Goal: Task Accomplishment & Management: Manage account settings

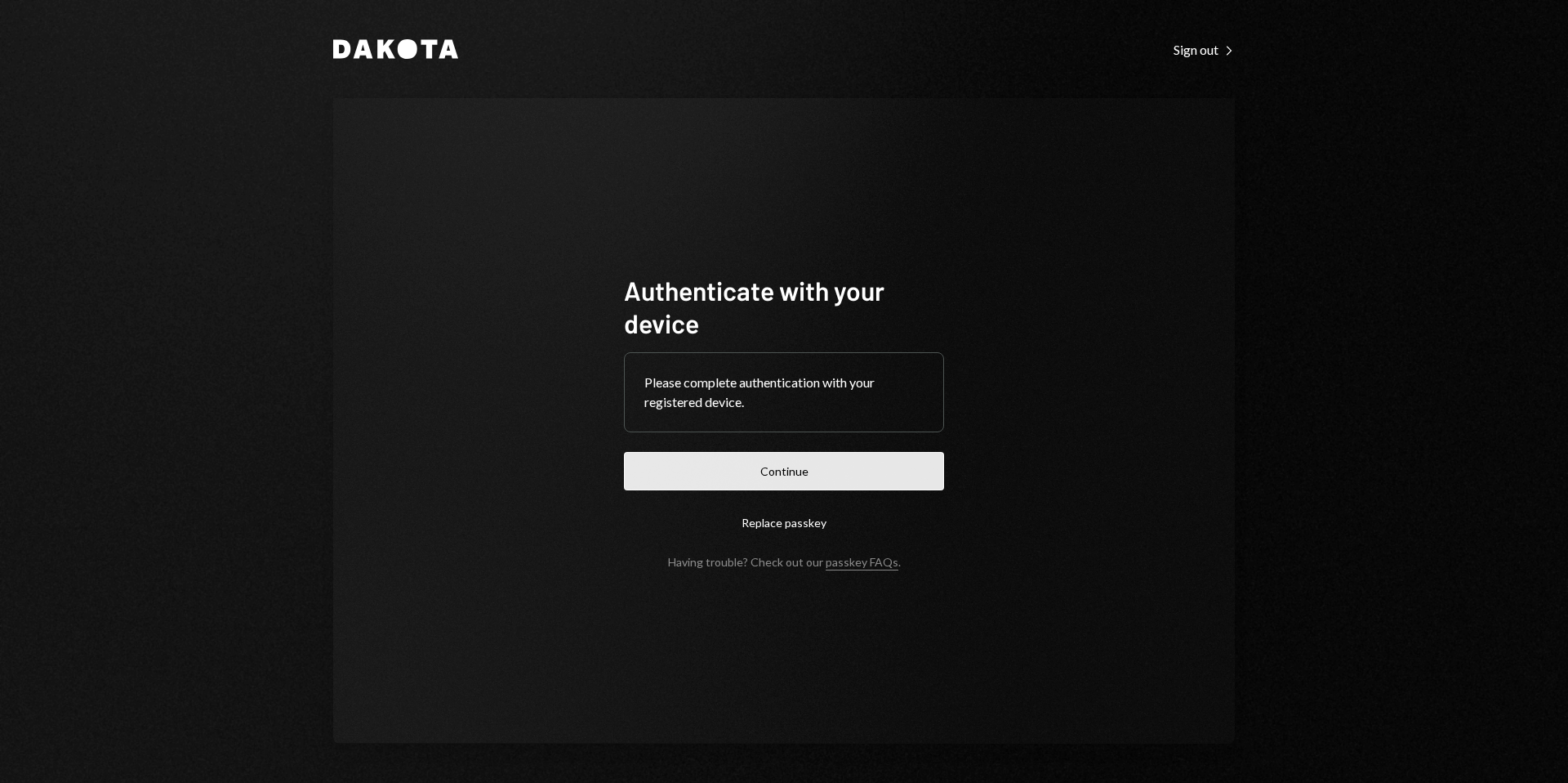
click at [801, 465] on button "Continue" at bounding box center [784, 471] width 320 height 39
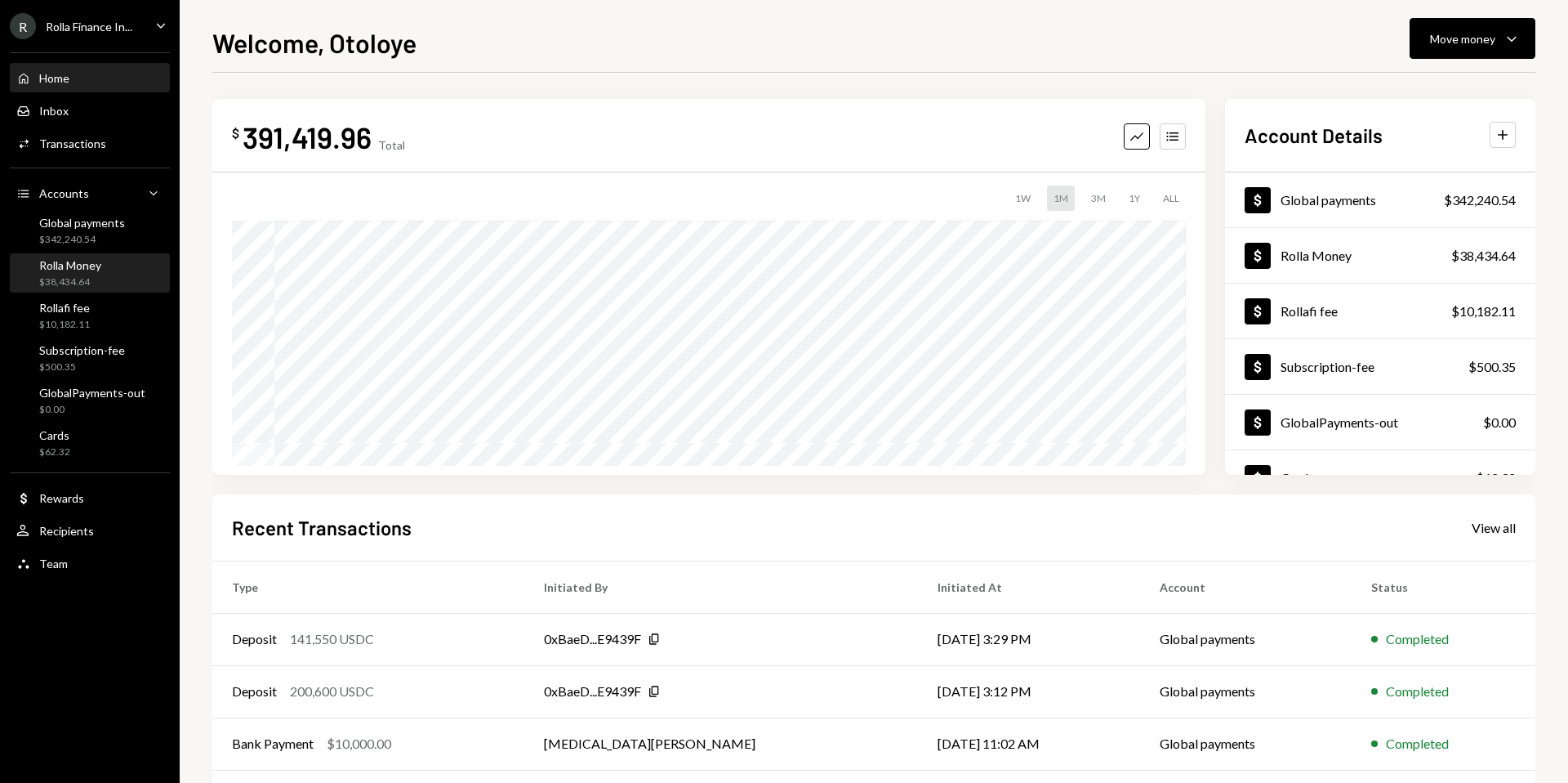
click at [97, 269] on div "Rolla Money" at bounding box center [70, 265] width 62 height 14
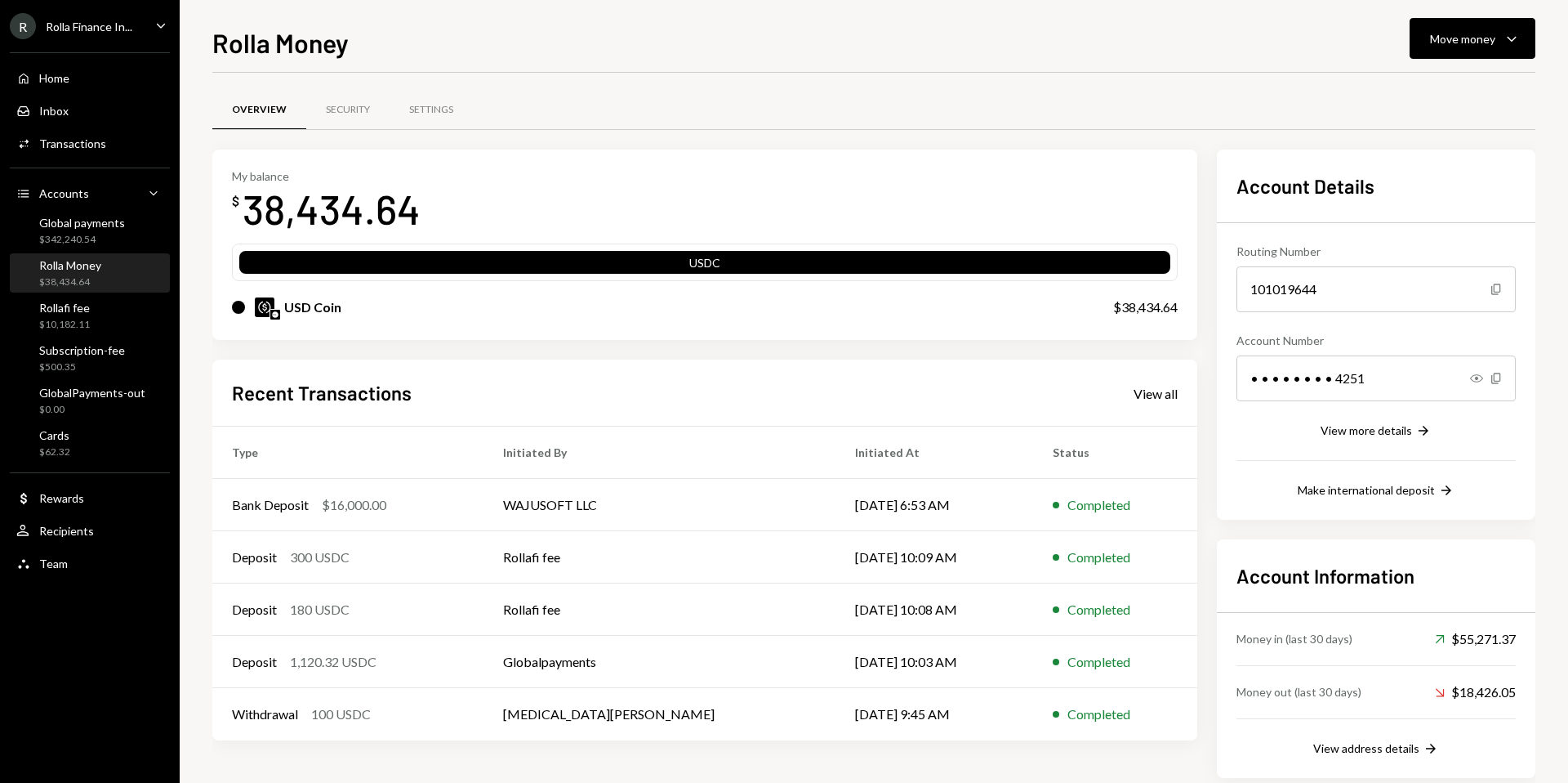
click at [601, 170] on div "My balance $ 38,434.64" at bounding box center [704, 202] width 945 height 65
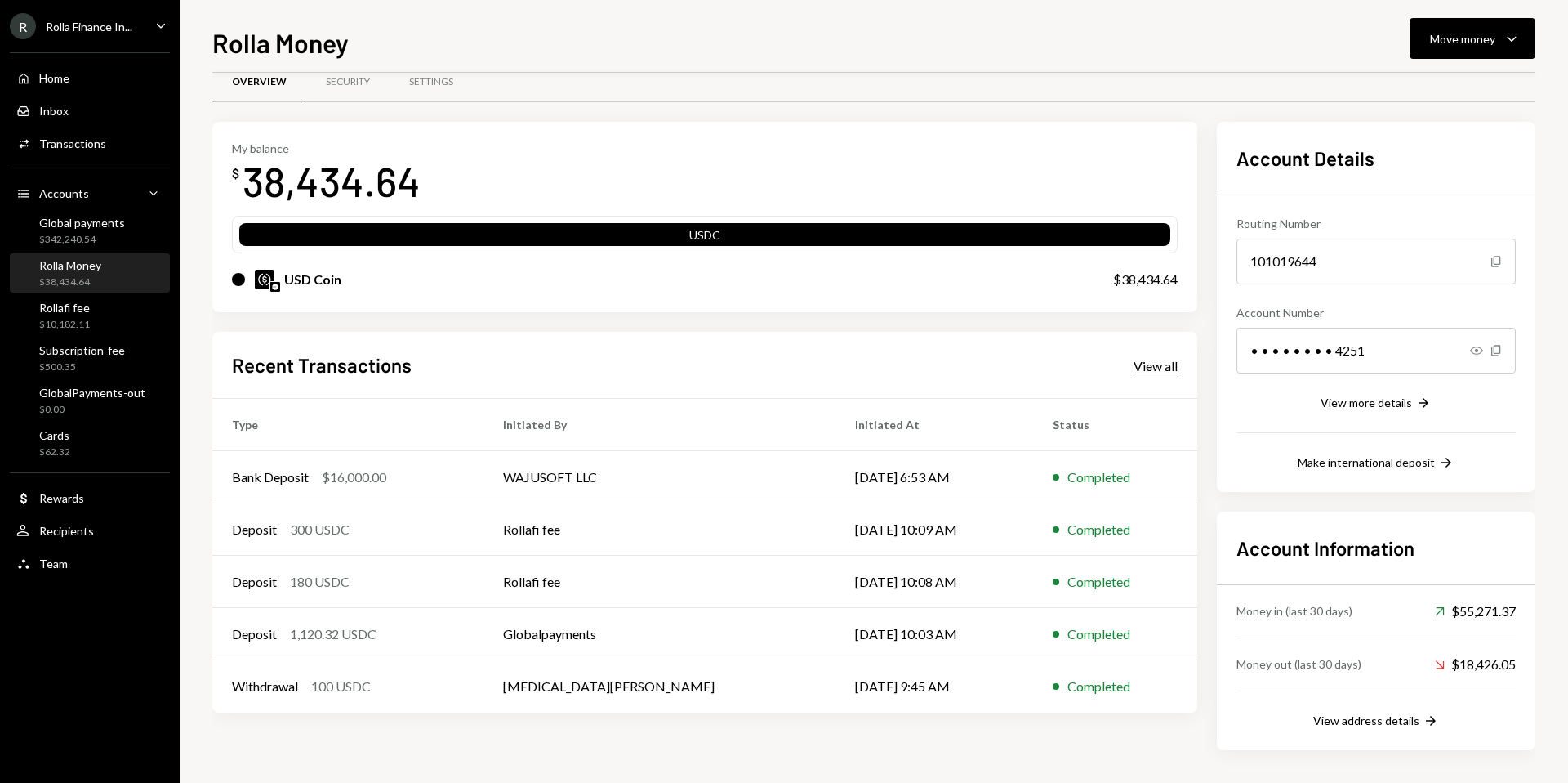
click at [1159, 359] on div "View all" at bounding box center [1155, 365] width 44 height 16
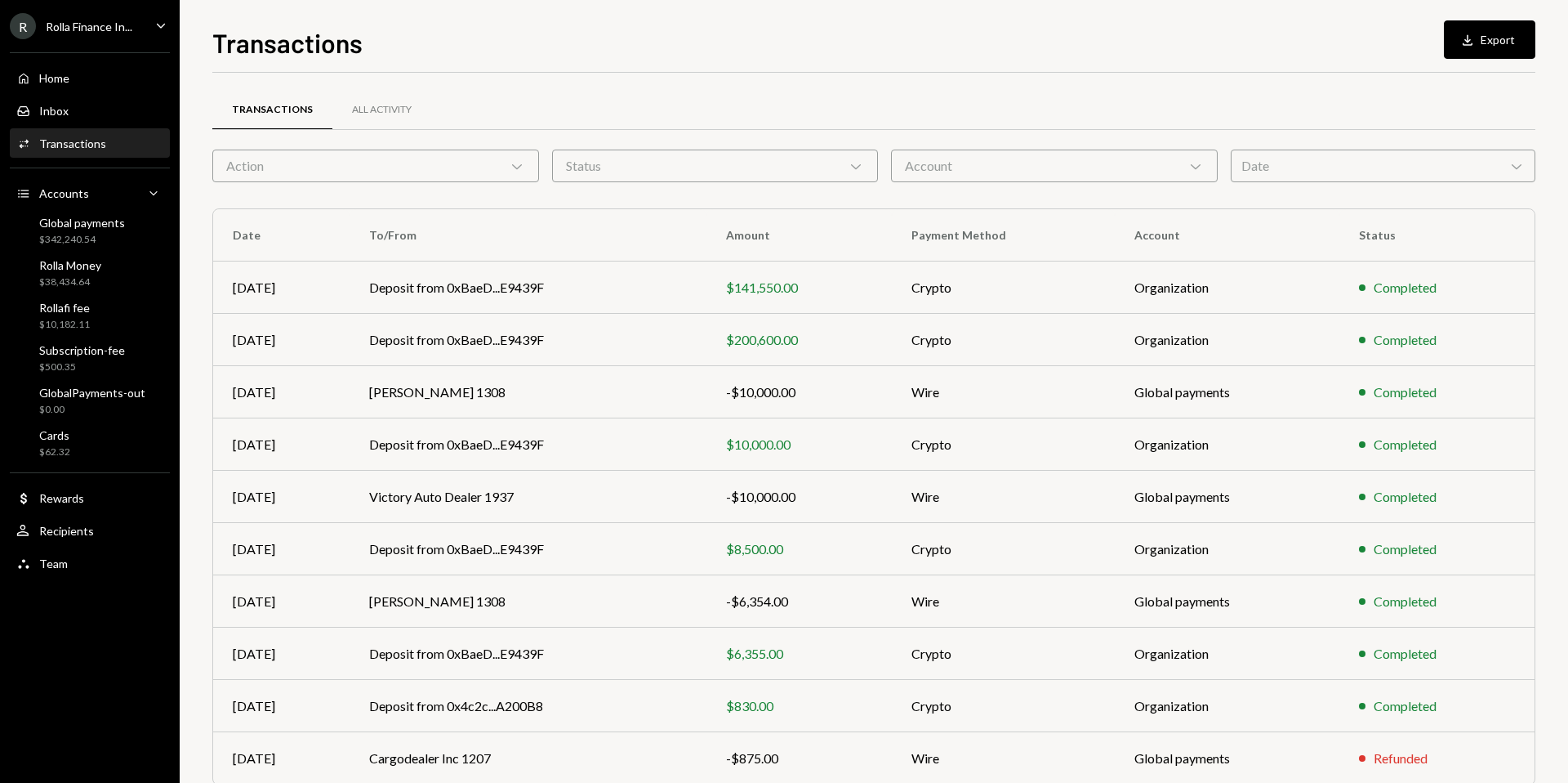
click at [477, 155] on div "Action Chevron Down" at bounding box center [375, 165] width 326 height 33
click at [606, 170] on div "Status Chevron Down" at bounding box center [715, 165] width 326 height 33
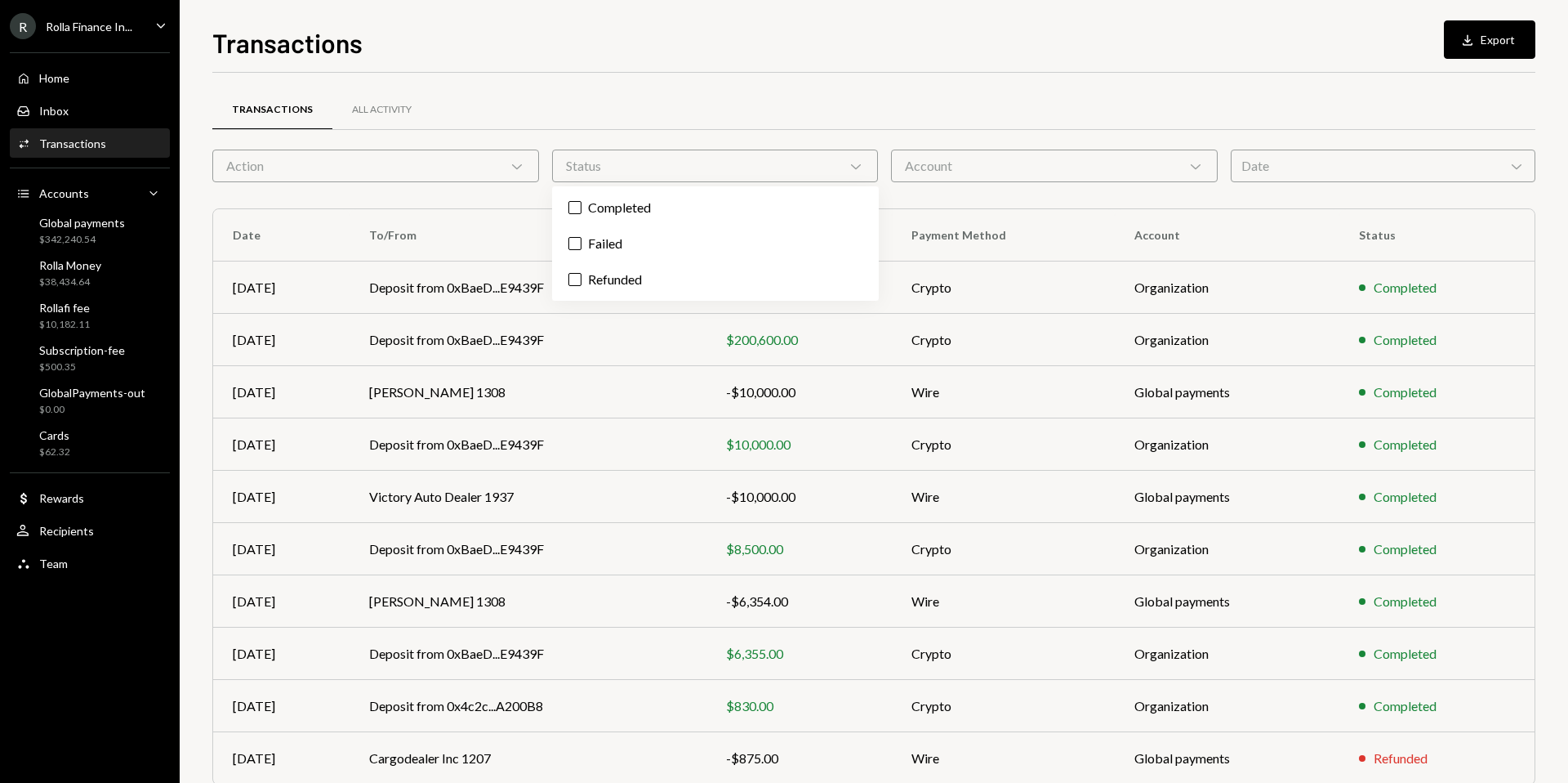
click at [965, 152] on div "Account Chevron Down" at bounding box center [1054, 165] width 326 height 33
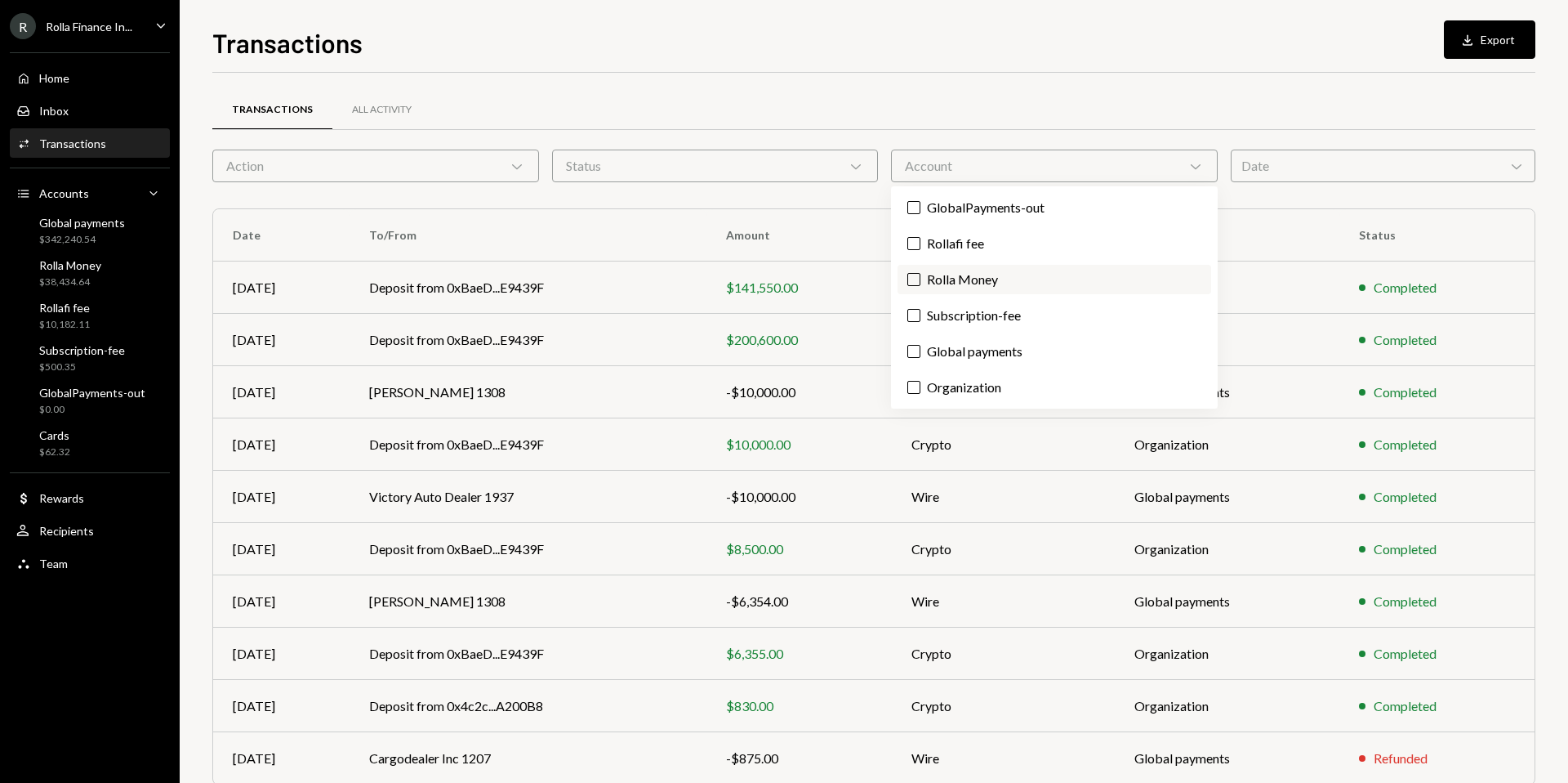
click at [955, 272] on label "Rolla Money" at bounding box center [1055, 279] width 314 height 29
click at [920, 273] on button "Rolla Money" at bounding box center [914, 279] width 13 height 13
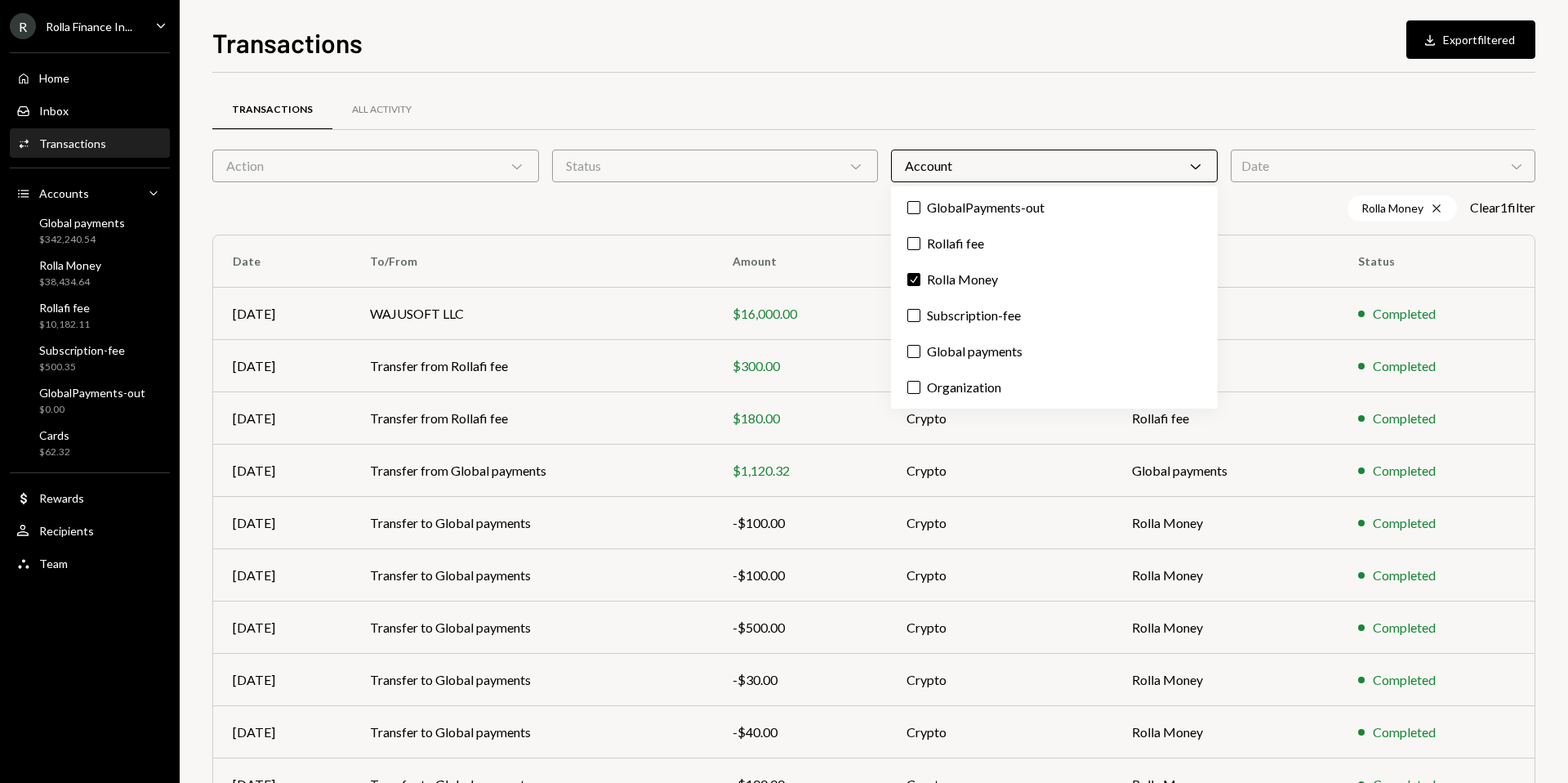
click at [851, 208] on div "Rolla Money Cross Clear 1 filter" at bounding box center [873, 208] width 1323 height 26
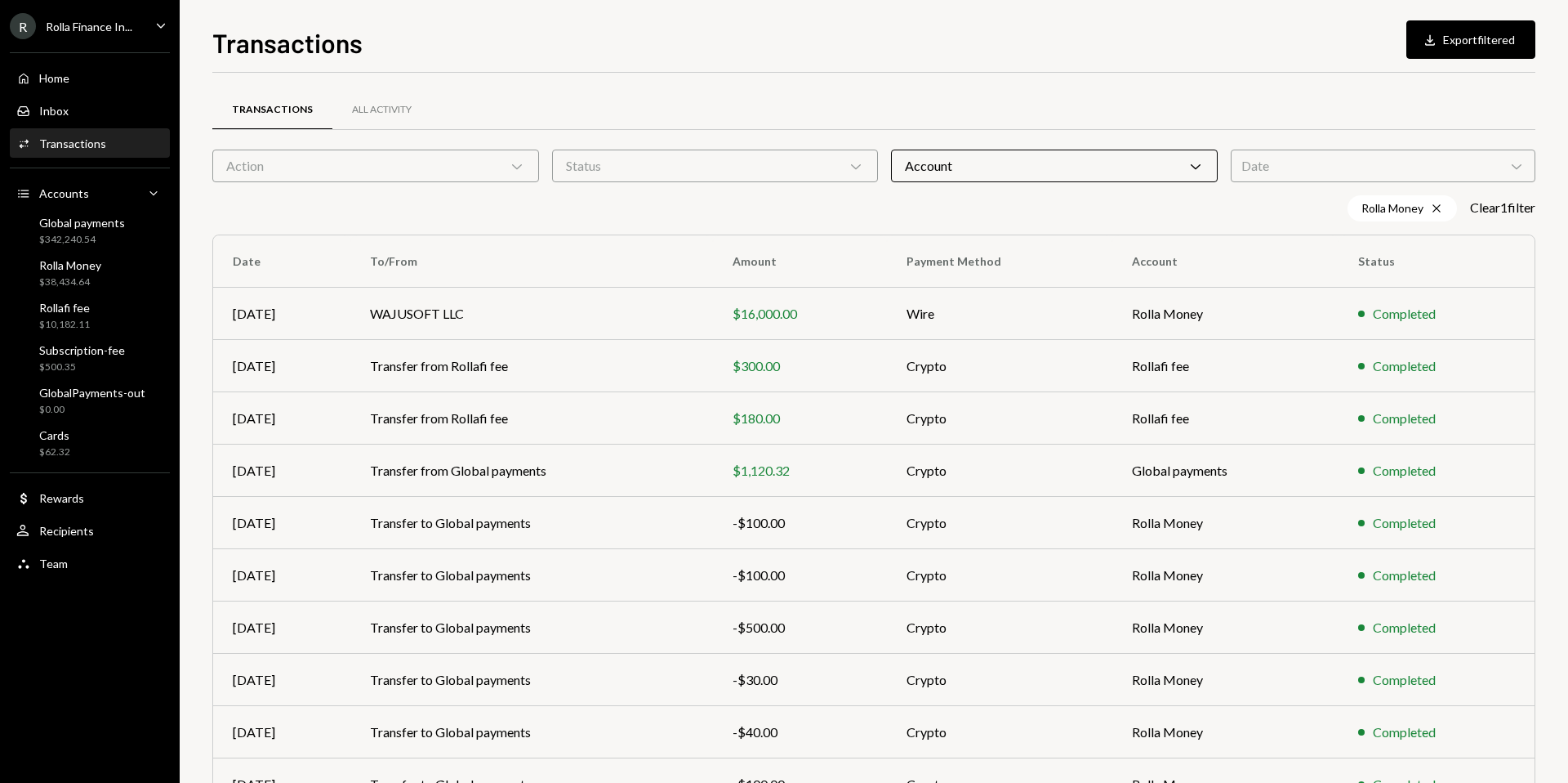
click at [454, 159] on div "Action Chevron Down" at bounding box center [375, 165] width 326 height 33
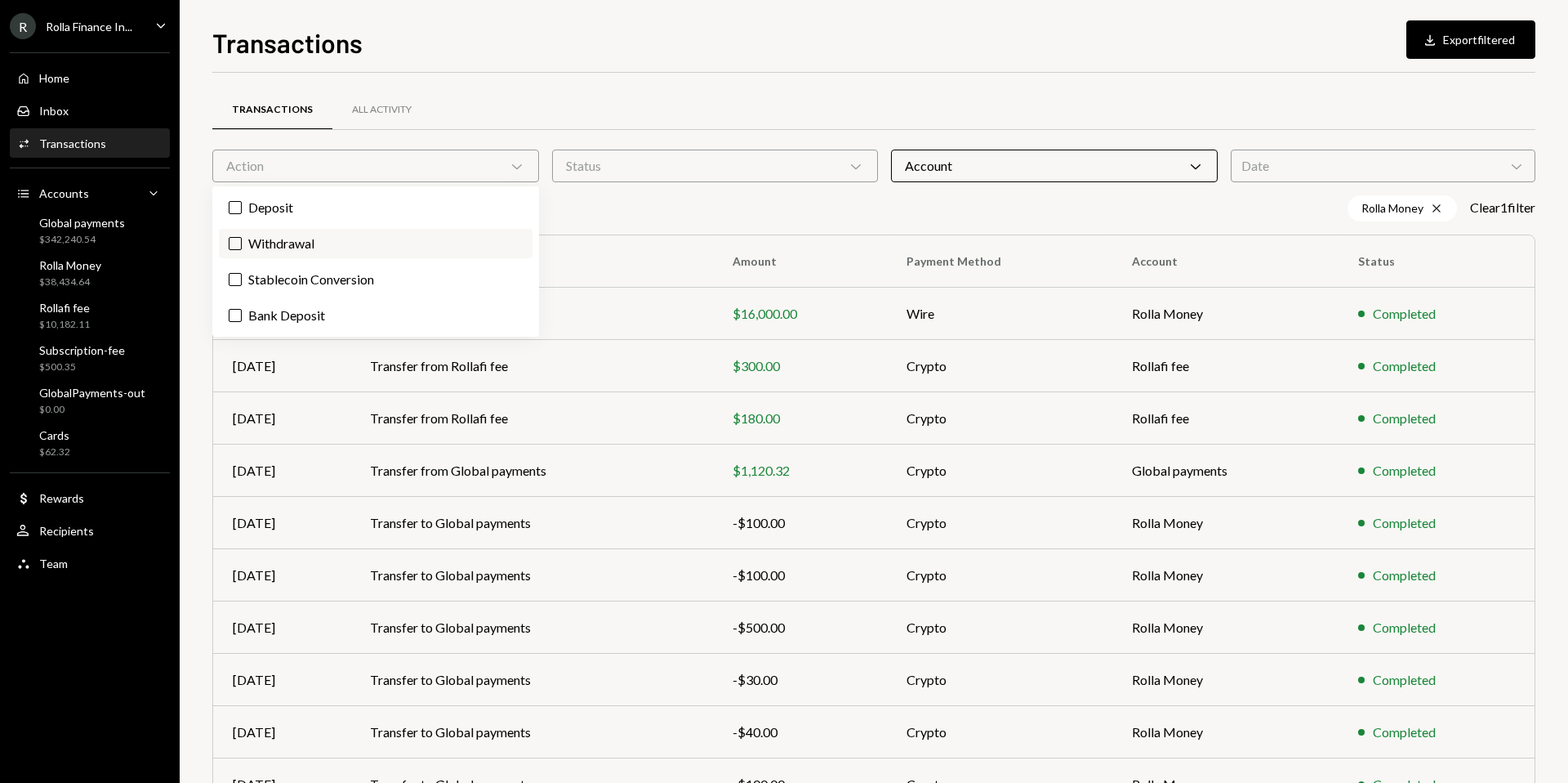
click at [346, 244] on label "Withdrawal" at bounding box center [376, 243] width 314 height 29
click at [242, 244] on button "Withdrawal" at bounding box center [236, 243] width 13 height 13
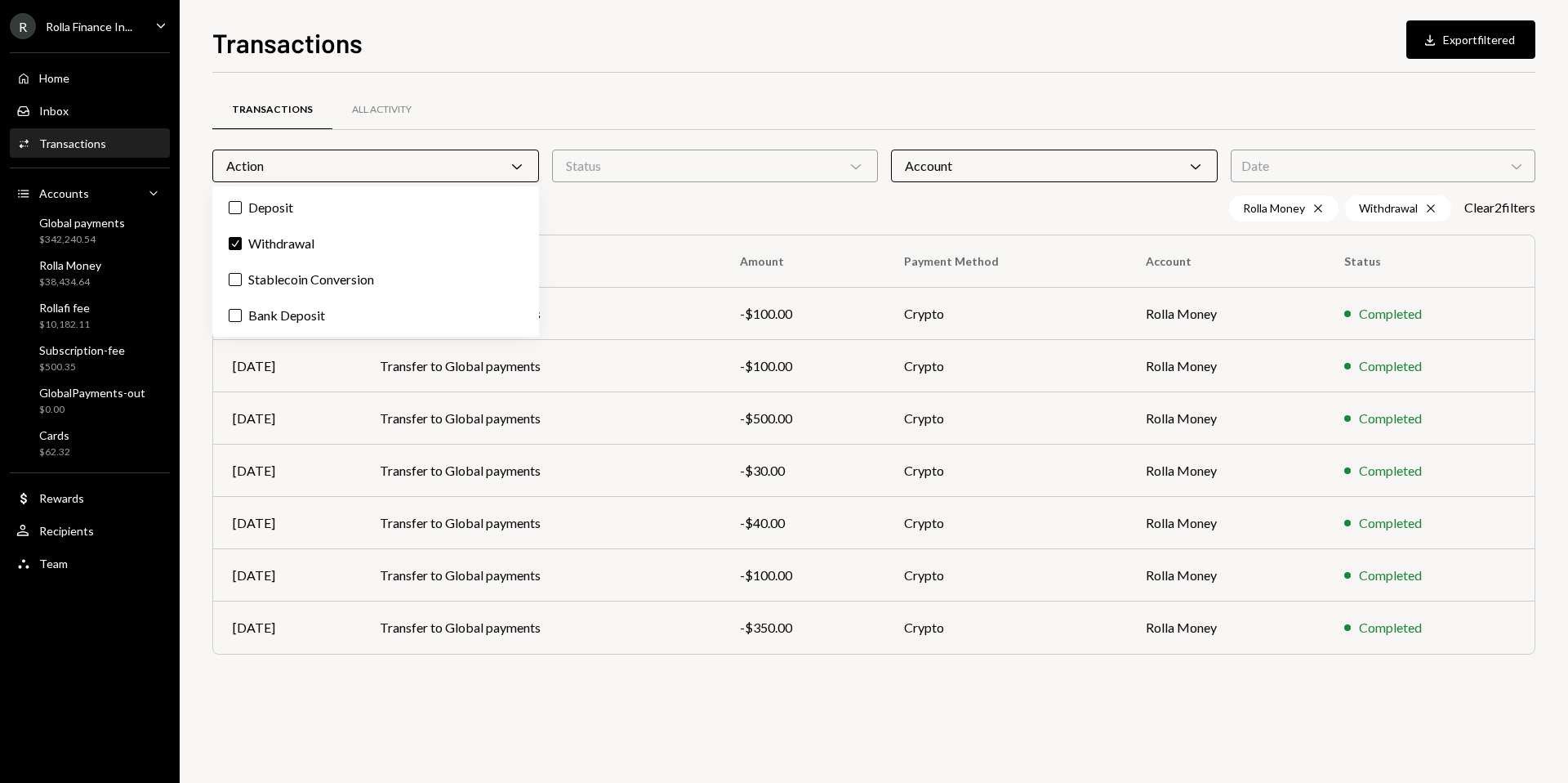
click at [606, 205] on div "Rolla Money Cross Withdrawal Cross Clear 2 filter s" at bounding box center [873, 208] width 1323 height 26
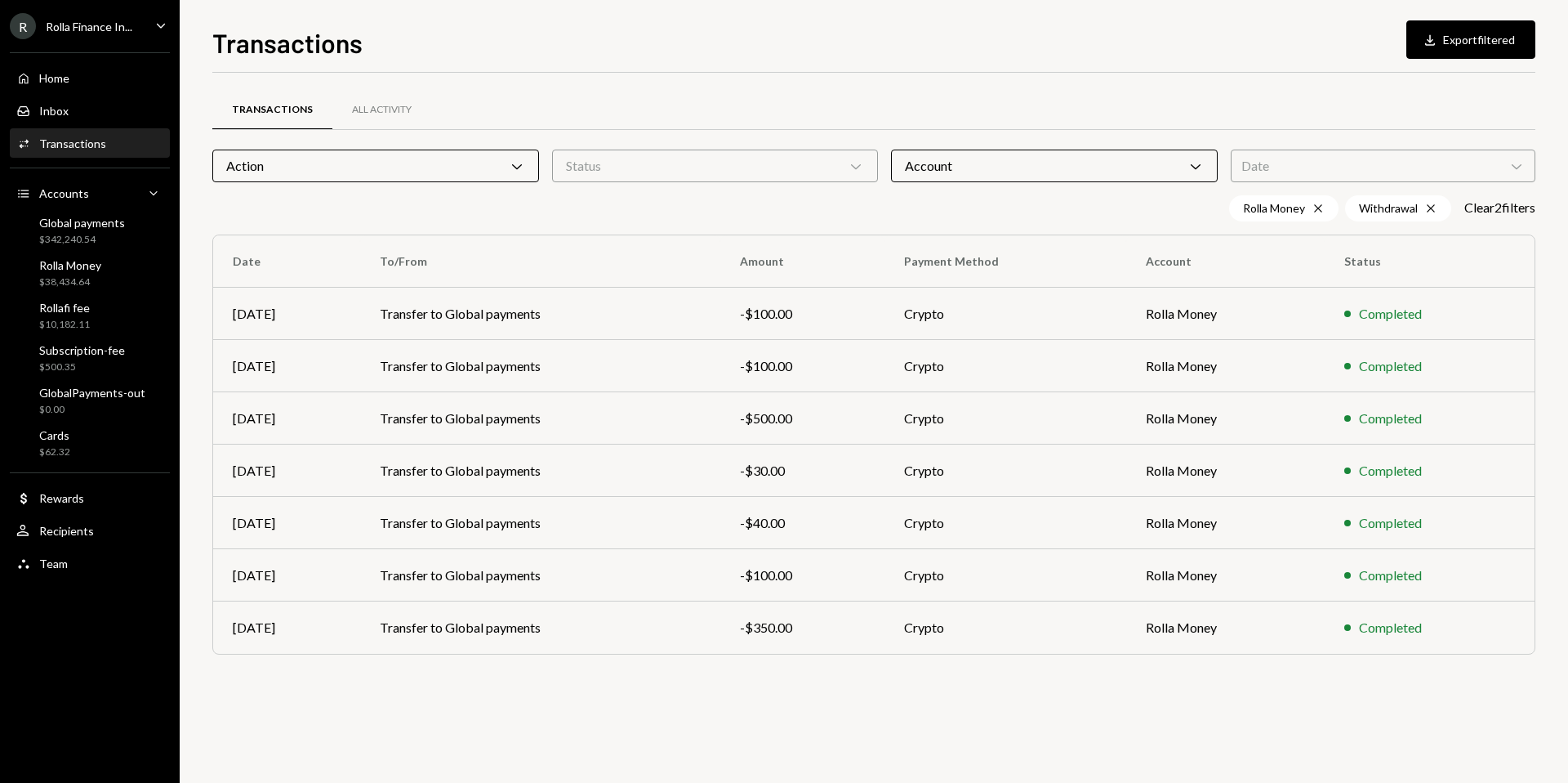
click at [358, 167] on div "Action Chevron Down" at bounding box center [375, 165] width 326 height 33
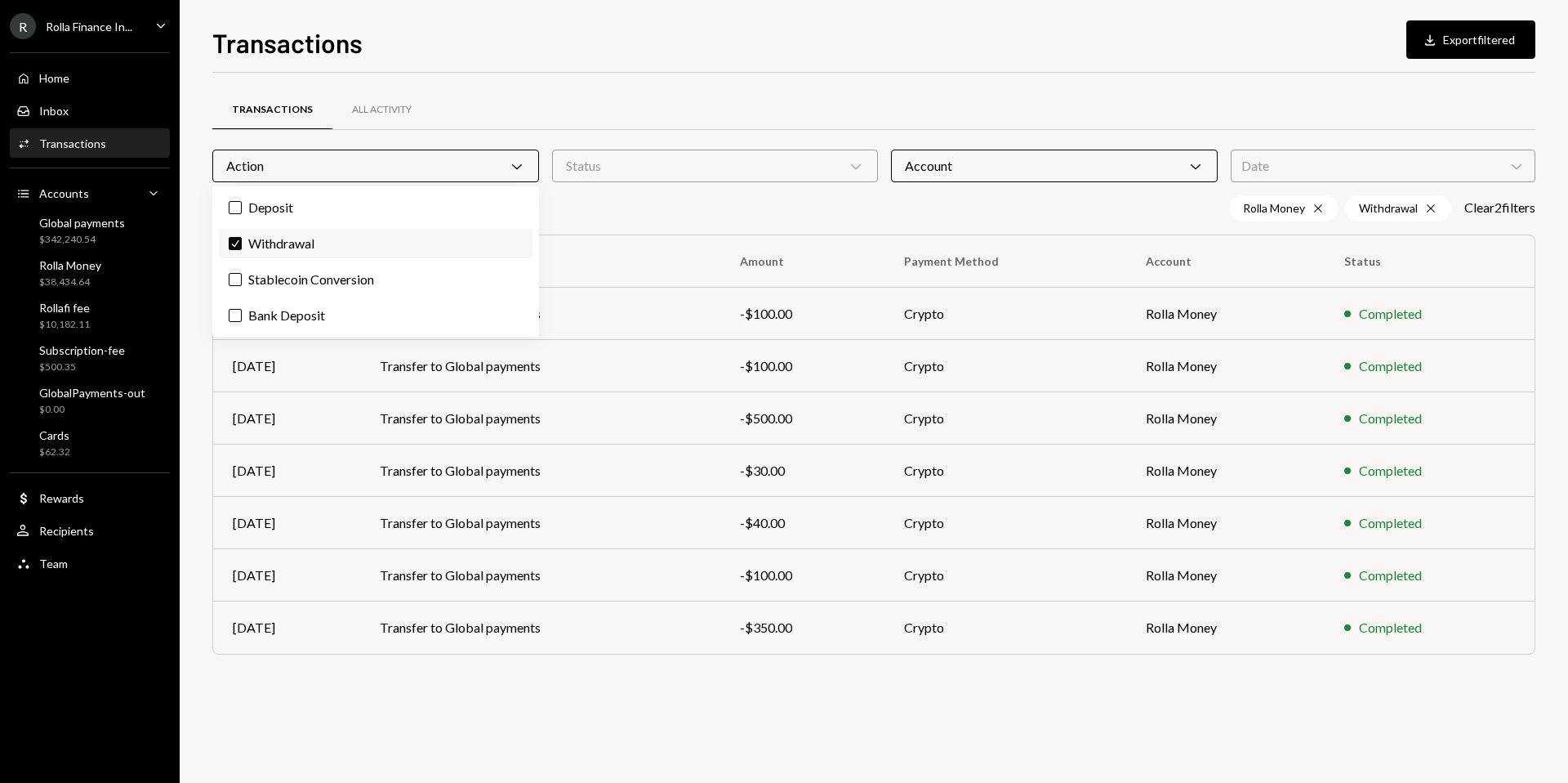
click at [296, 244] on label "Check Withdrawal" at bounding box center [376, 243] width 314 height 29
click at [242, 244] on button "Check" at bounding box center [236, 243] width 13 height 13
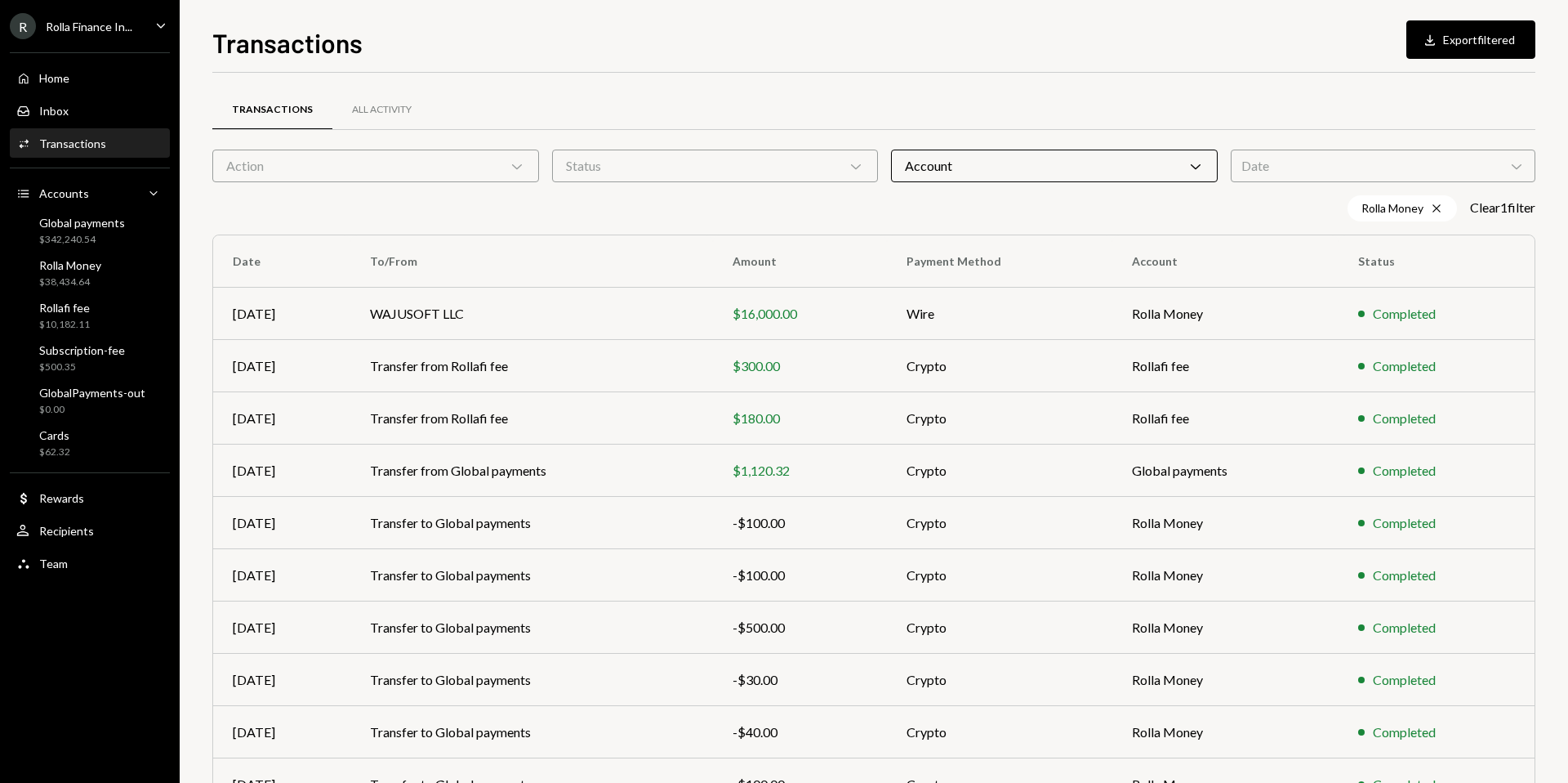
click at [582, 201] on div "Rolla Money Cross Clear 1 filter" at bounding box center [873, 208] width 1323 height 26
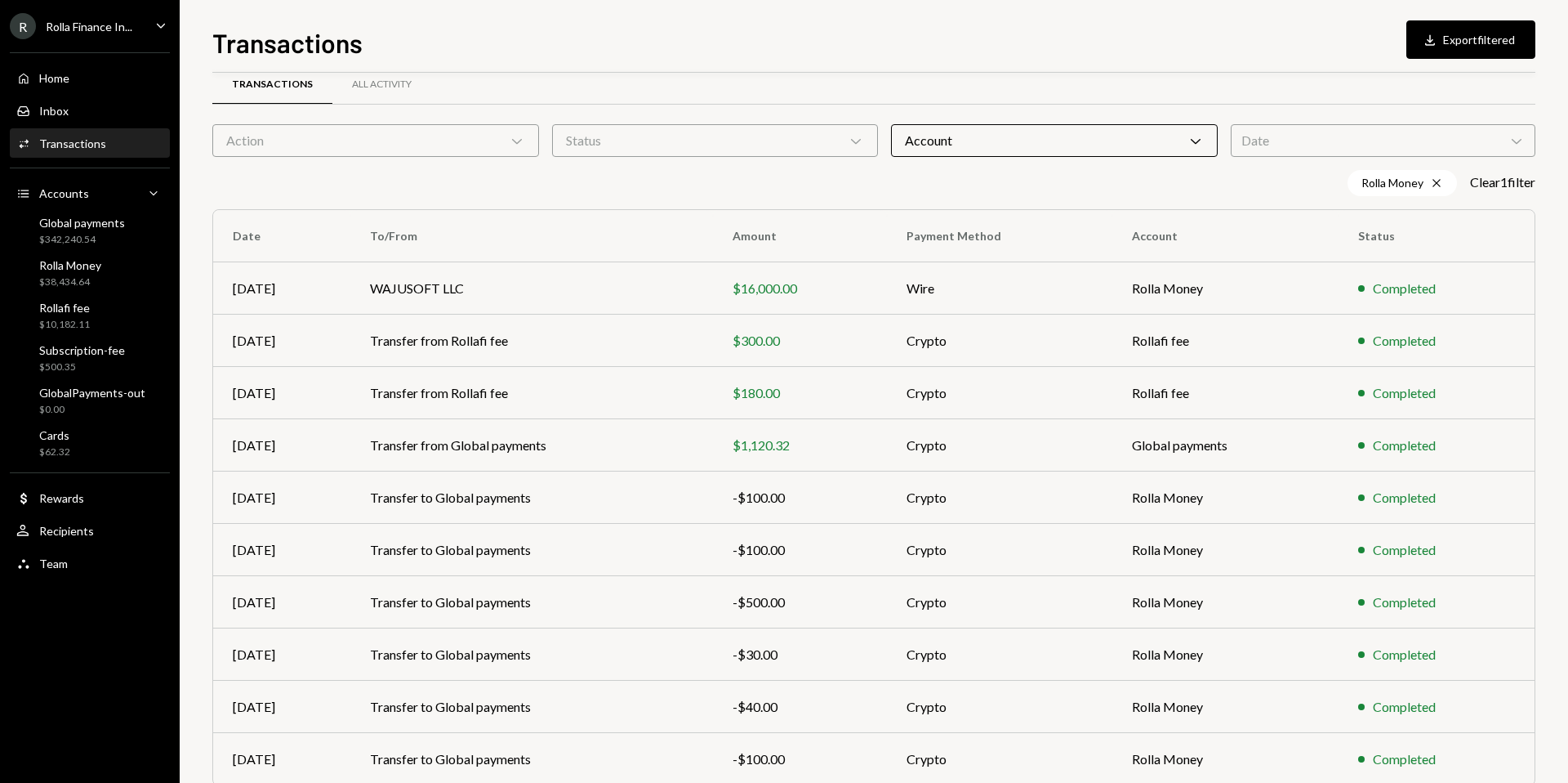
scroll to position [15, 0]
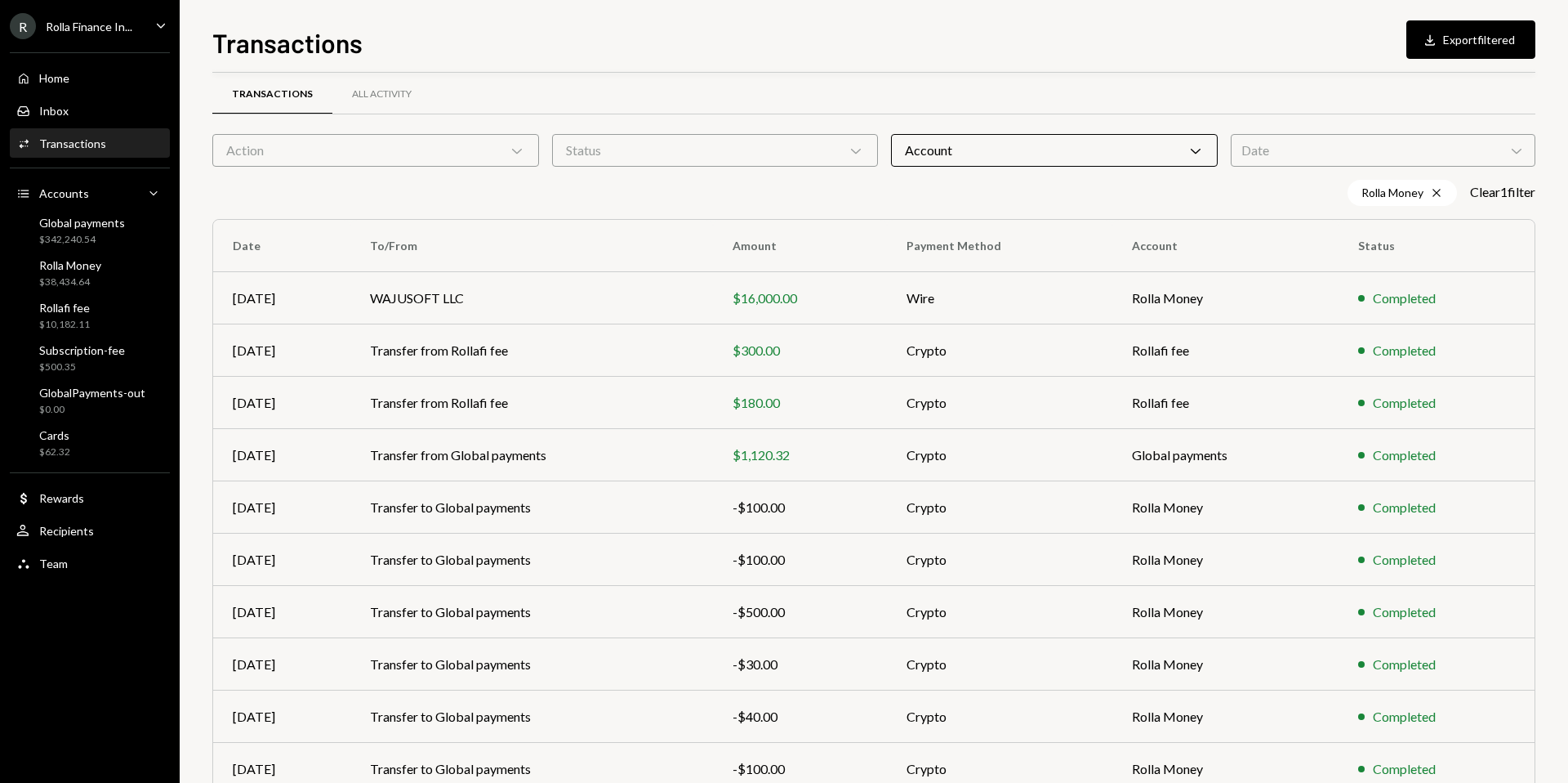
click at [403, 148] on div "Action Chevron Down" at bounding box center [375, 150] width 326 height 33
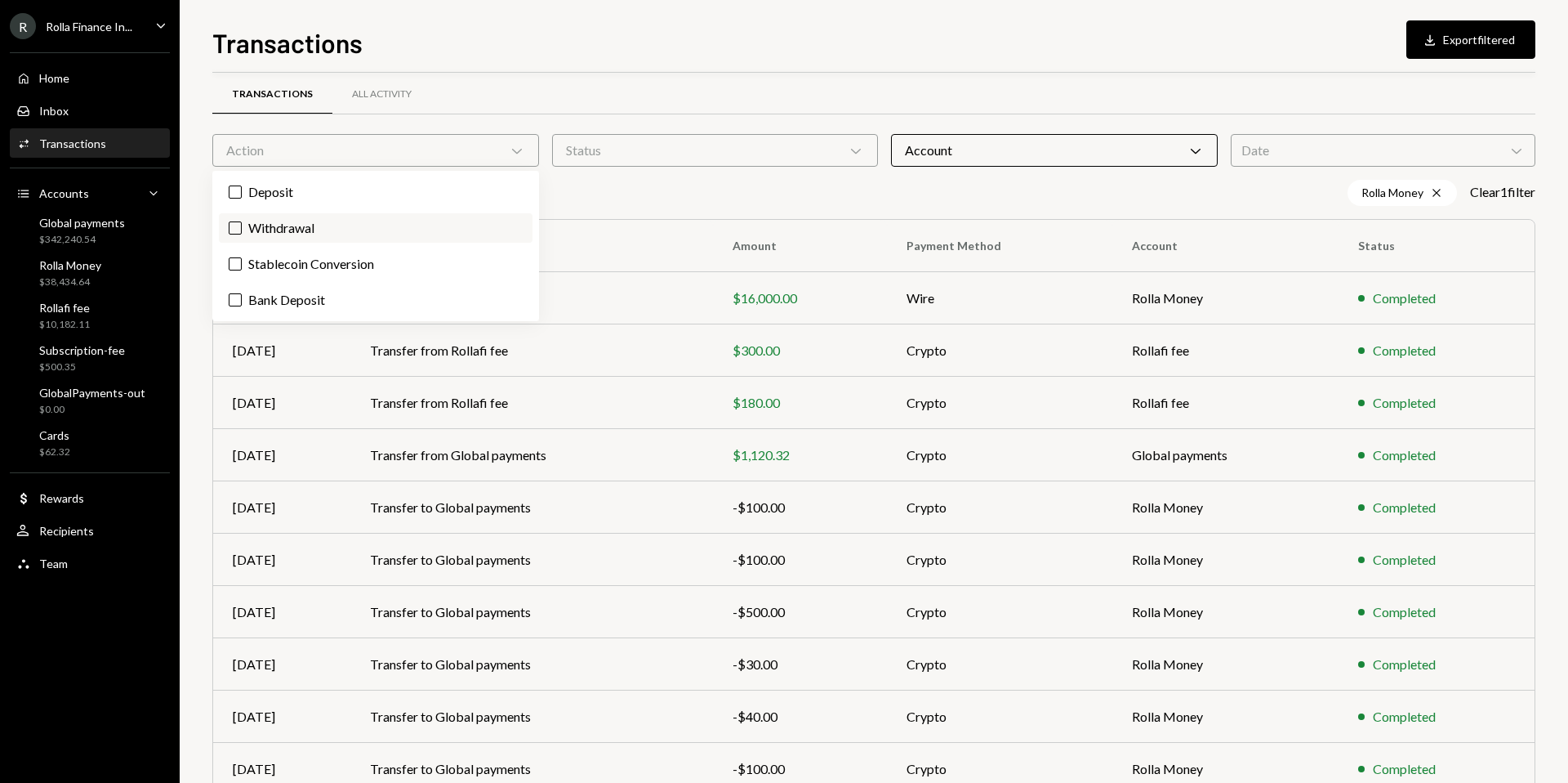
click at [354, 217] on label "Withdrawal" at bounding box center [376, 227] width 314 height 29
click at [242, 222] on button "Withdrawal" at bounding box center [236, 228] width 13 height 13
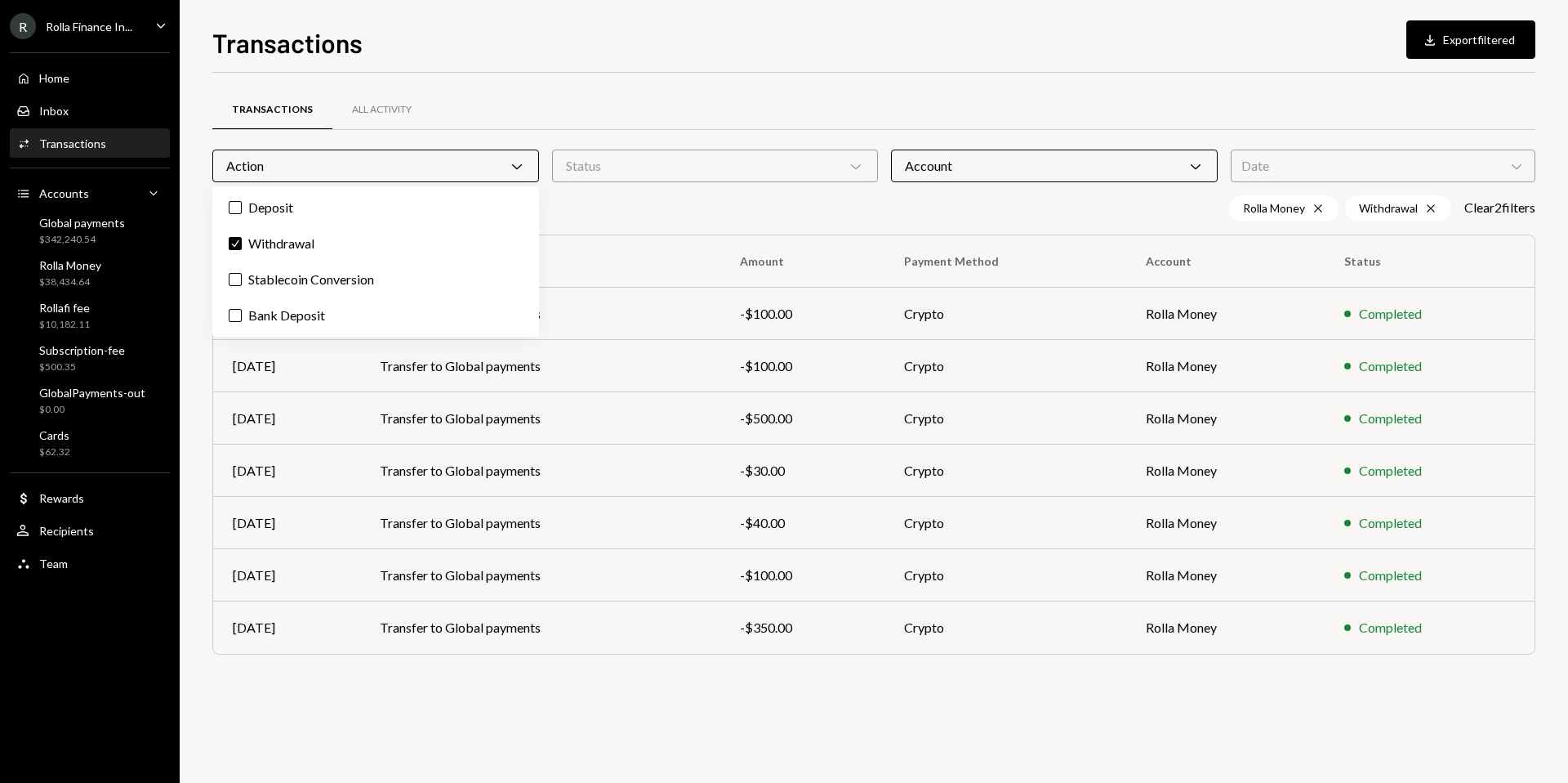
click at [609, 227] on div "Transactions All Activity Action Chevron Down Status Chevron Down Account Chevr…" at bounding box center [873, 393] width 1323 height 588
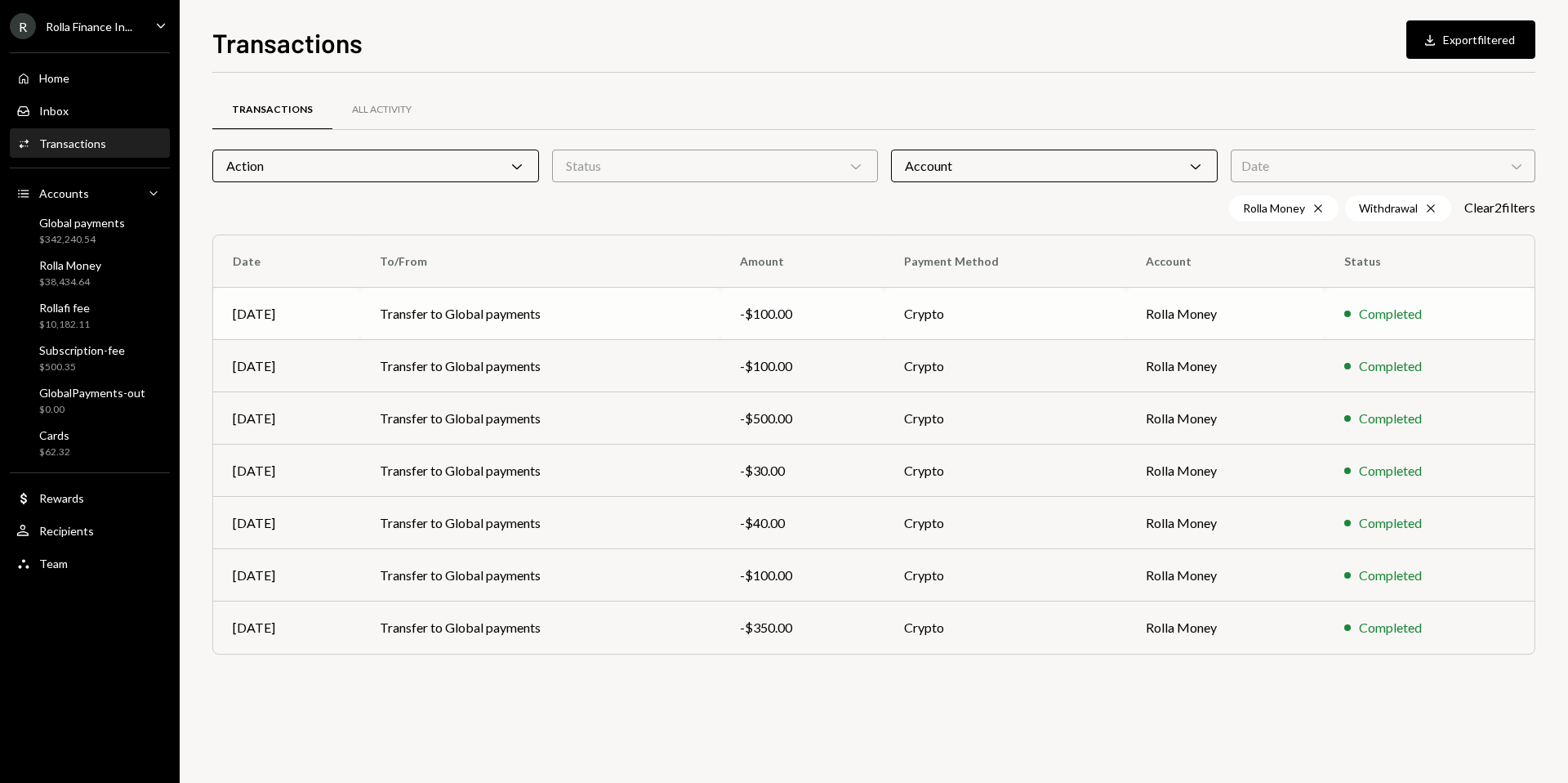
click at [841, 314] on div "-$100.00" at bounding box center [803, 313] width 126 height 19
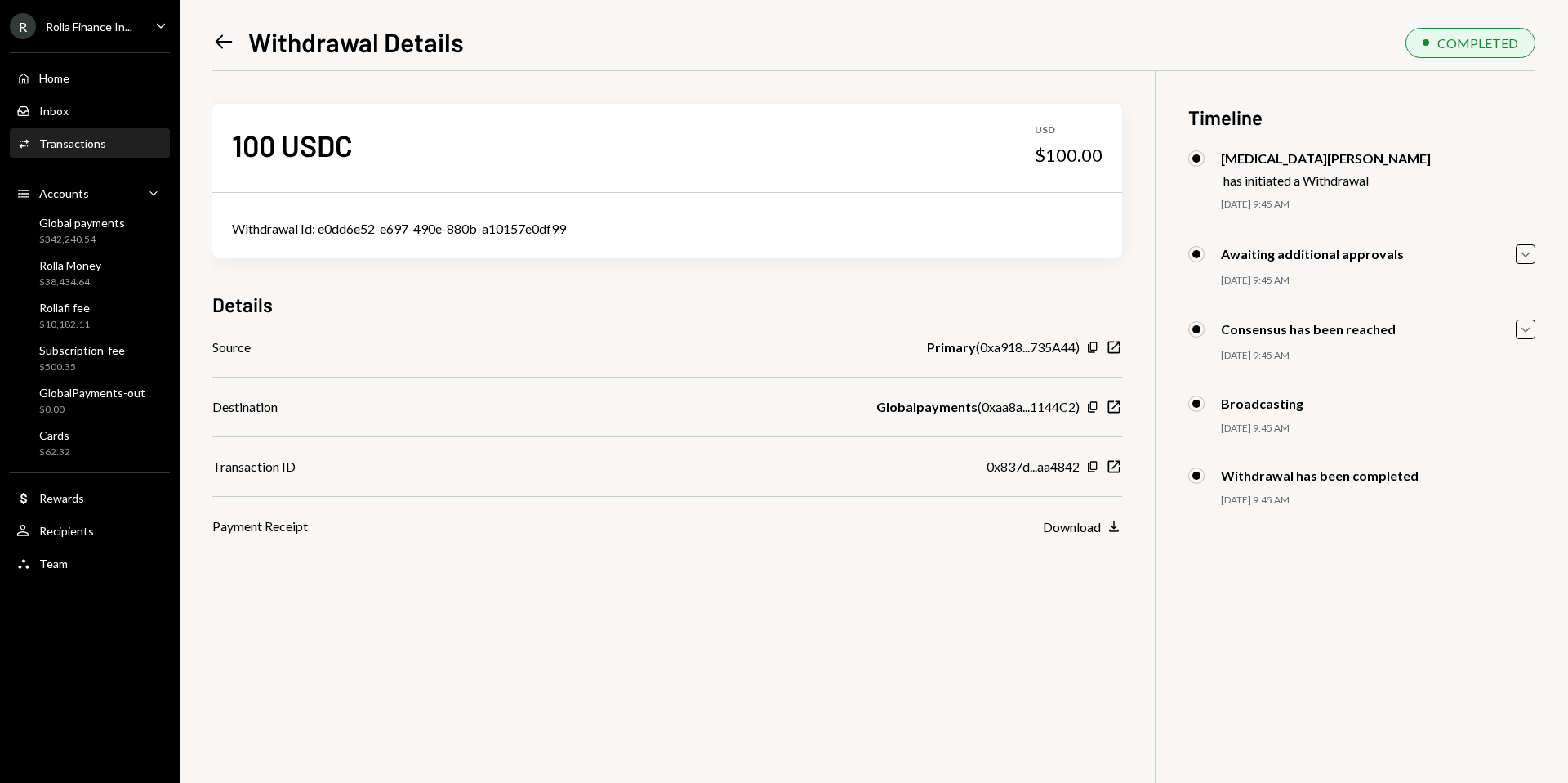
click at [361, 73] on div "100 USDC USD $100.00 Withdrawal Id: e0dd6e52-e697-490e-880b-a10157e0df99 Detail…" at bounding box center [667, 304] width 909 height 465
click at [361, 71] on div "100 USDC USD $100.00 Withdrawal Id: e0dd6e52-e697-490e-880b-a10157e0df99 Detail…" at bounding box center [667, 304] width 909 height 465
click at [224, 44] on icon "Left Arrow" at bounding box center [223, 41] width 23 height 23
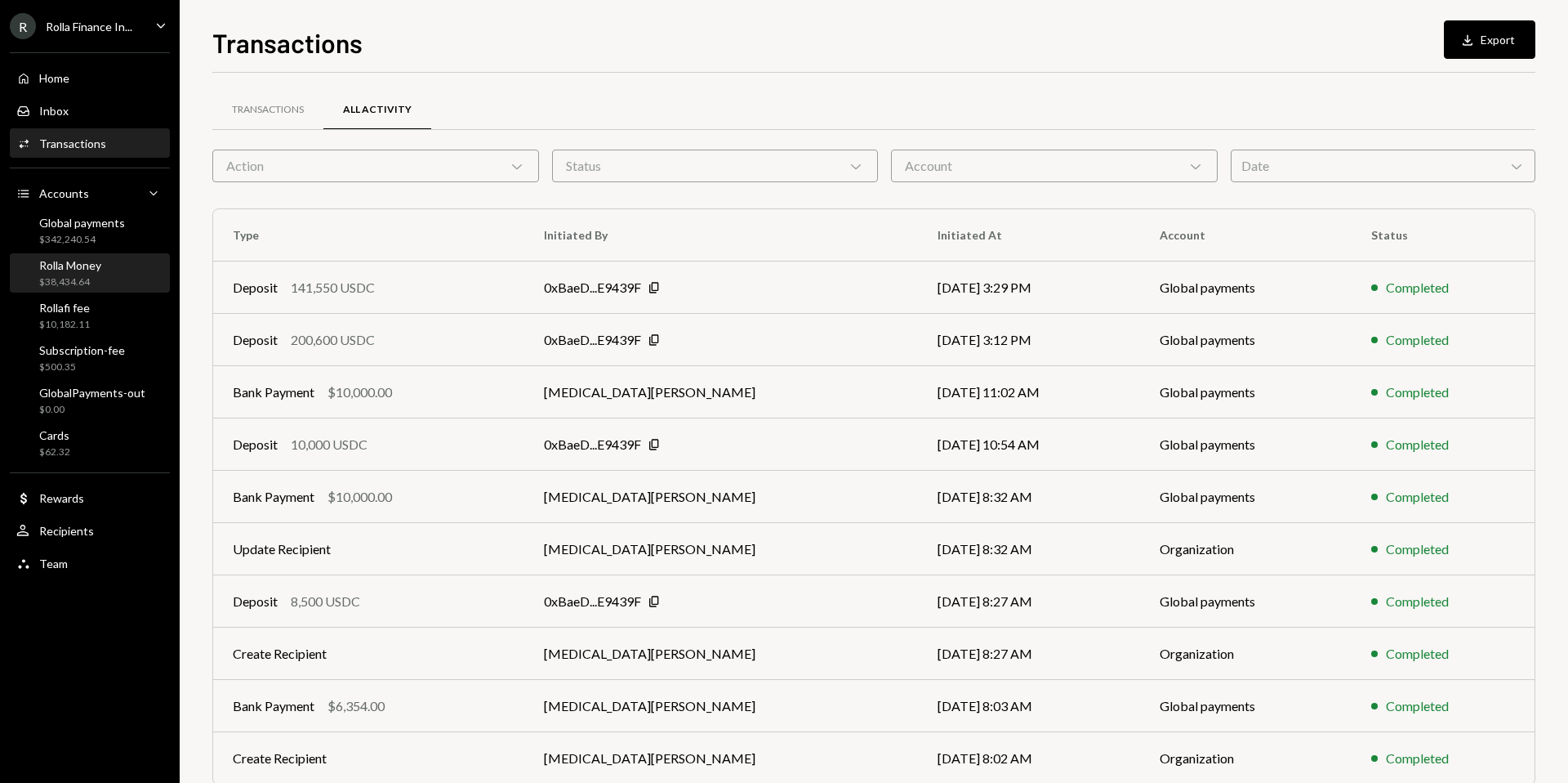
click at [98, 273] on div "Rolla Money $38,434.64" at bounding box center [70, 274] width 62 height 31
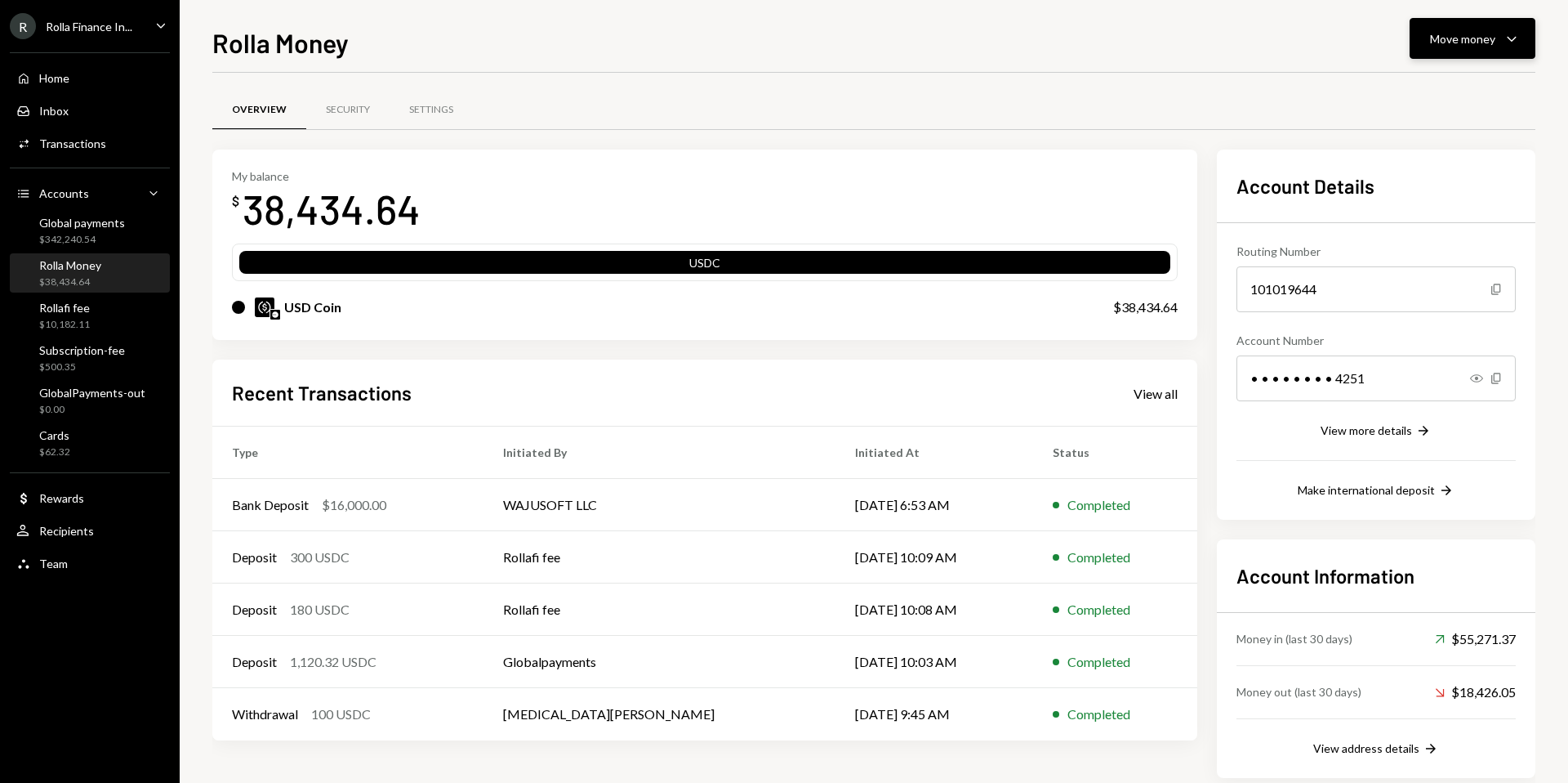
click at [1484, 40] on div "Move money" at bounding box center [1463, 39] width 65 height 17
click at [1413, 99] on div "Withdraw Send" at bounding box center [1447, 88] width 164 height 37
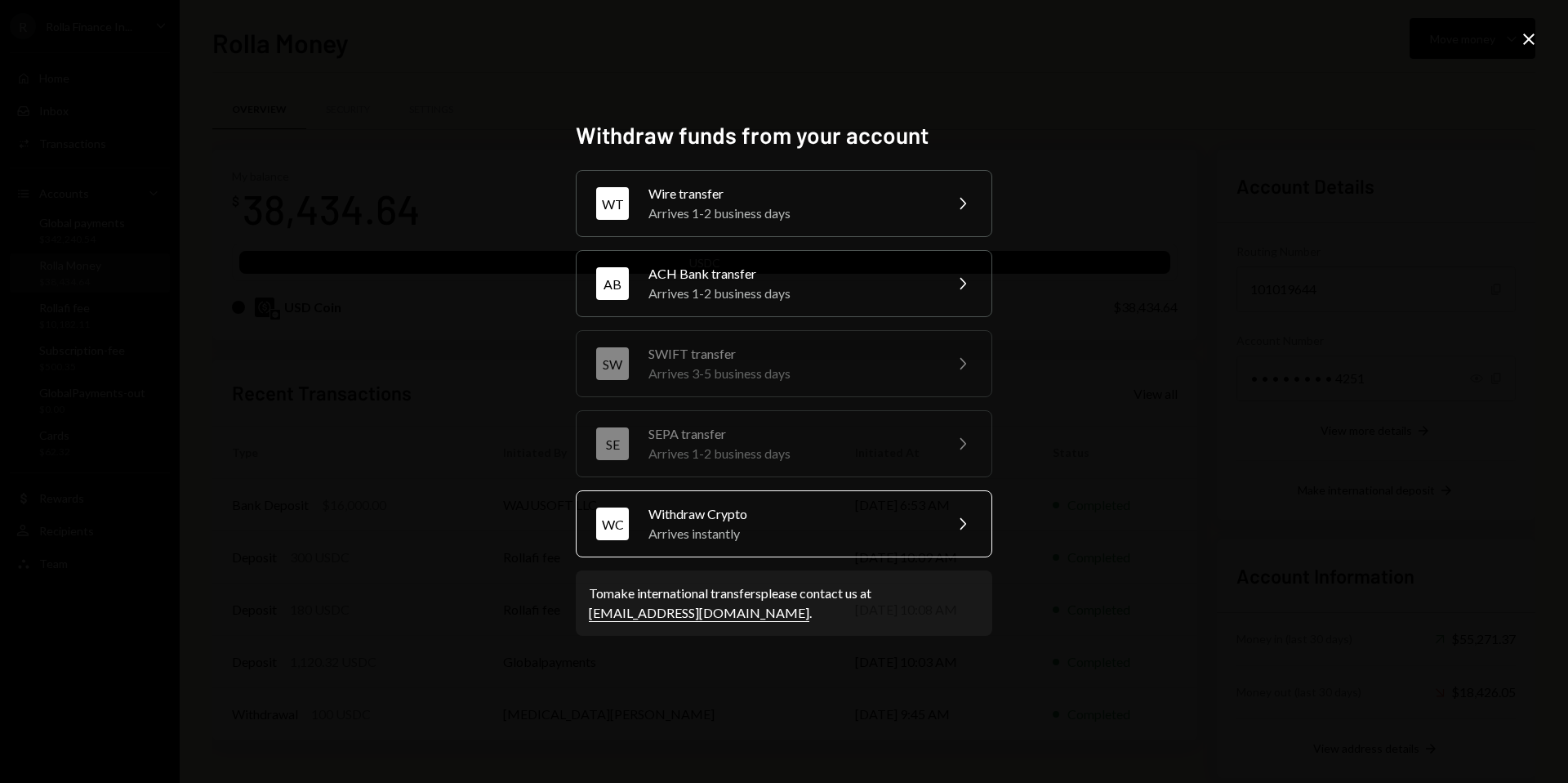
click at [755, 514] on div "Withdraw Crypto" at bounding box center [790, 514] width 284 height 19
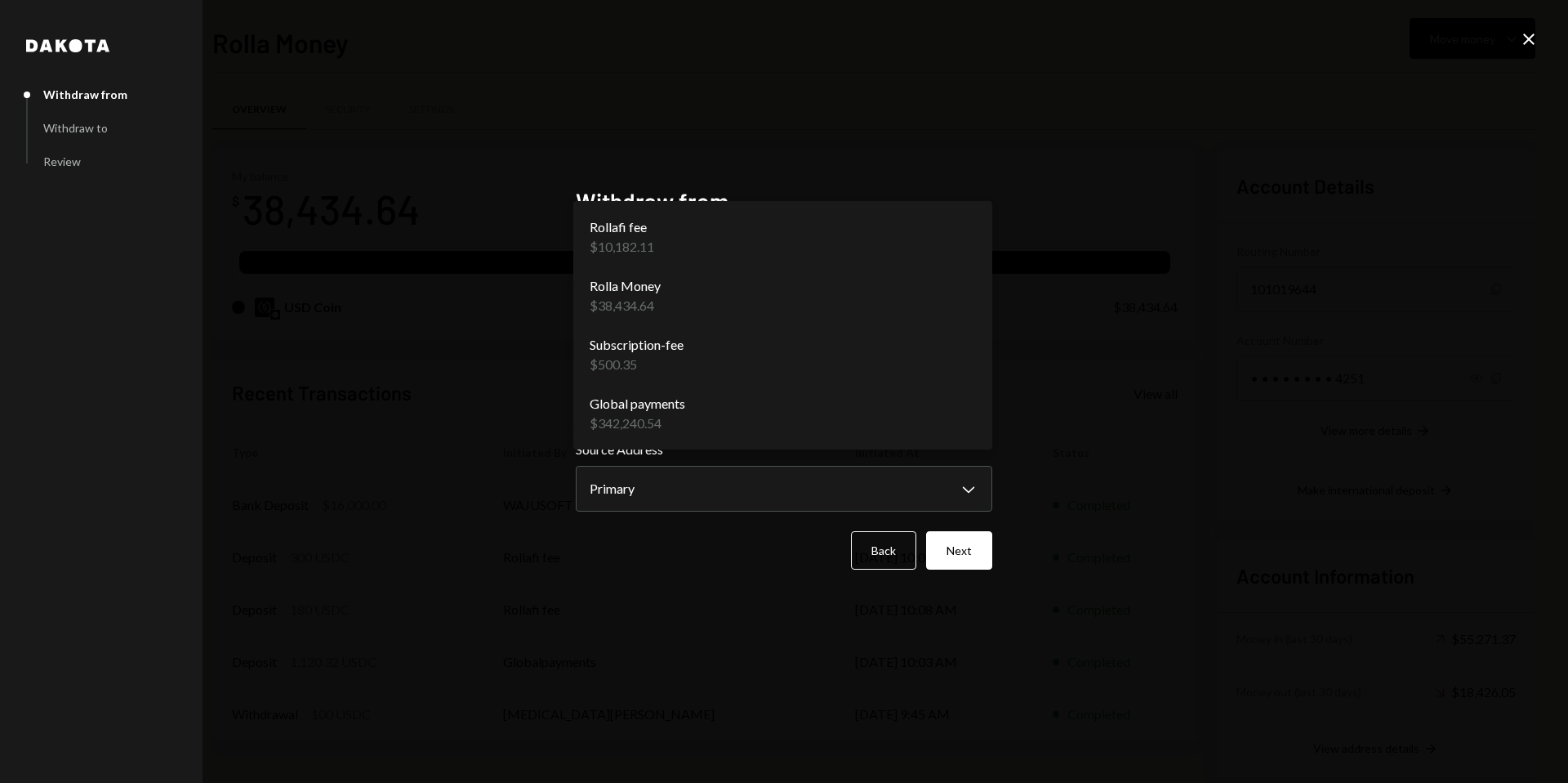
click at [832, 293] on body "R Rolla Finance In... Caret Down Home Home Inbox Inbox Activities Transactions …" at bounding box center [784, 391] width 1568 height 783
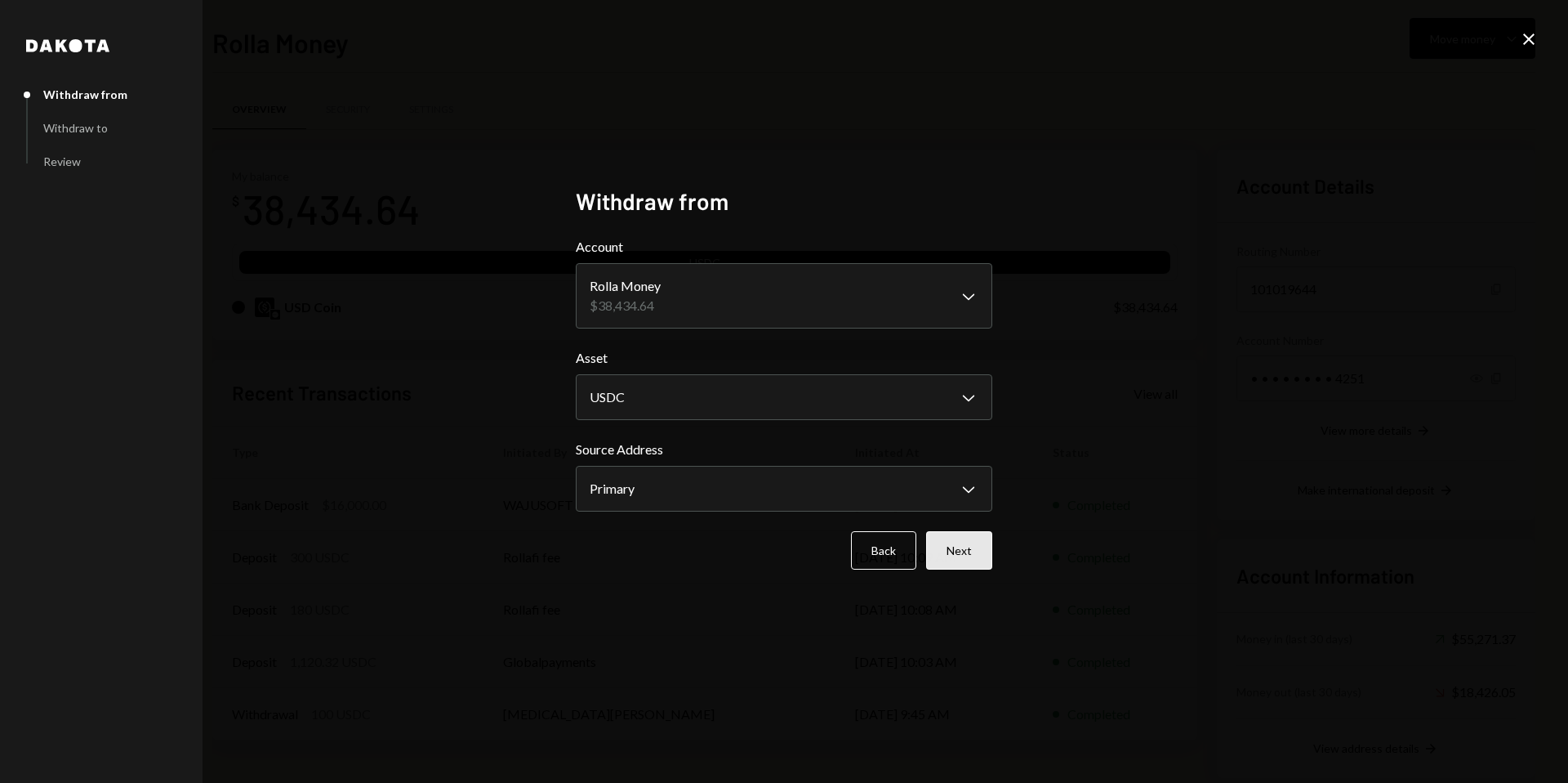
click at [957, 556] on button "Next" at bounding box center [959, 551] width 66 height 39
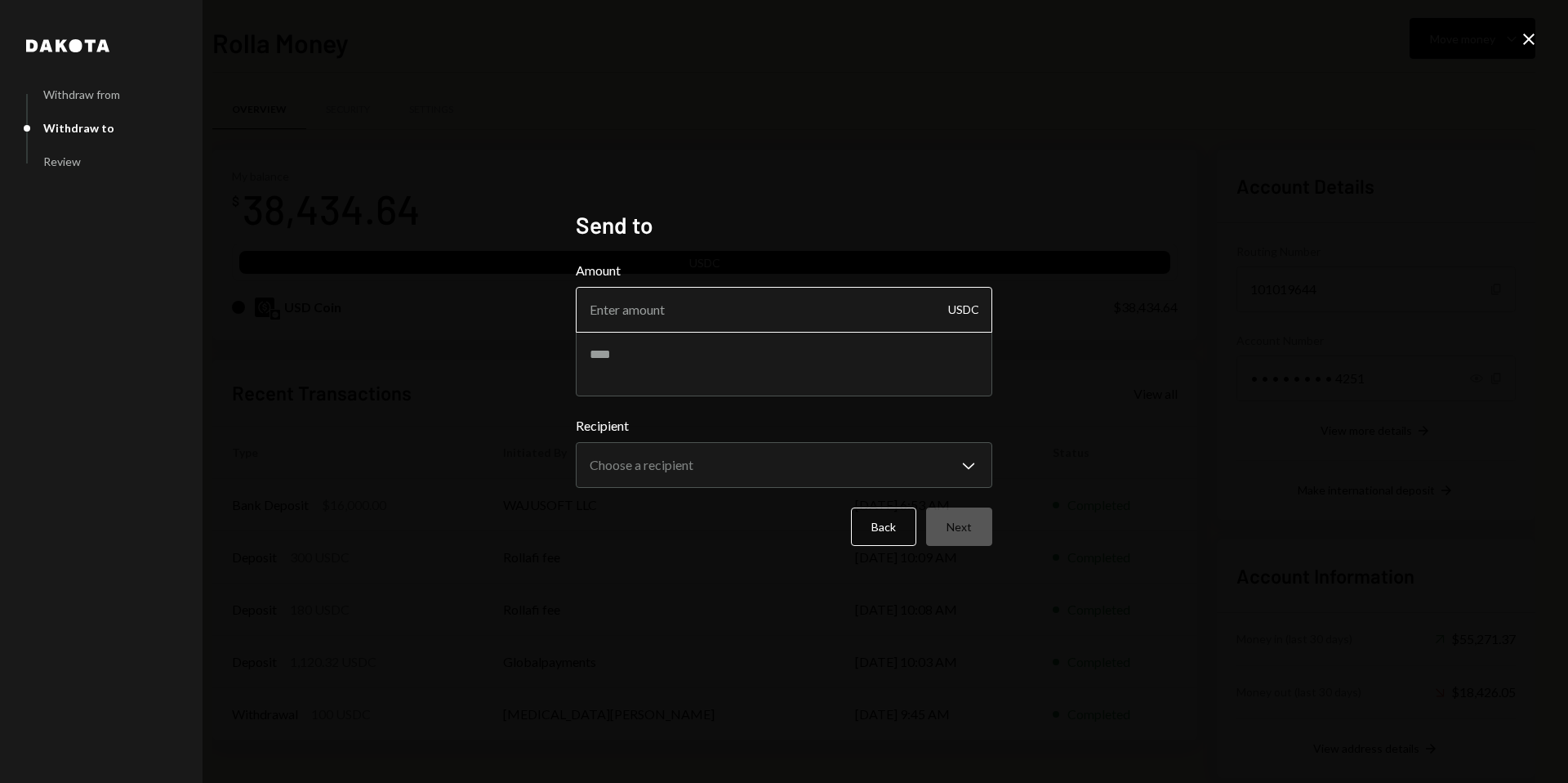
click at [795, 305] on input "Amount" at bounding box center [784, 310] width 416 height 46
click at [769, 454] on body "R Rolla Finance In... Caret Down Home Home Inbox Inbox Activities Transactions …" at bounding box center [784, 391] width 1568 height 783
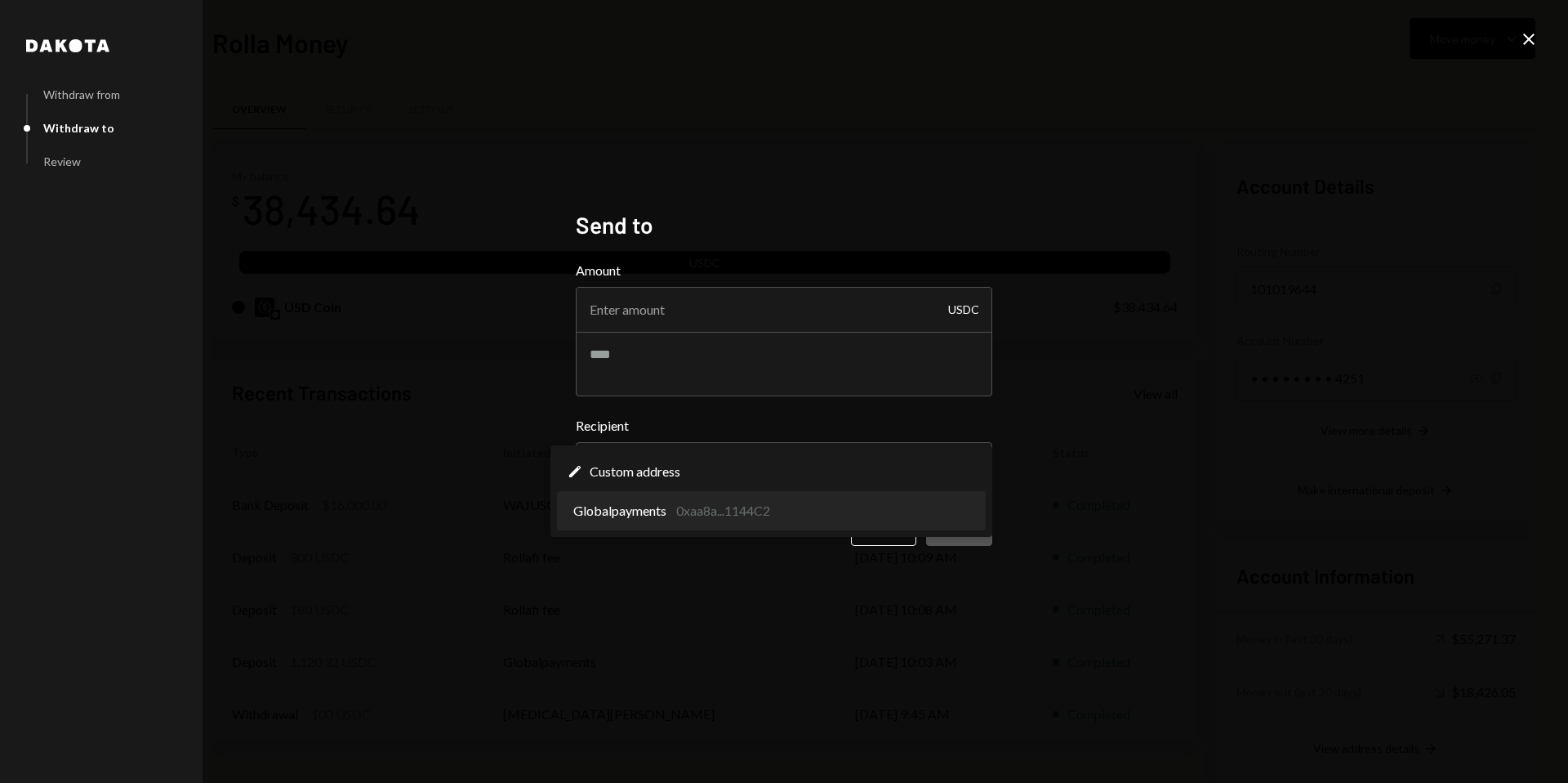
select select "**********"
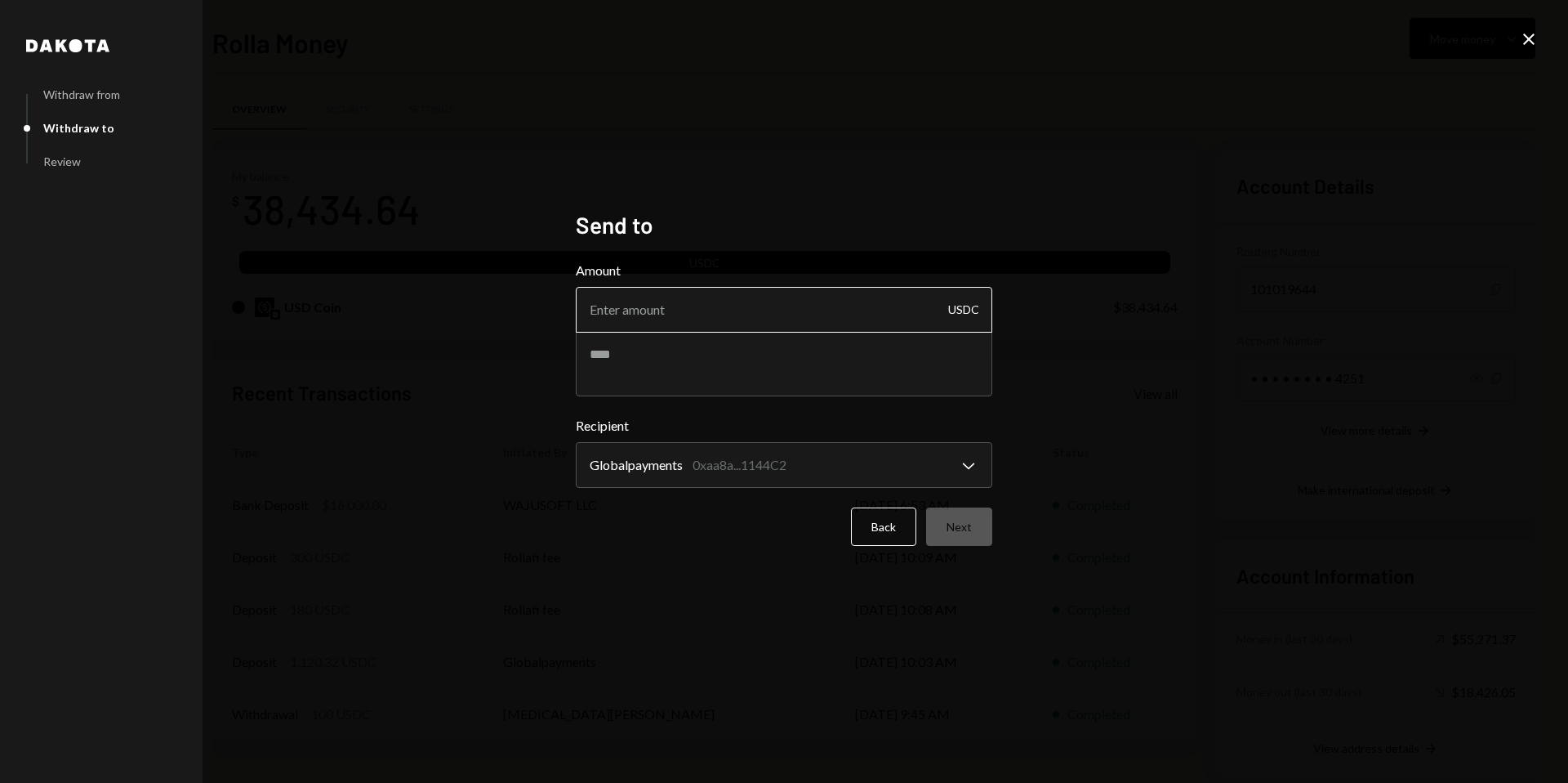
click at [718, 321] on input "Amount" at bounding box center [784, 310] width 416 height 46
click at [733, 313] on input "Amount" at bounding box center [784, 310] width 416 height 46
paste input "350"
type input "350"
click at [685, 378] on textarea at bounding box center [784, 363] width 416 height 65
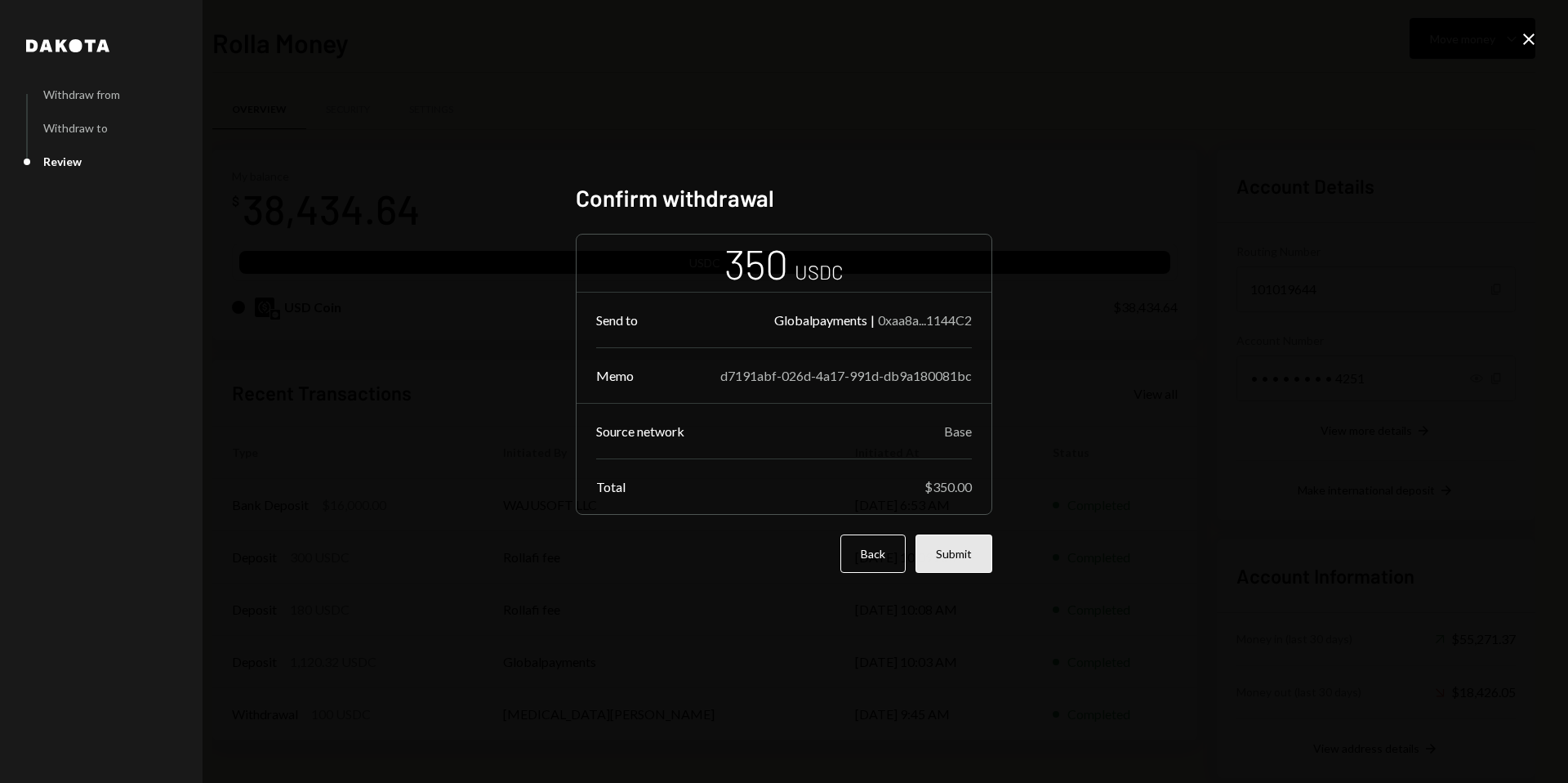
click at [956, 556] on button "Submit" at bounding box center [954, 554] width 77 height 39
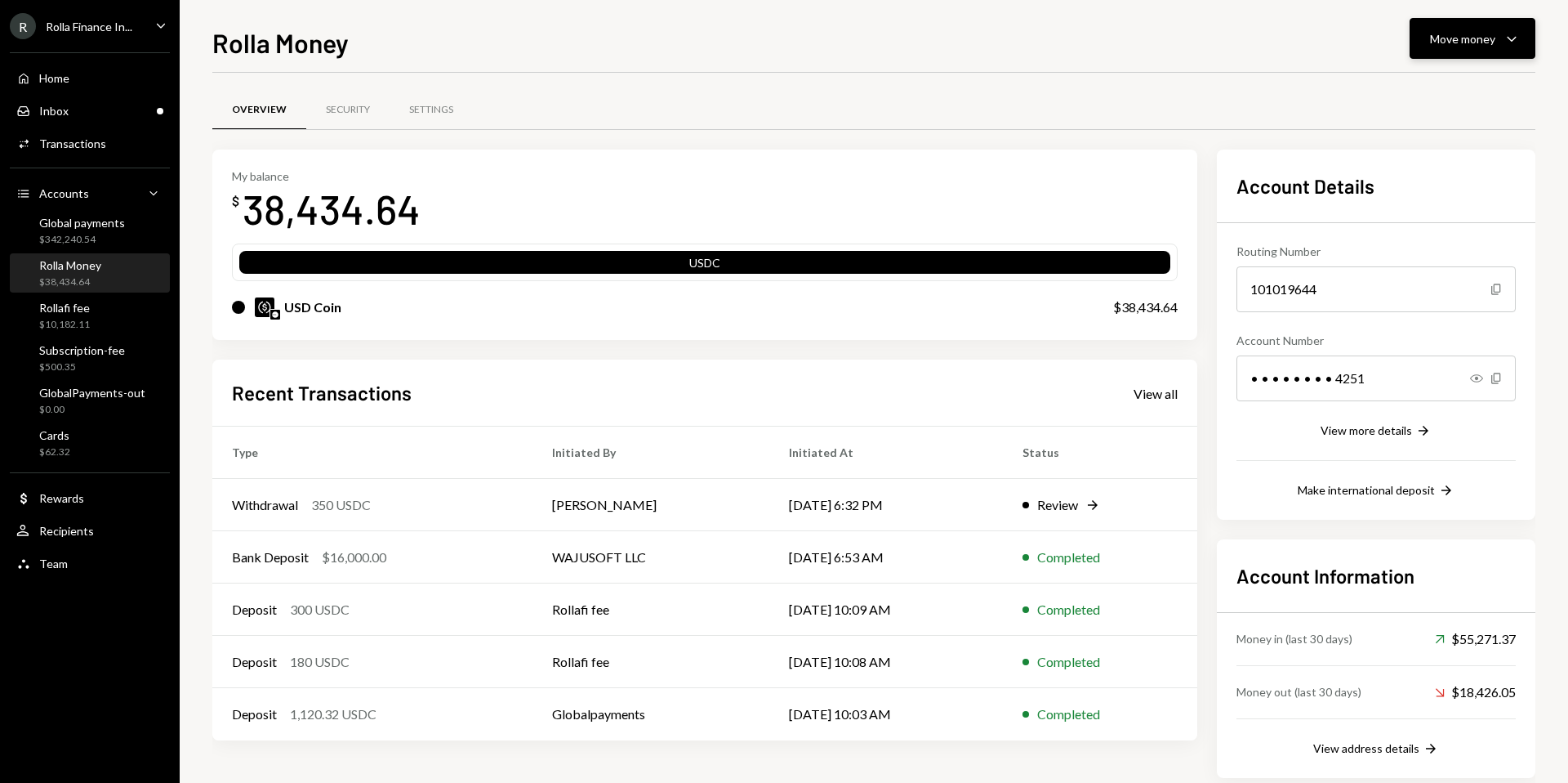
click at [1456, 49] on button "Move money Caret Down" at bounding box center [1472, 38] width 126 height 41
click at [1418, 86] on div "Send" at bounding box center [1460, 87] width 119 height 17
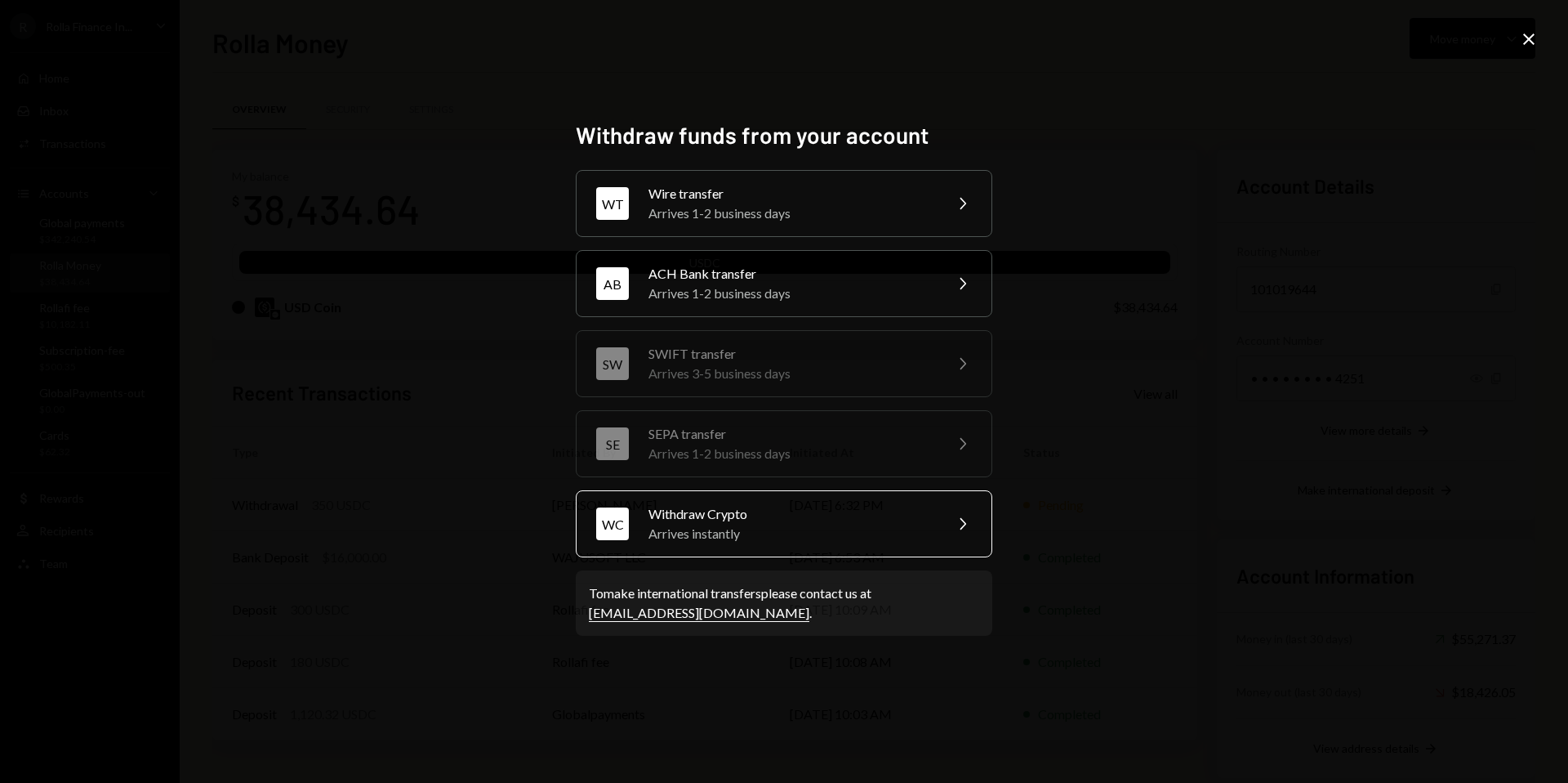
click at [732, 533] on div "Arrives instantly" at bounding box center [790, 533] width 284 height 19
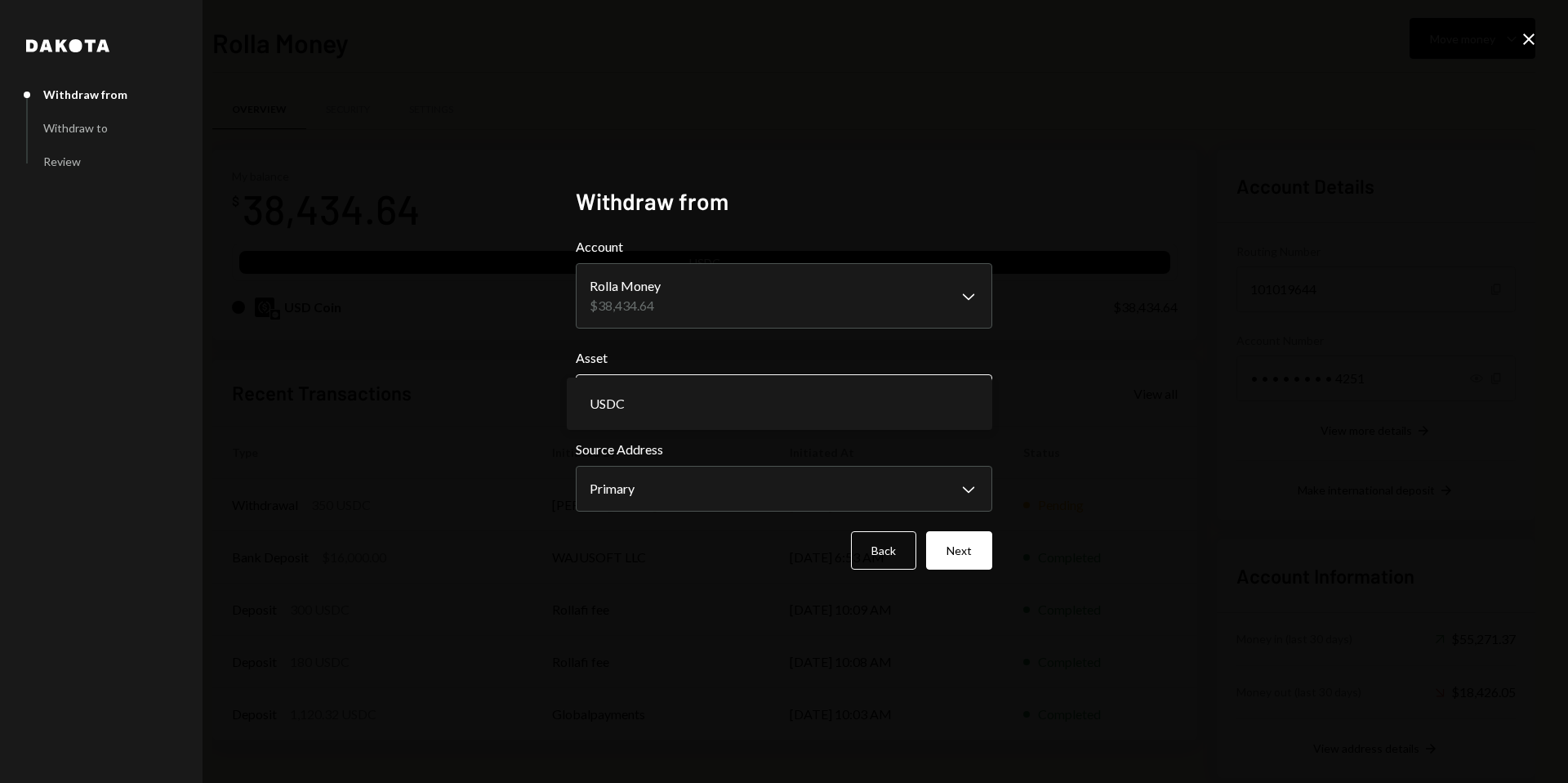
click at [741, 409] on body "R Rolla Finance In... Caret Down Home Home Inbox Inbox Activities Transactions …" at bounding box center [784, 391] width 1568 height 783
click at [654, 598] on div "**********" at bounding box center [784, 391] width 456 height 447
click at [973, 548] on button "Next" at bounding box center [959, 551] width 66 height 39
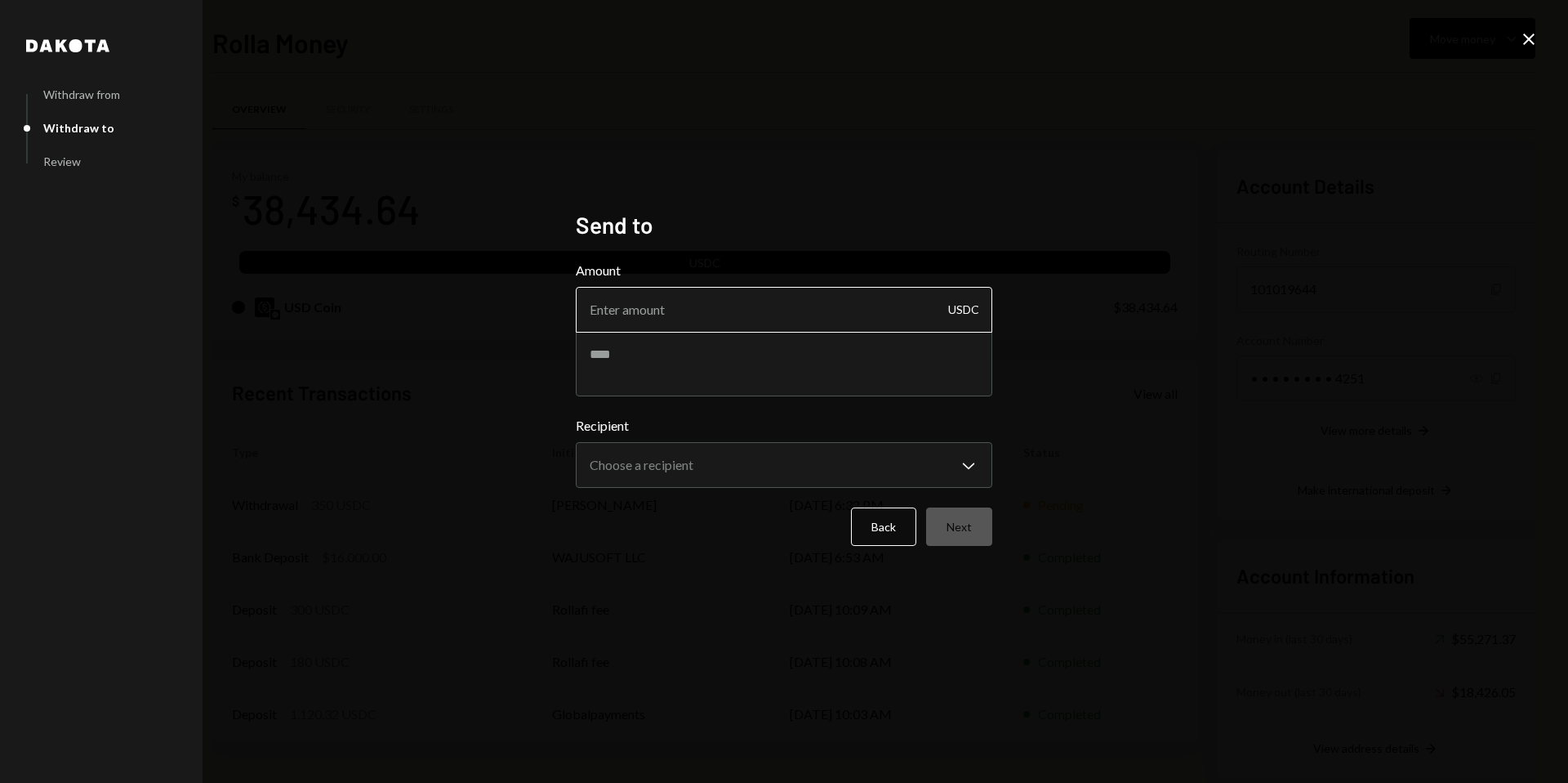
click at [758, 323] on input "Amount" at bounding box center [784, 310] width 416 height 46
type input "180"
click at [636, 360] on textarea at bounding box center [784, 363] width 416 height 65
paste textarea "**********"
type textarea "**********"
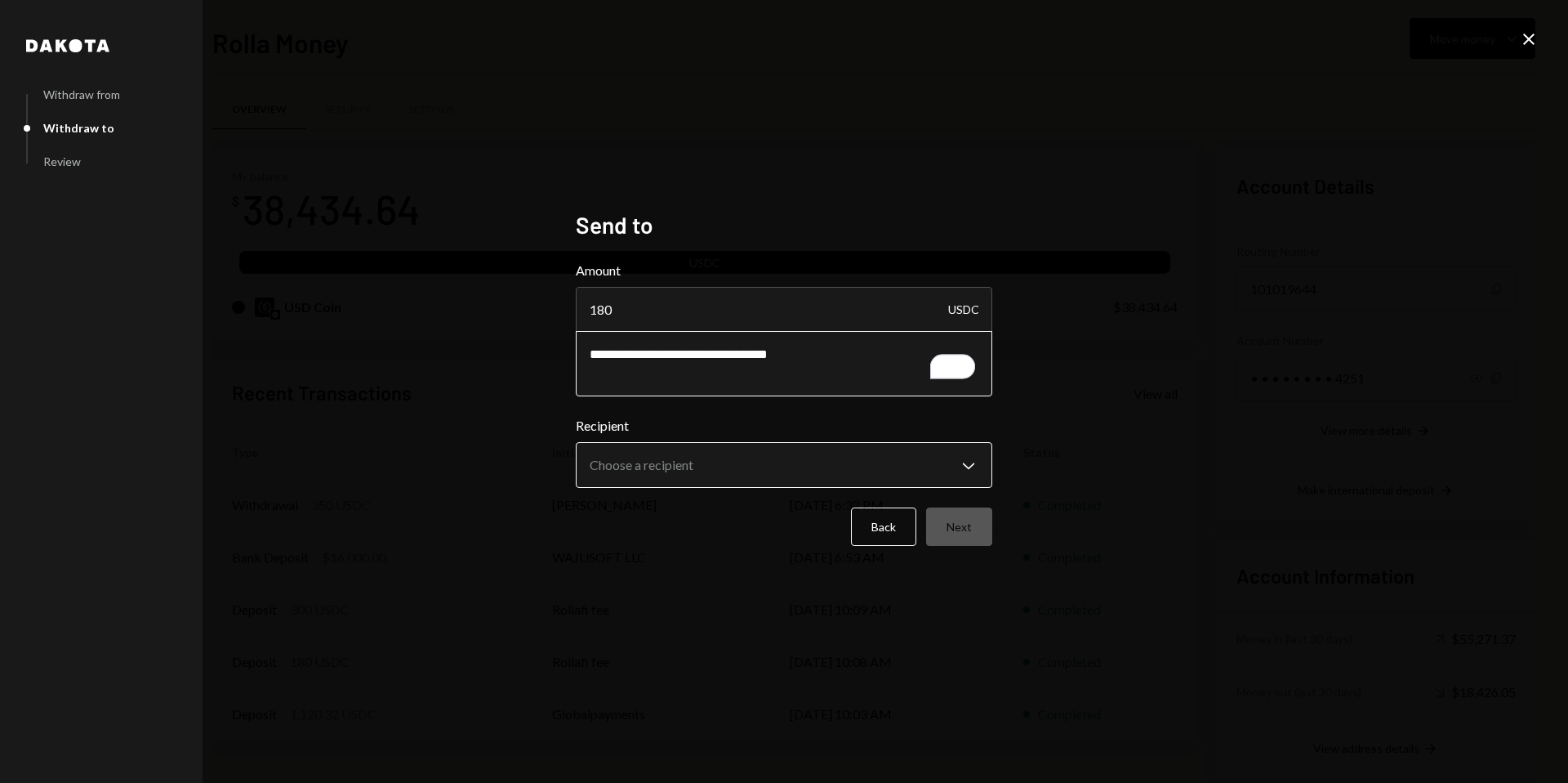
click at [683, 466] on body "R Rolla Finance In... Caret Down Home Home Inbox Inbox Activities Transactions …" at bounding box center [784, 391] width 1568 height 783
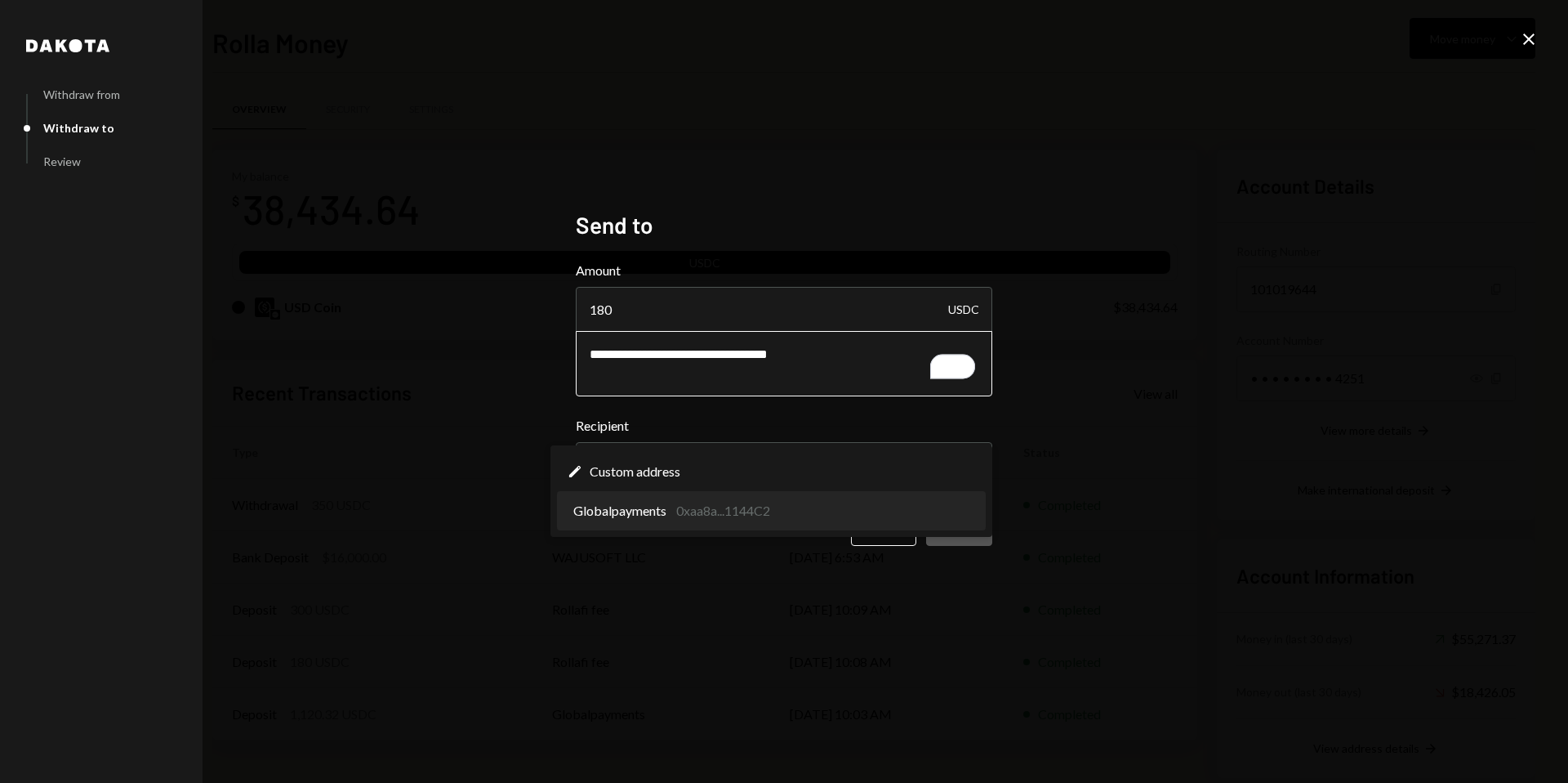
select select "**********"
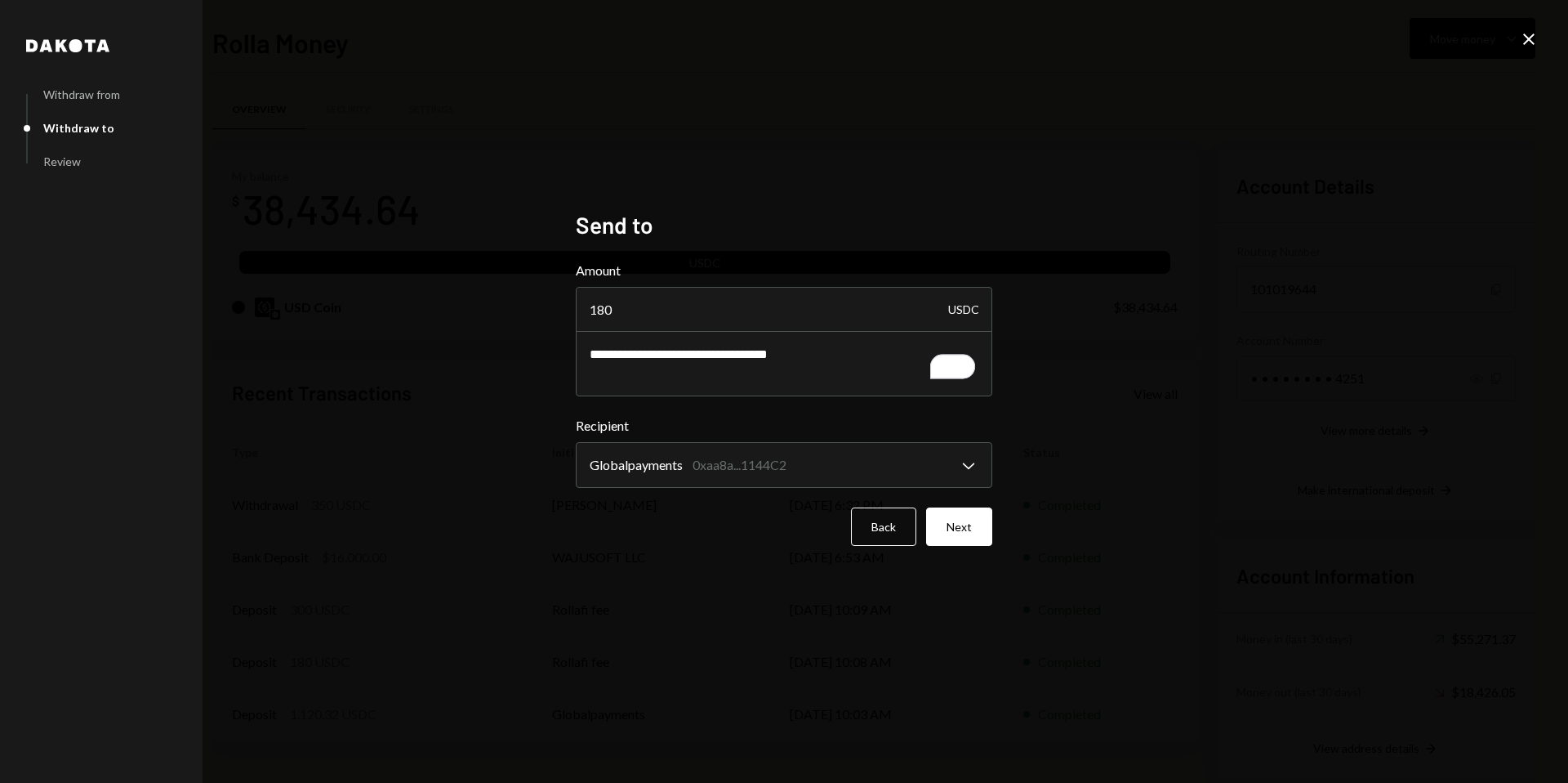
click at [768, 602] on div "**********" at bounding box center [784, 391] width 1568 height 783
click at [971, 526] on button "Next" at bounding box center [959, 527] width 66 height 39
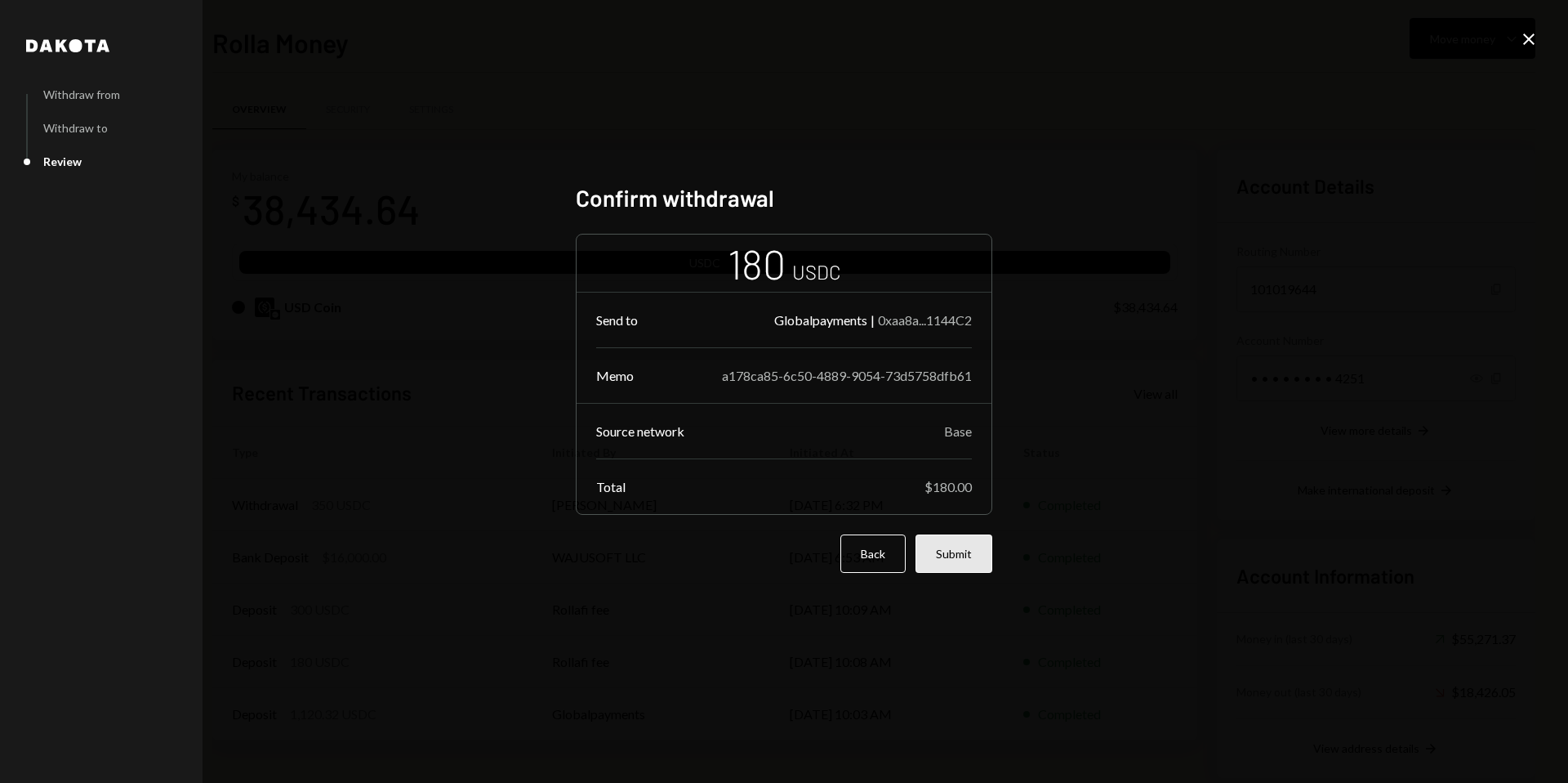
click at [960, 564] on button "Submit" at bounding box center [954, 554] width 77 height 39
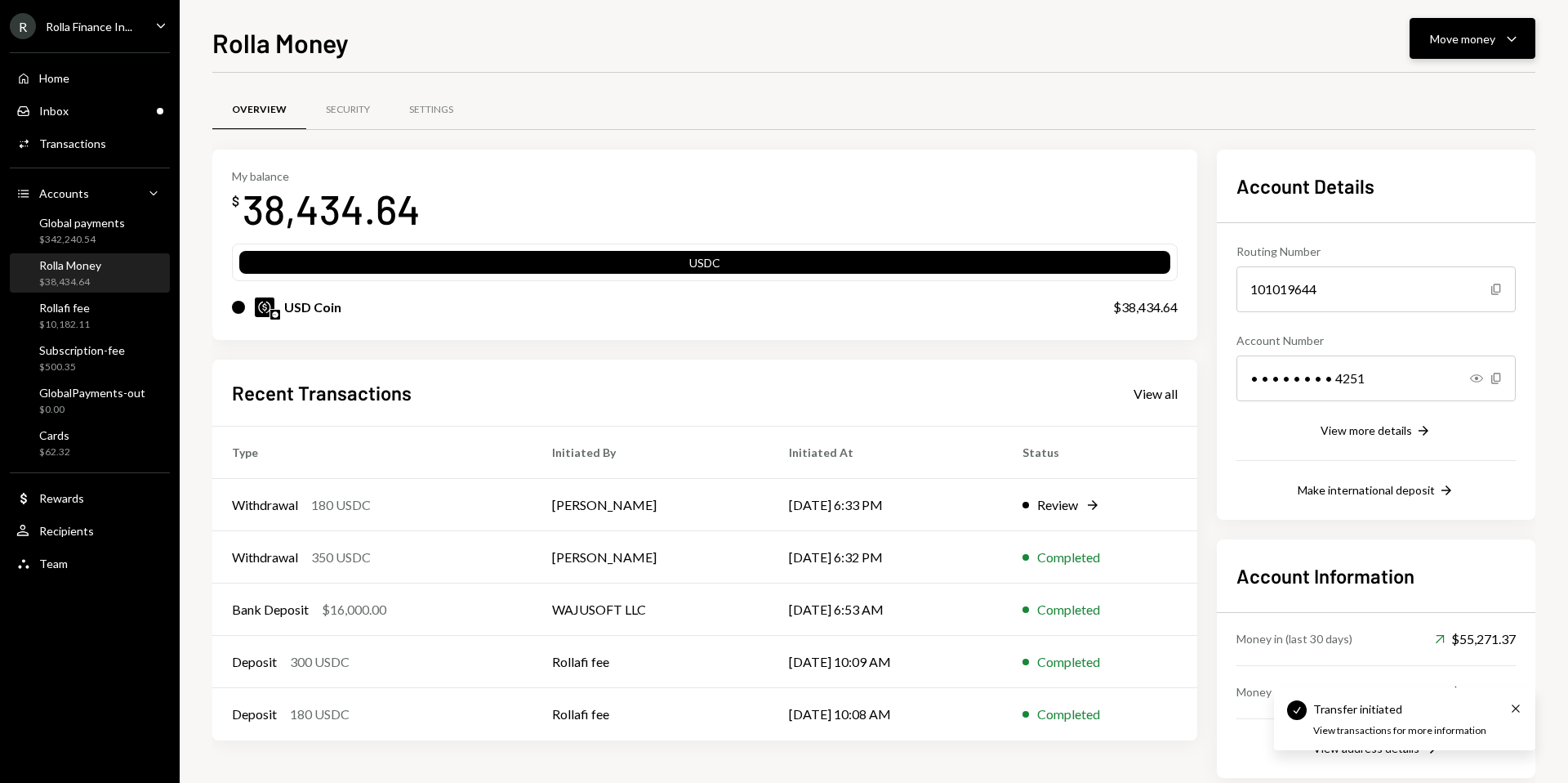
click at [1456, 34] on div "Move money" at bounding box center [1463, 39] width 65 height 17
click at [1436, 80] on div "Send" at bounding box center [1460, 87] width 119 height 17
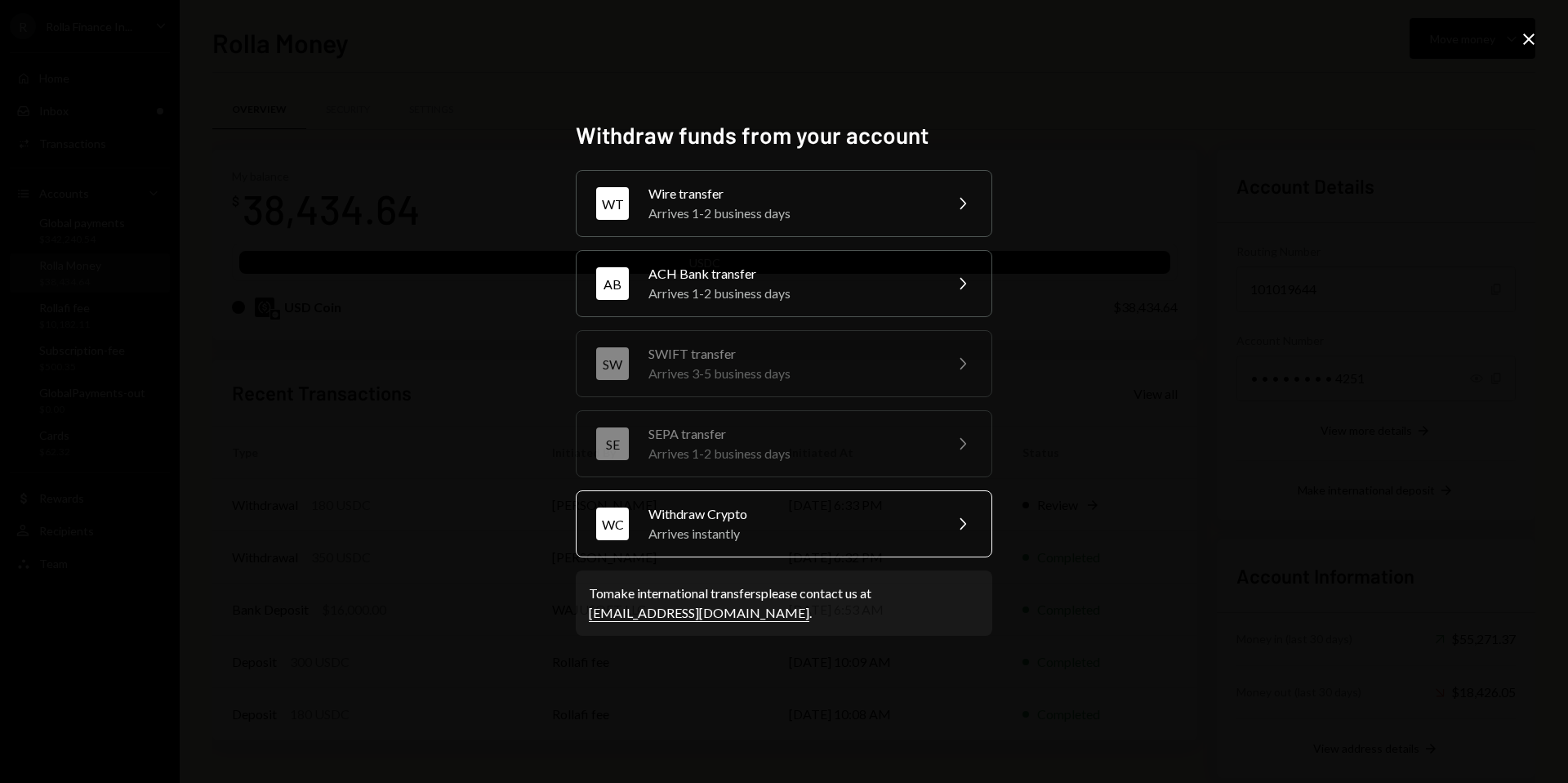
click at [734, 514] on div "Withdraw Crypto" at bounding box center [790, 514] width 284 height 19
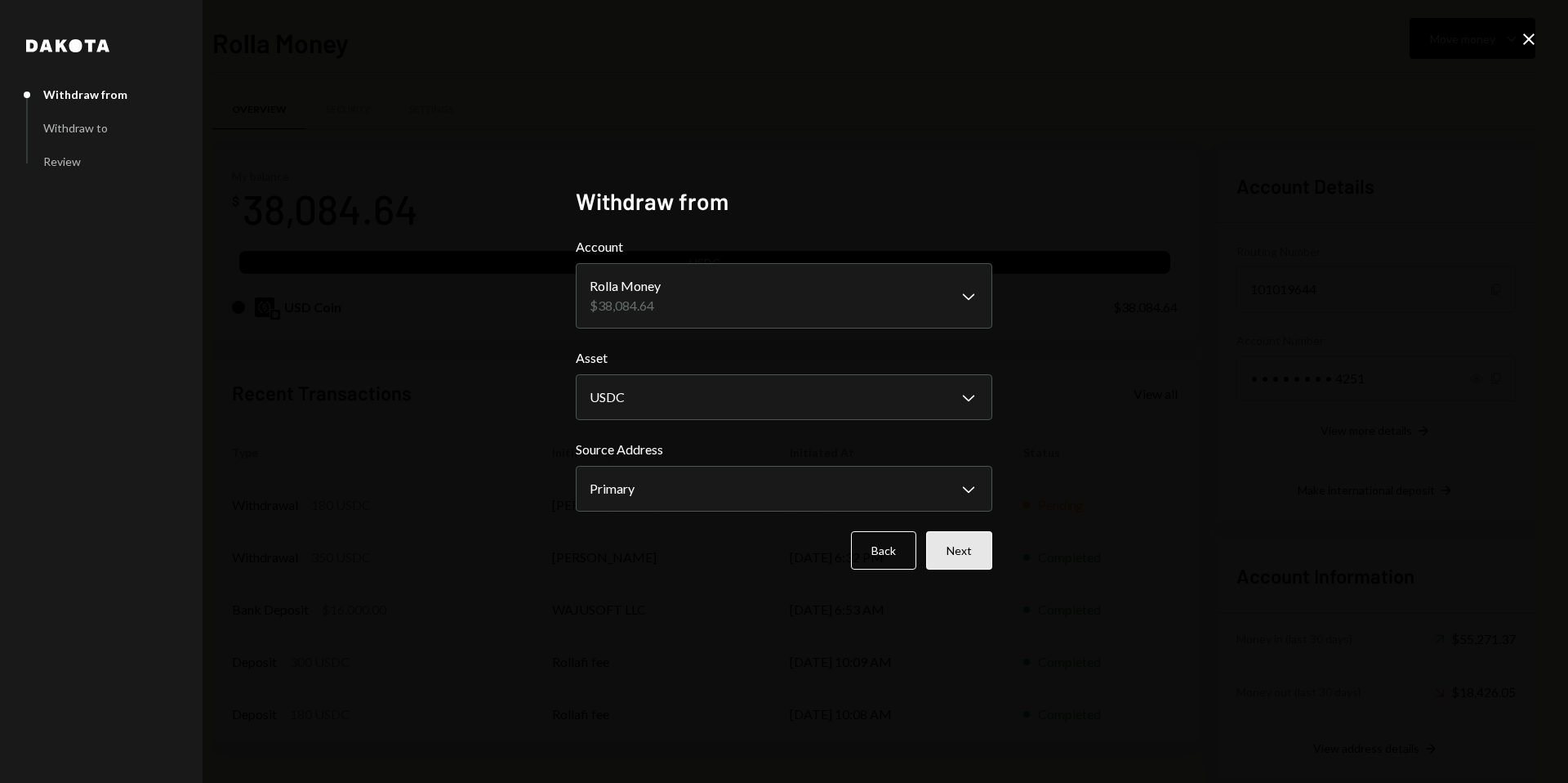
click at [960, 545] on button "Next" at bounding box center [959, 551] width 66 height 39
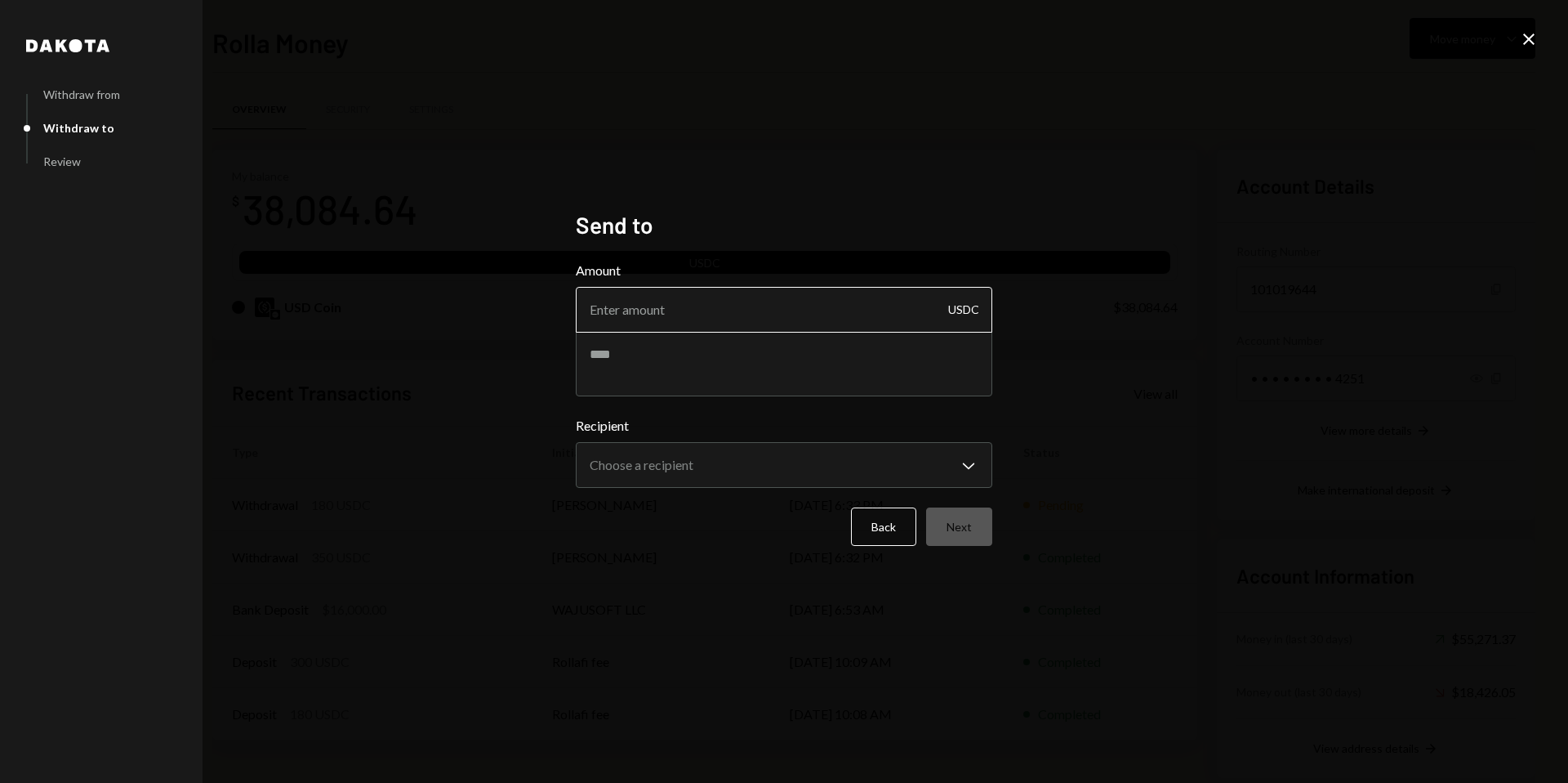
click at [684, 315] on input "Amount" at bounding box center [784, 310] width 416 height 46
type input "300"
click at [705, 358] on textarea at bounding box center [784, 363] width 416 height 65
paste textarea "**********"
type textarea "**********"
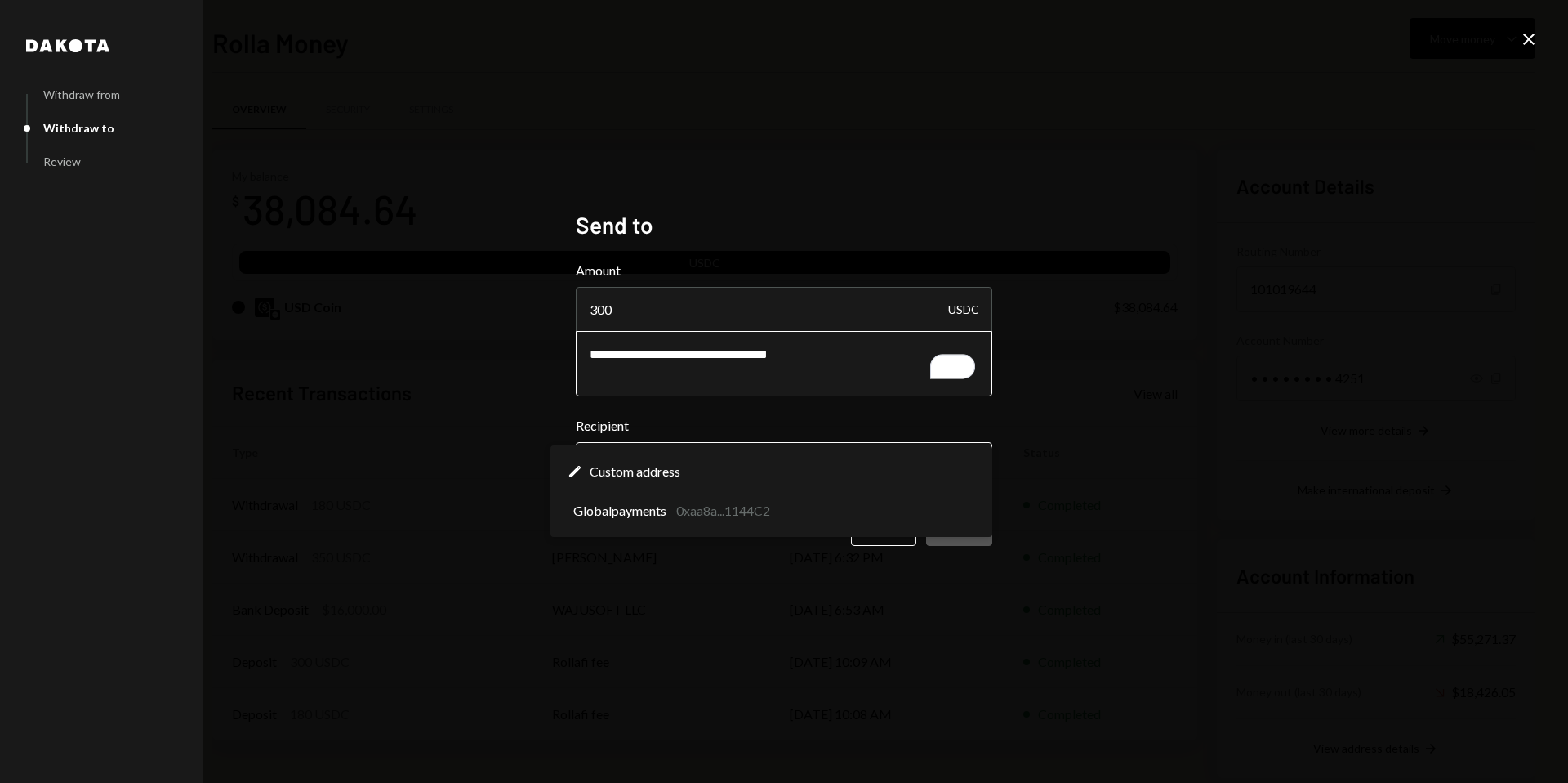
click at [706, 457] on body "R Rolla Finance In... Caret Down Home Home Inbox Inbox Activities Transactions …" at bounding box center [784, 391] width 1568 height 783
select select "**********"
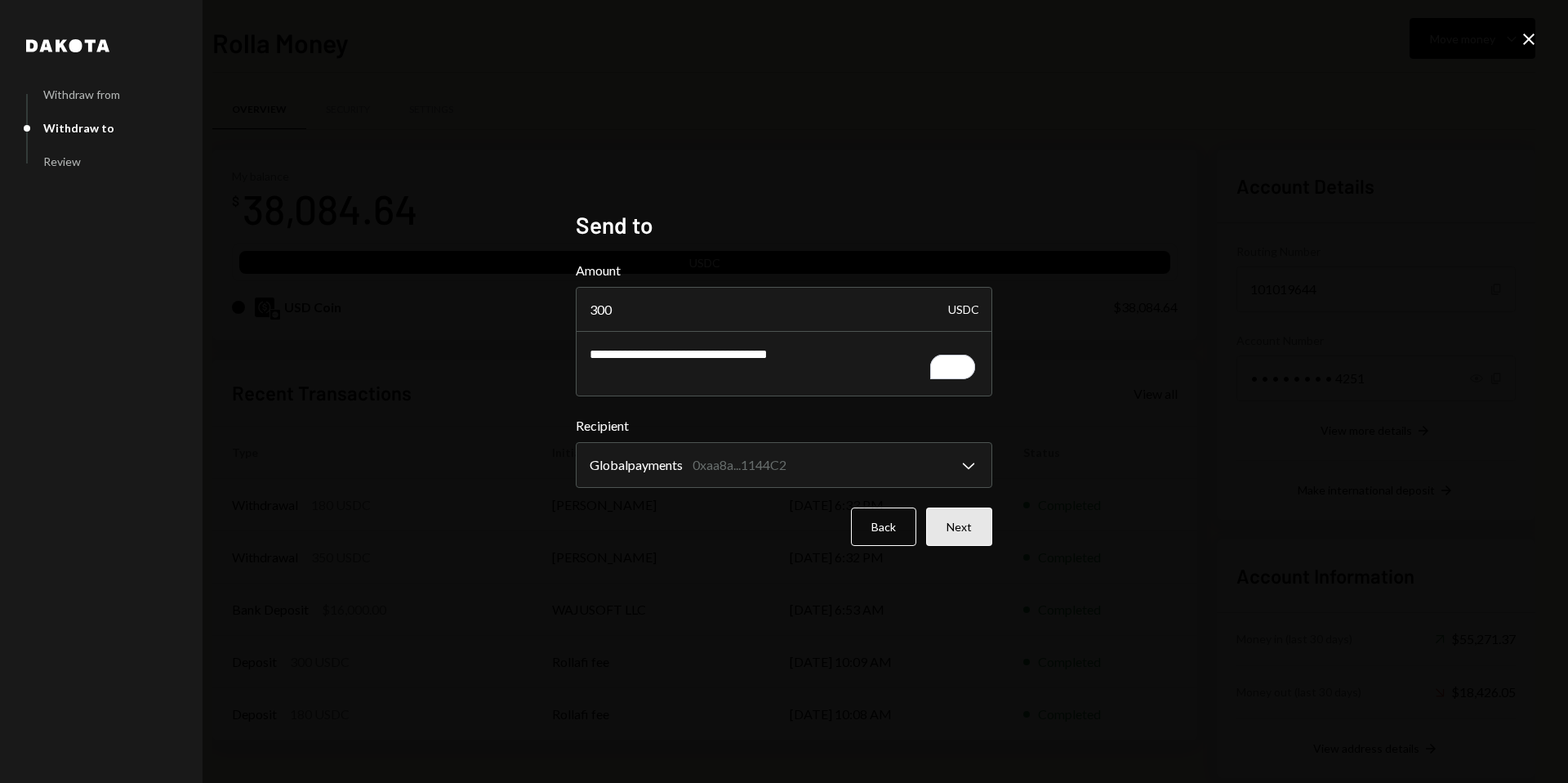
click at [955, 532] on button "Next" at bounding box center [959, 527] width 66 height 39
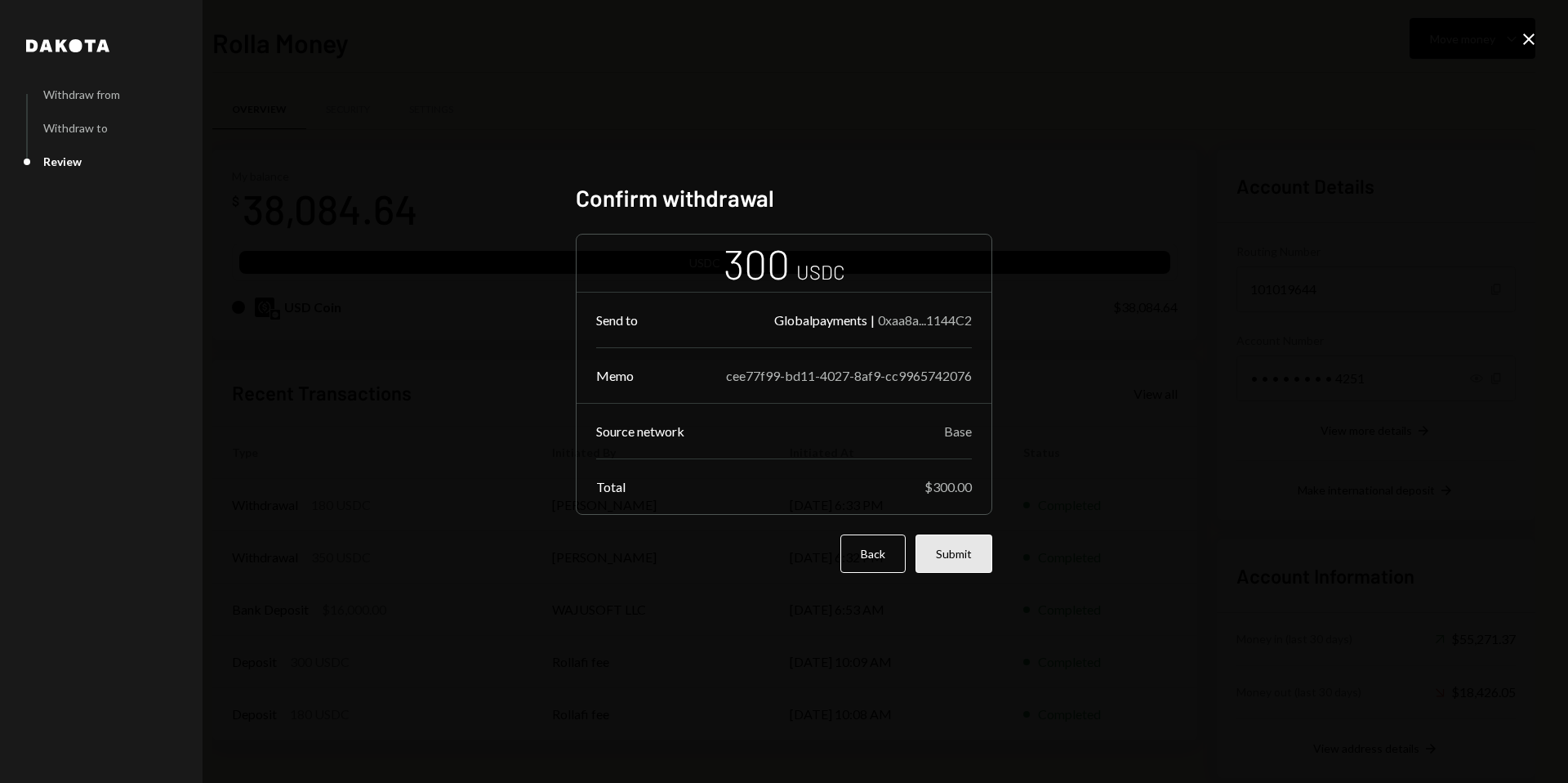
click at [941, 556] on button "Submit" at bounding box center [954, 554] width 77 height 39
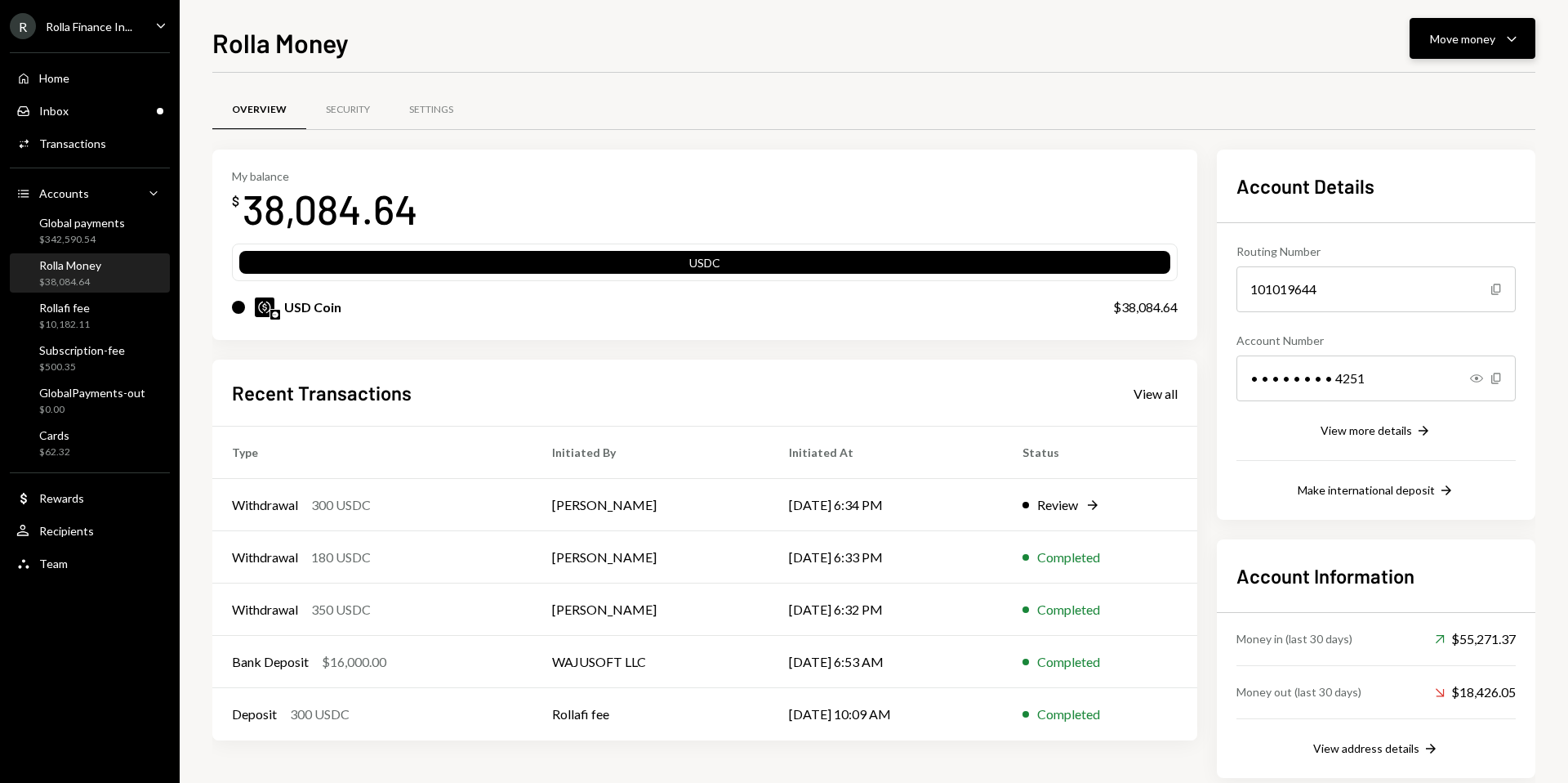
click at [1464, 43] on div "Move money" at bounding box center [1463, 39] width 65 height 17
click at [1417, 94] on div "Send" at bounding box center [1460, 87] width 119 height 17
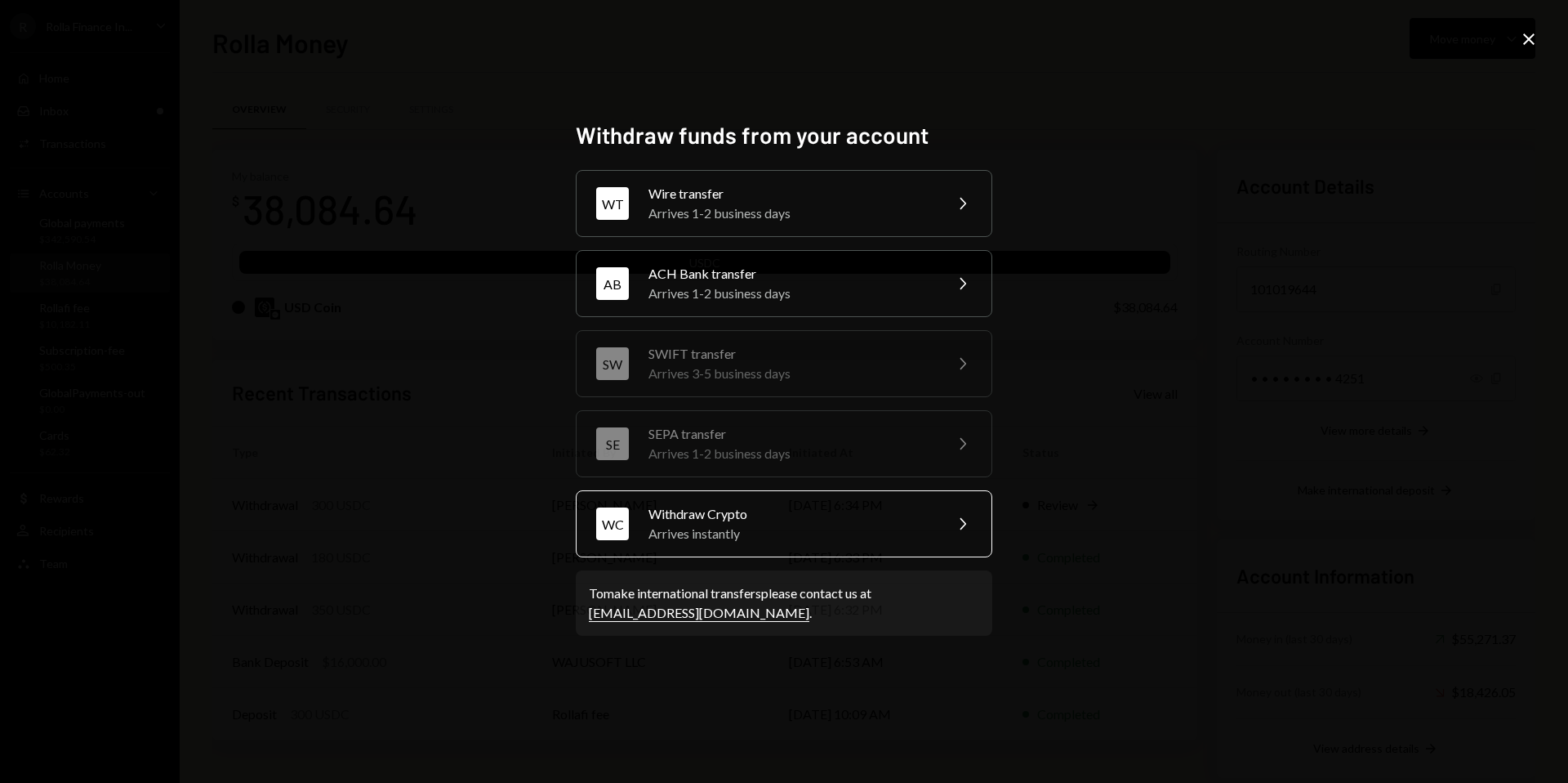
click at [741, 543] on div "WC Withdraw Crypto Arrives instantly Chevron Right" at bounding box center [784, 524] width 416 height 67
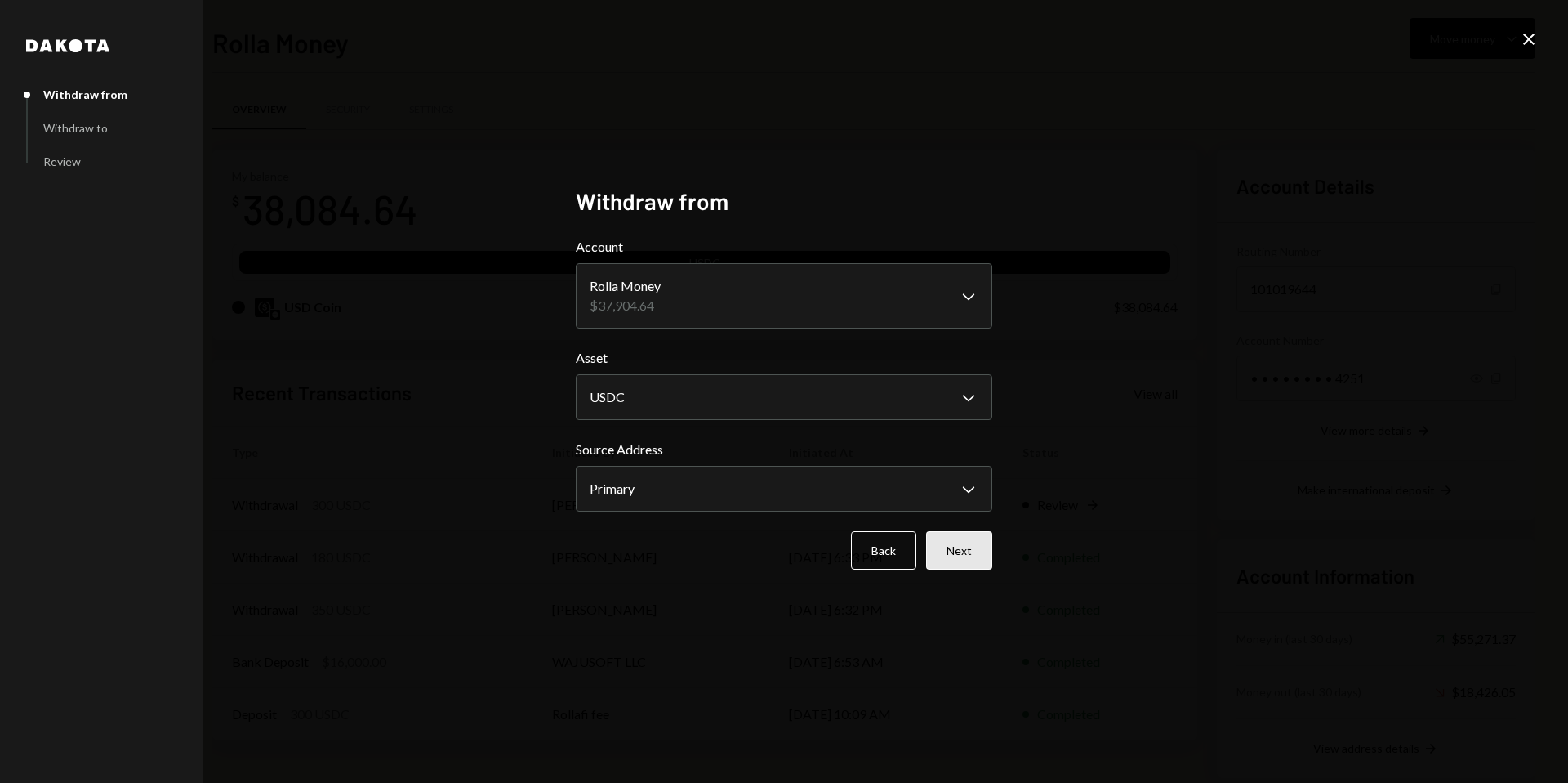
click at [971, 554] on button "Next" at bounding box center [959, 551] width 66 height 39
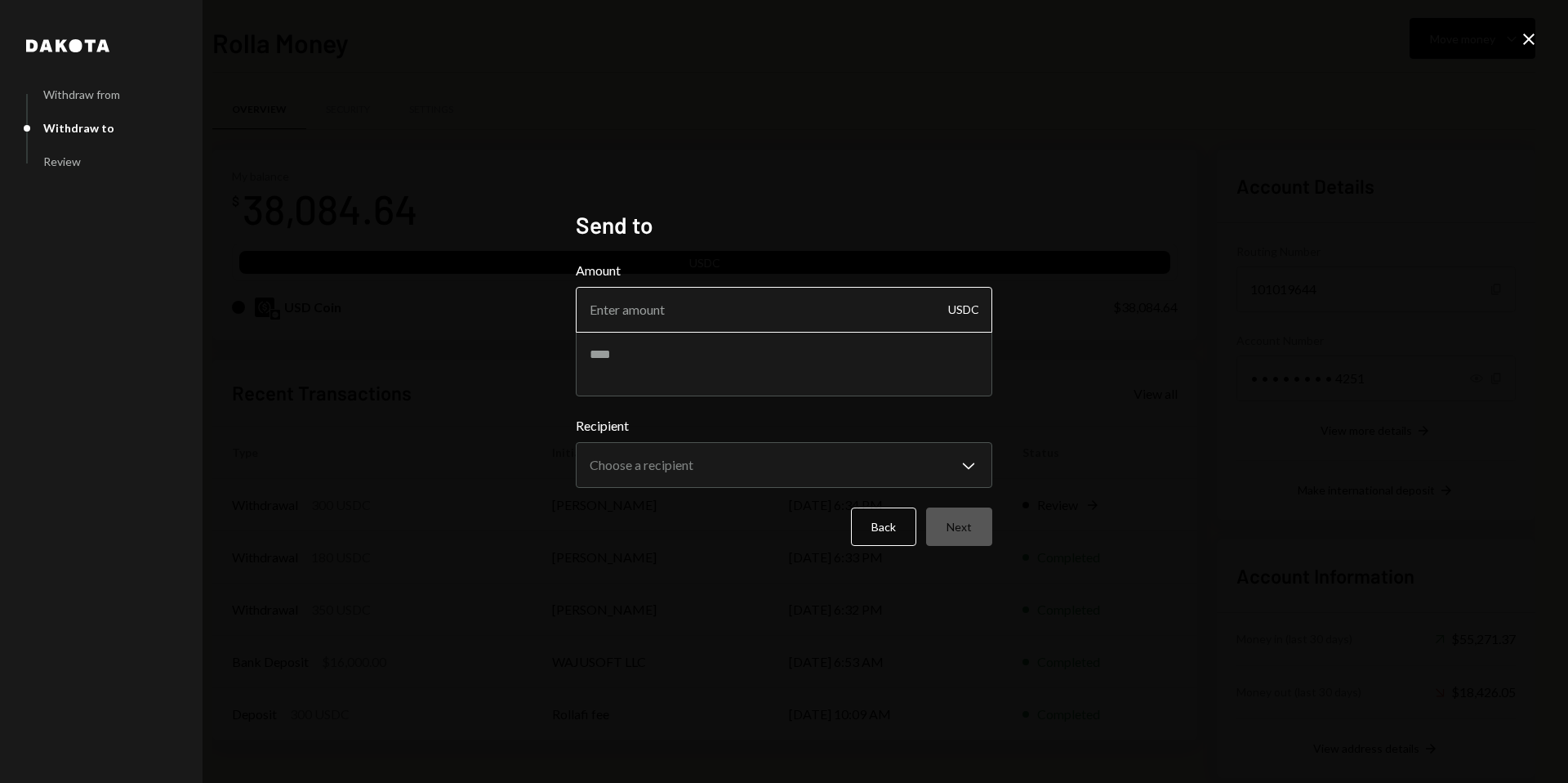
click at [702, 311] on input "Amount" at bounding box center [784, 310] width 416 height 46
type input "450"
click at [681, 376] on textarea at bounding box center [784, 363] width 416 height 65
paste textarea "**********"
type textarea "**********"
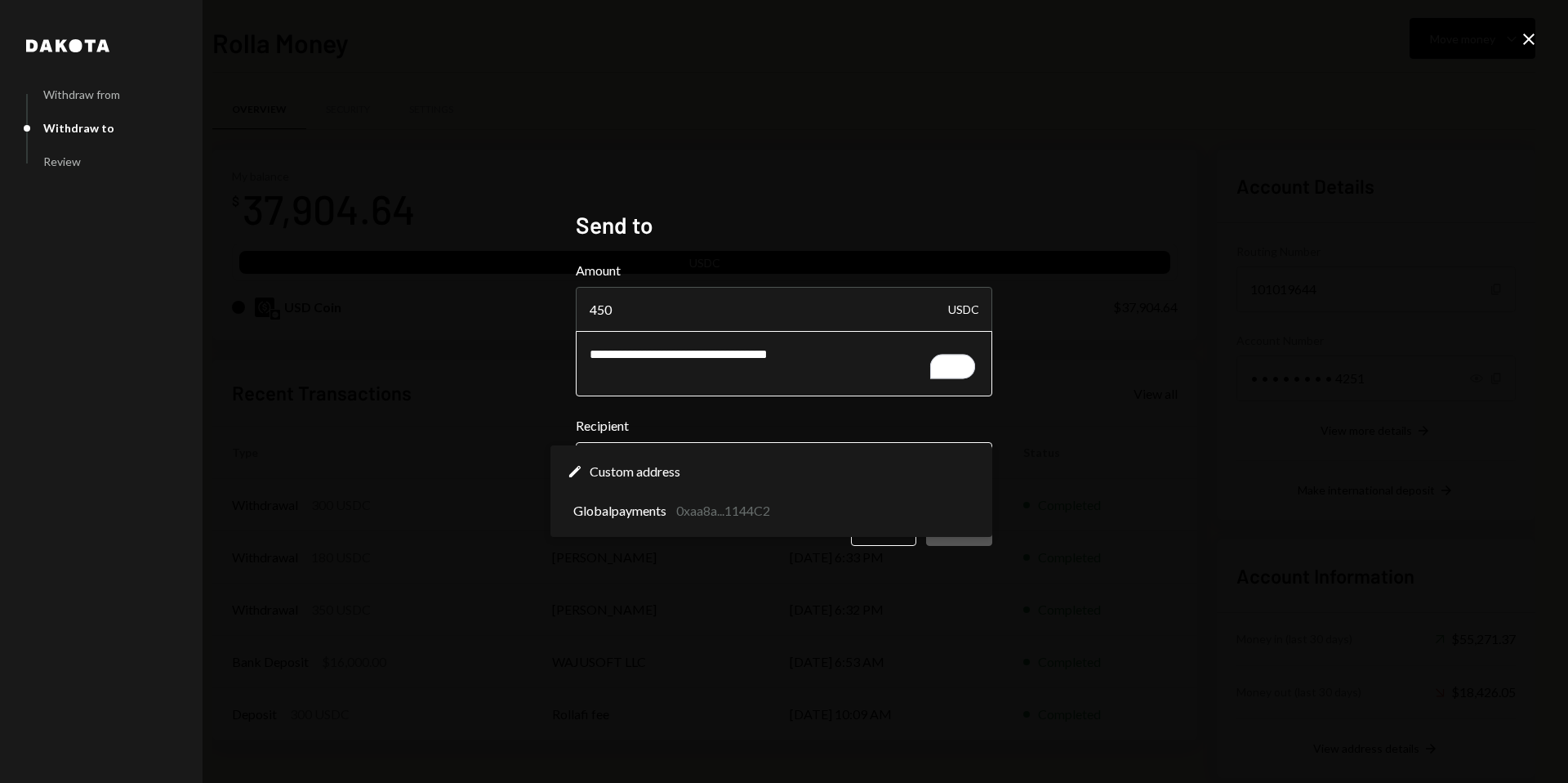
click at [666, 467] on body "R Rolla Finance In... Caret Down Home Home Inbox Inbox Activities Transactions …" at bounding box center [784, 391] width 1568 height 783
select select "**********"
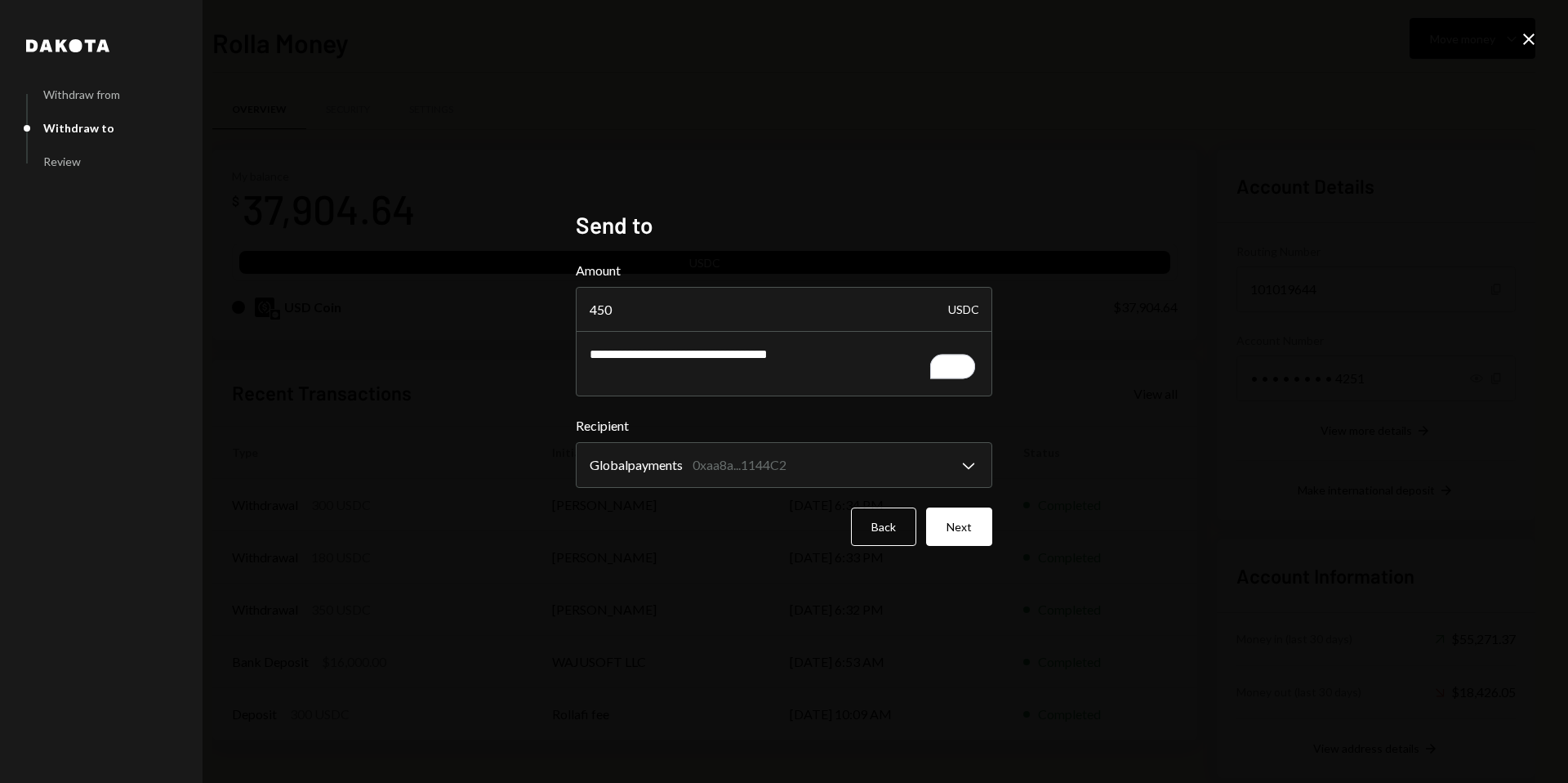
click at [692, 562] on div "**********" at bounding box center [784, 391] width 416 height 361
click at [939, 514] on button "Next" at bounding box center [959, 527] width 66 height 39
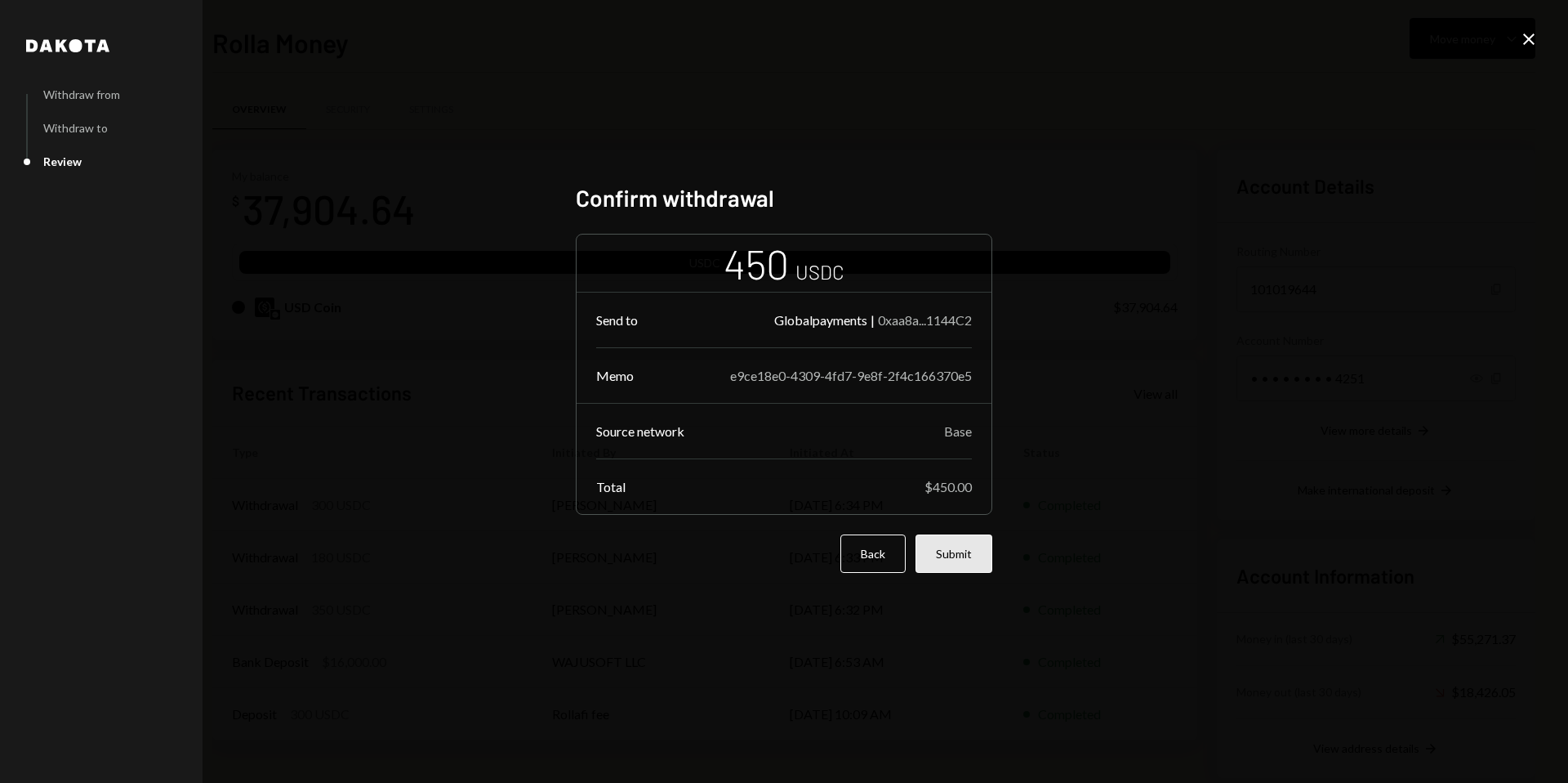
click at [941, 540] on button "Submit" at bounding box center [954, 554] width 77 height 39
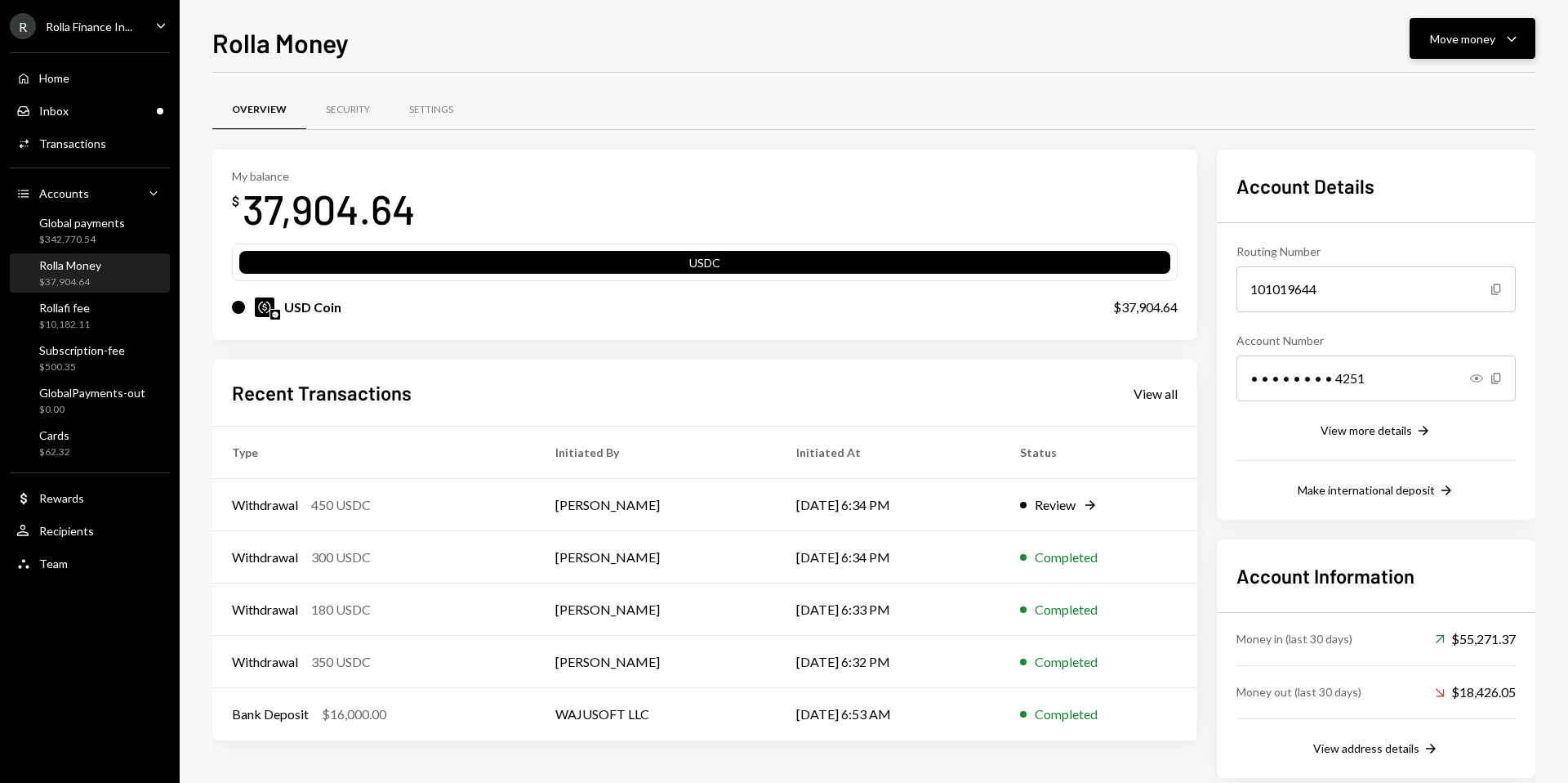
click at [1466, 43] on div "Move money" at bounding box center [1463, 39] width 65 height 17
click at [1449, 43] on div "Move money" at bounding box center [1463, 39] width 65 height 17
click at [1414, 89] on div "Send" at bounding box center [1460, 87] width 119 height 17
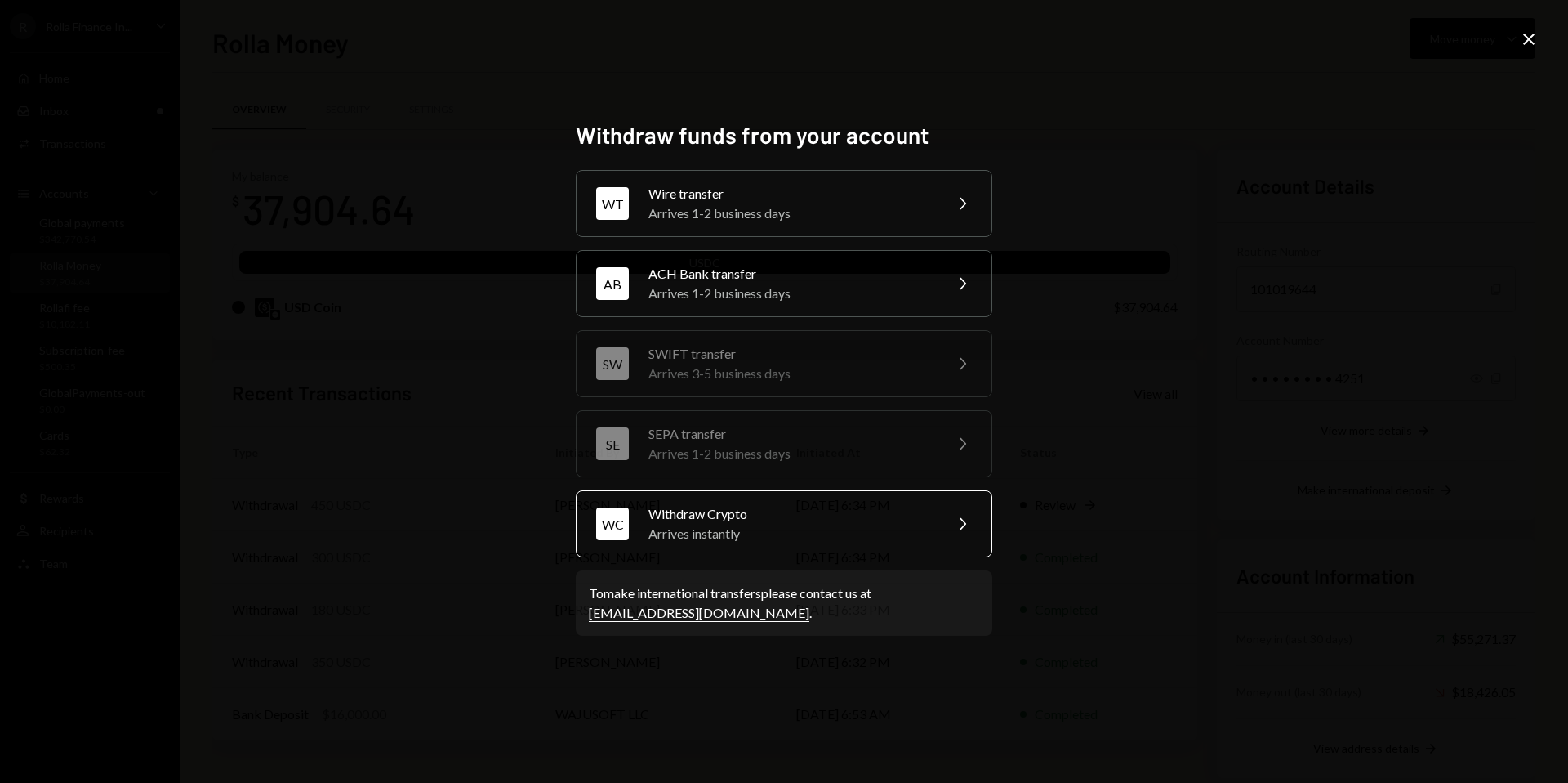
click at [719, 522] on div "Withdraw Crypto" at bounding box center [790, 514] width 284 height 19
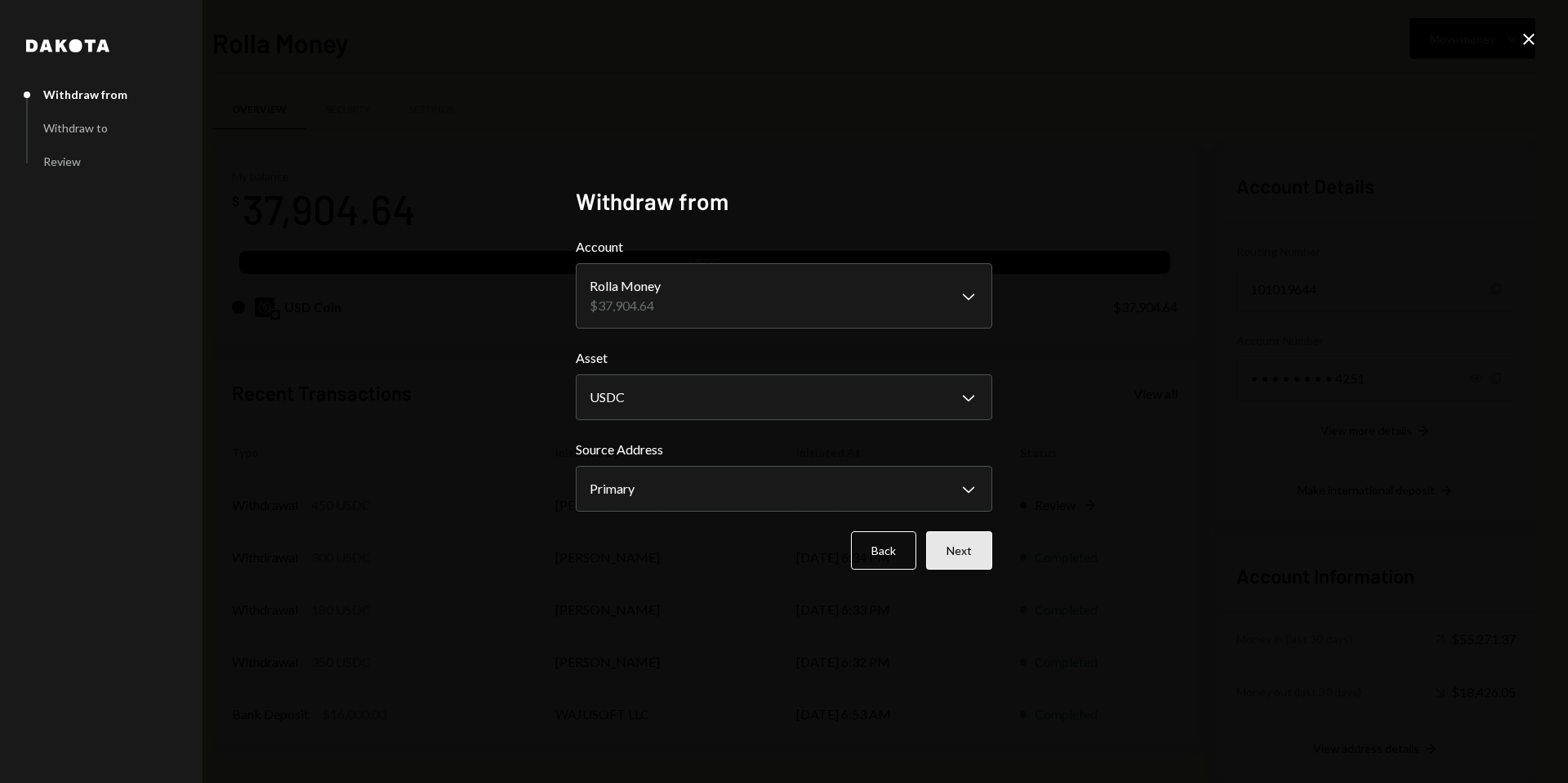
click at [954, 552] on button "Next" at bounding box center [959, 551] width 66 height 39
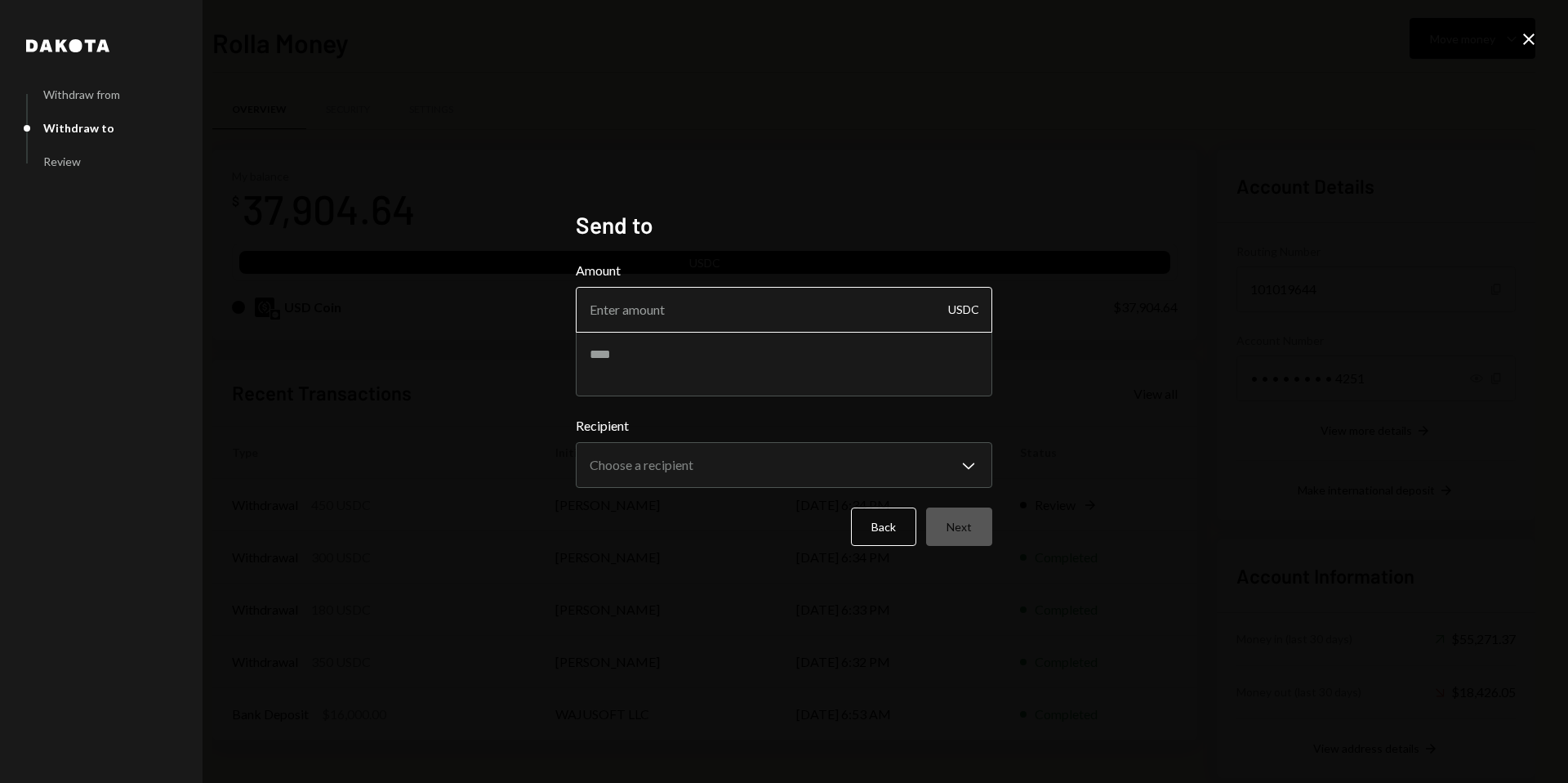
click at [632, 295] on input "Amount" at bounding box center [784, 310] width 416 height 46
type input "100"
click at [662, 352] on textarea at bounding box center [784, 363] width 416 height 65
paste textarea "**********"
type textarea "**********"
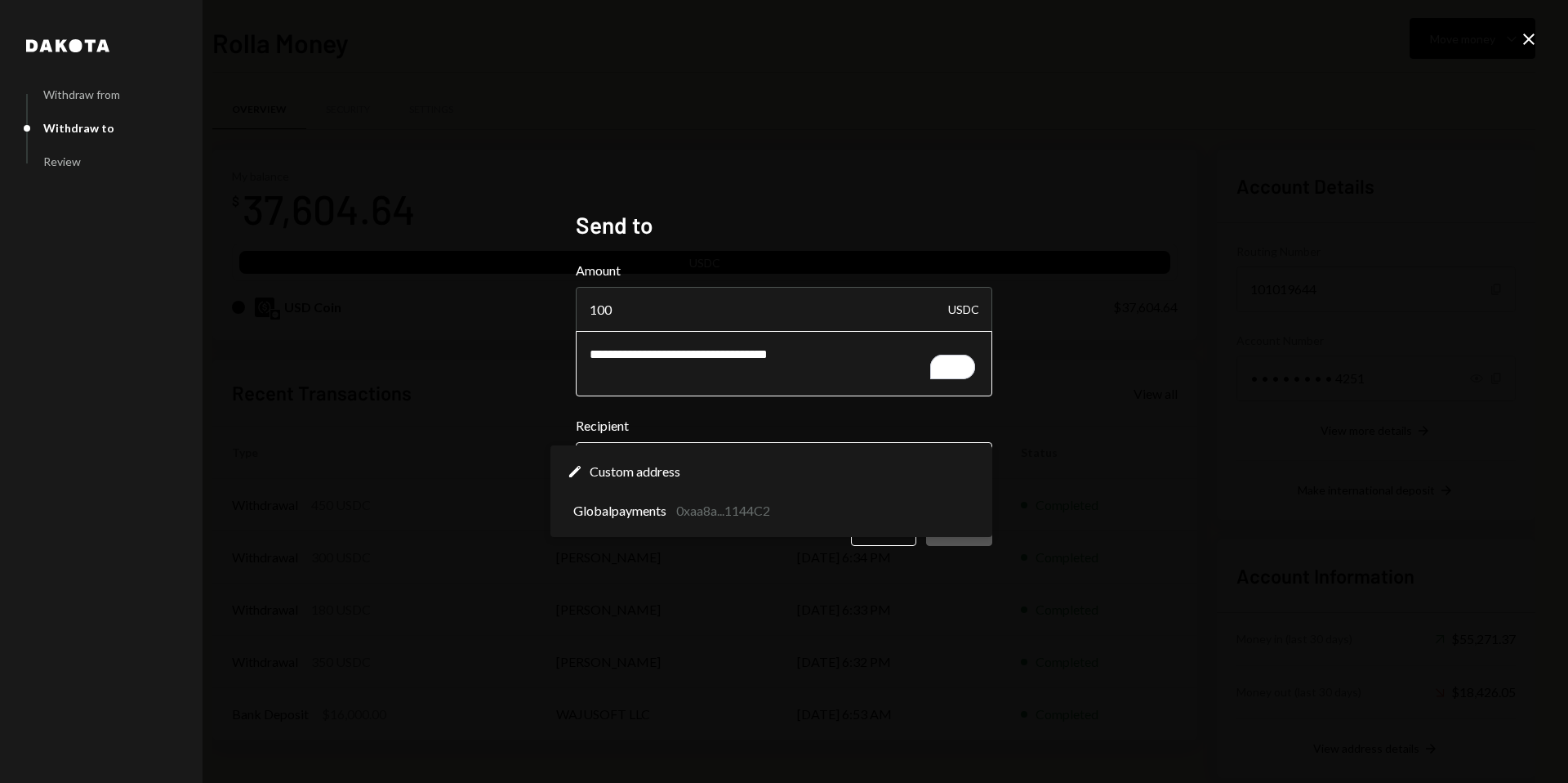
click at [654, 468] on body "R Rolla Finance In... Caret Down Home Home Inbox Inbox Activities Transactions …" at bounding box center [784, 391] width 1568 height 783
select select "**********"
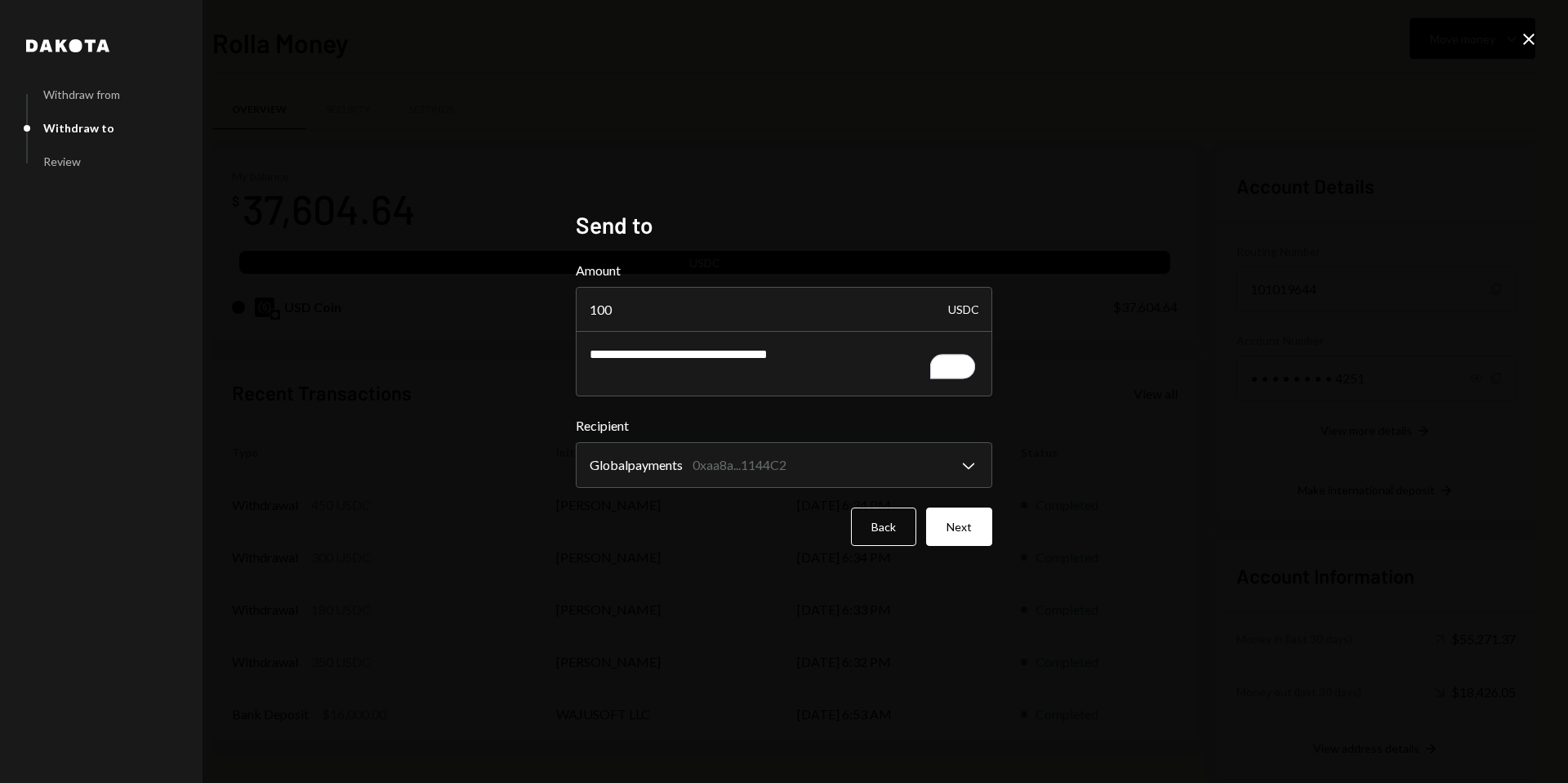
click at [696, 556] on div "**********" at bounding box center [784, 391] width 416 height 361
click at [945, 534] on button "Next" at bounding box center [959, 527] width 66 height 39
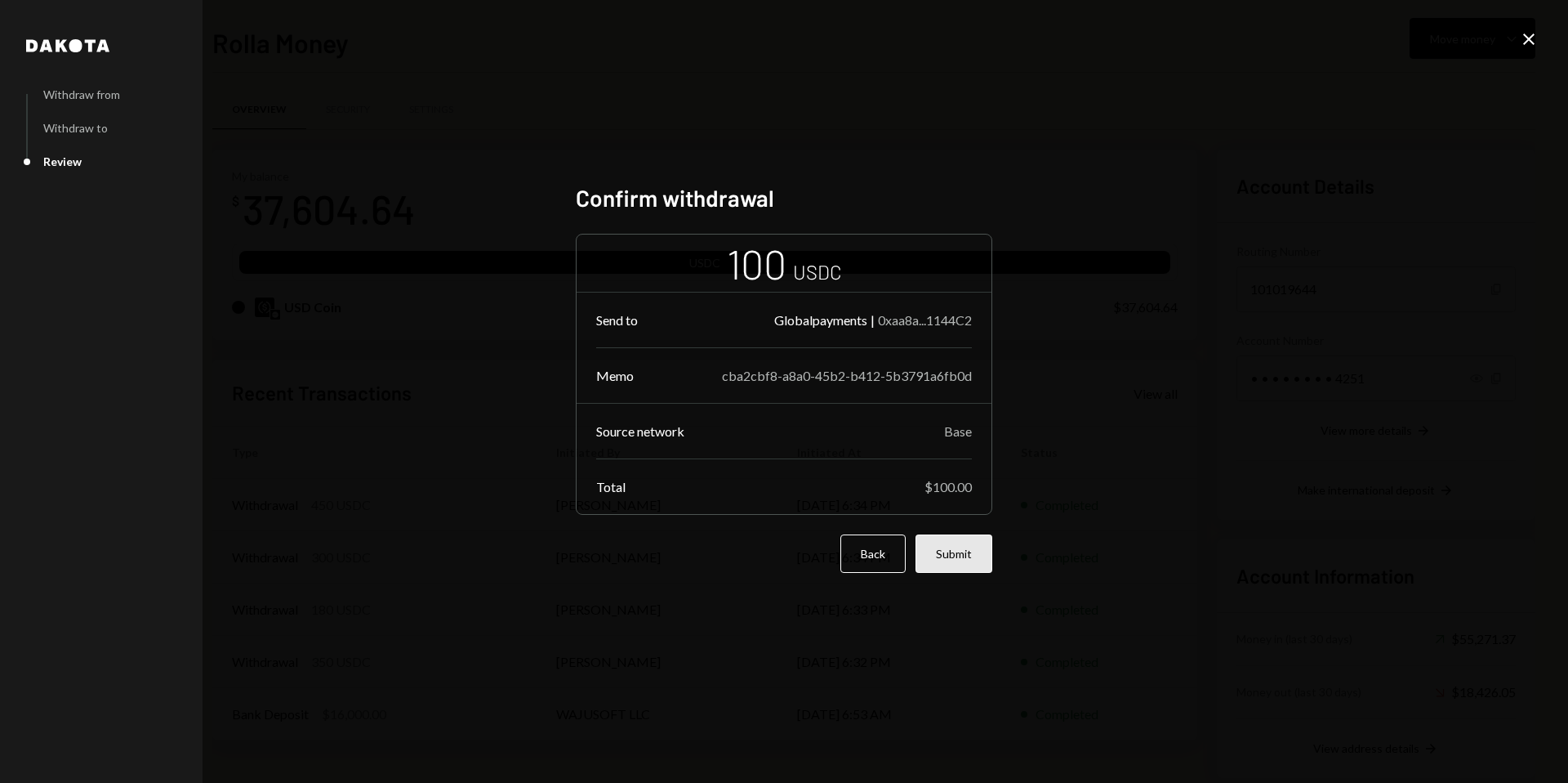
click at [965, 545] on button "Submit" at bounding box center [954, 554] width 77 height 39
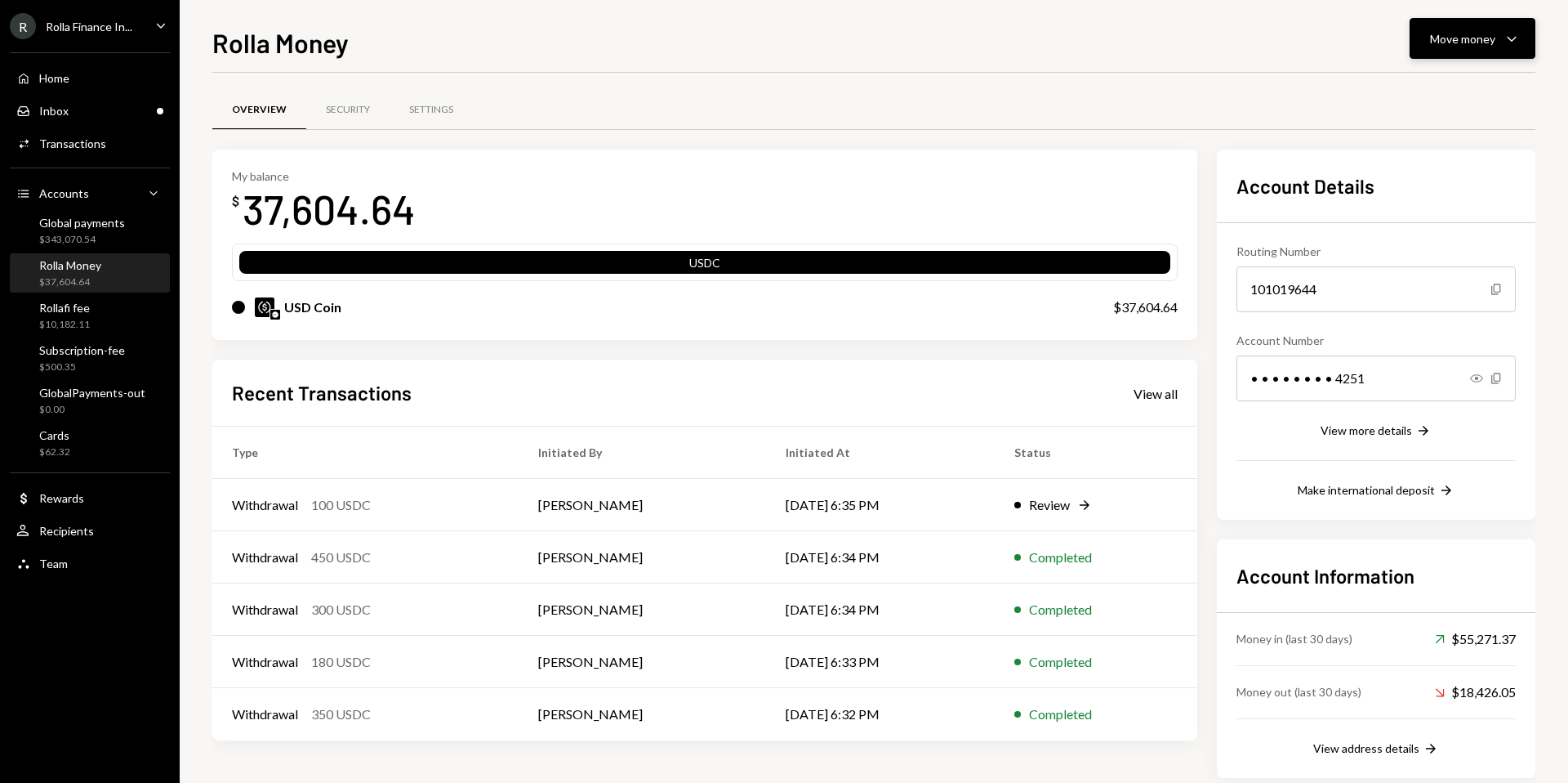
click at [1456, 43] on div "Move money" at bounding box center [1463, 39] width 65 height 17
click at [1426, 88] on div "Send" at bounding box center [1460, 87] width 119 height 17
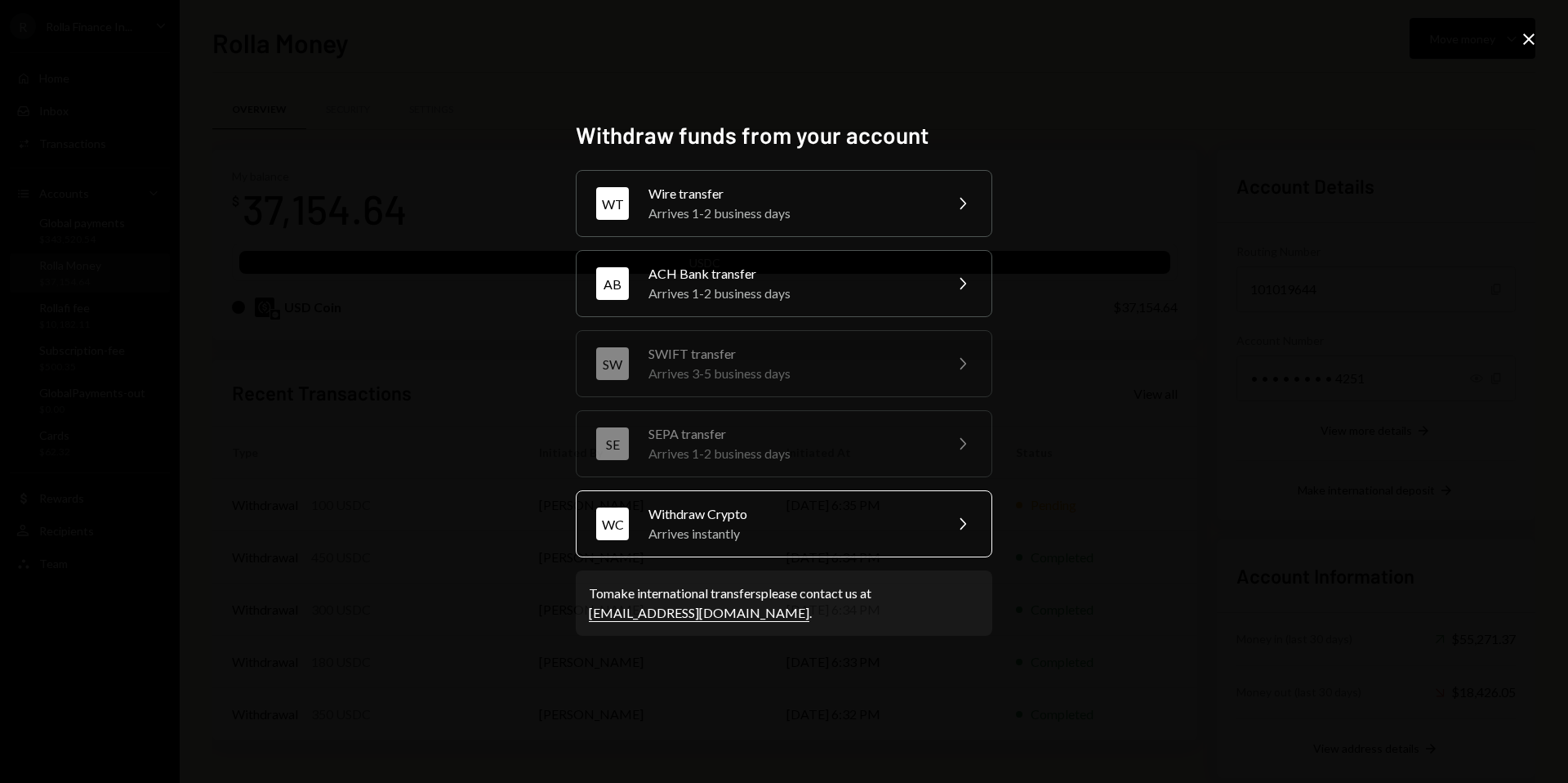
click at [880, 509] on div "Withdraw Crypto" at bounding box center [790, 514] width 284 height 19
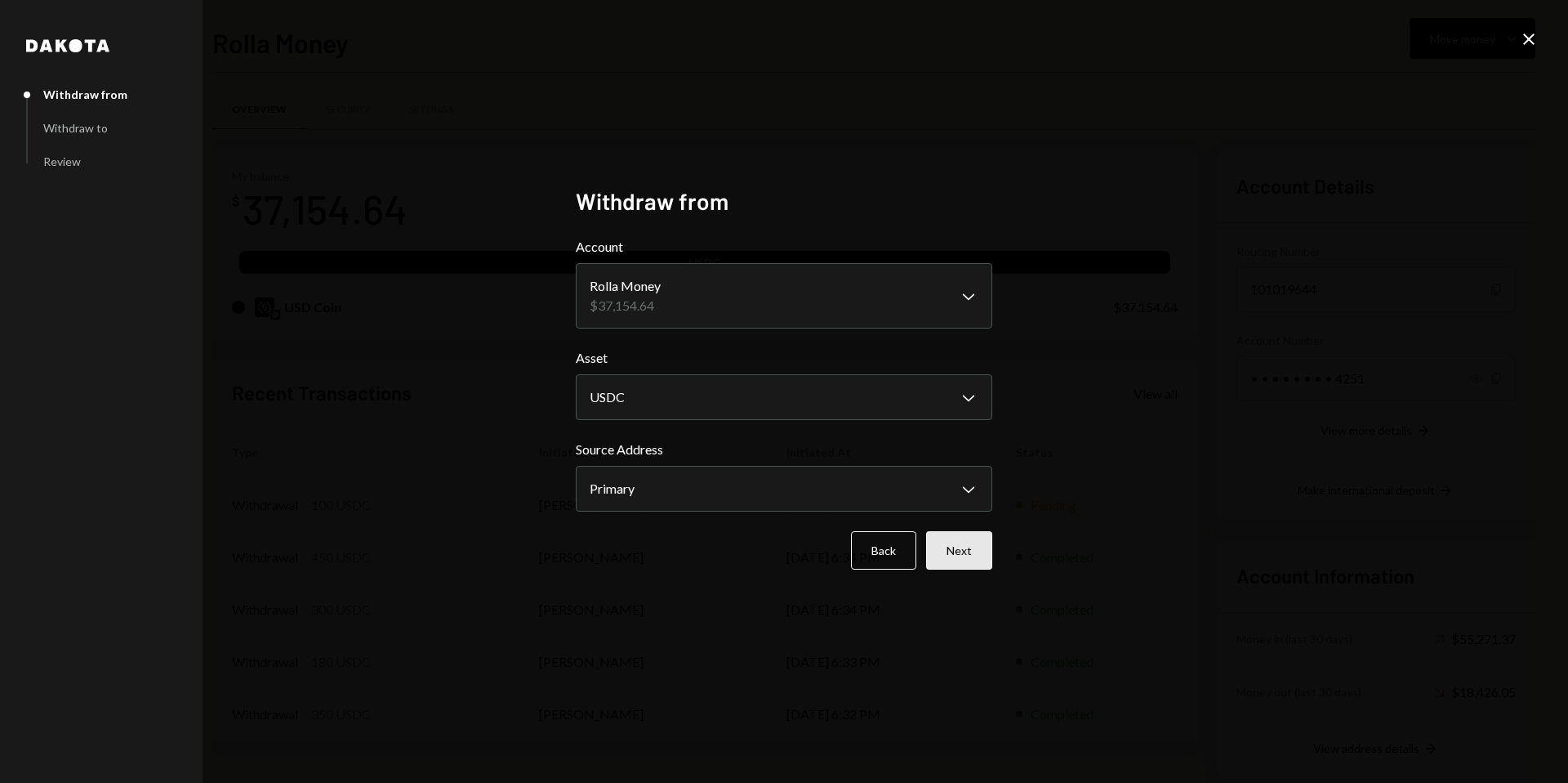
click at [976, 551] on button "Next" at bounding box center [959, 551] width 66 height 39
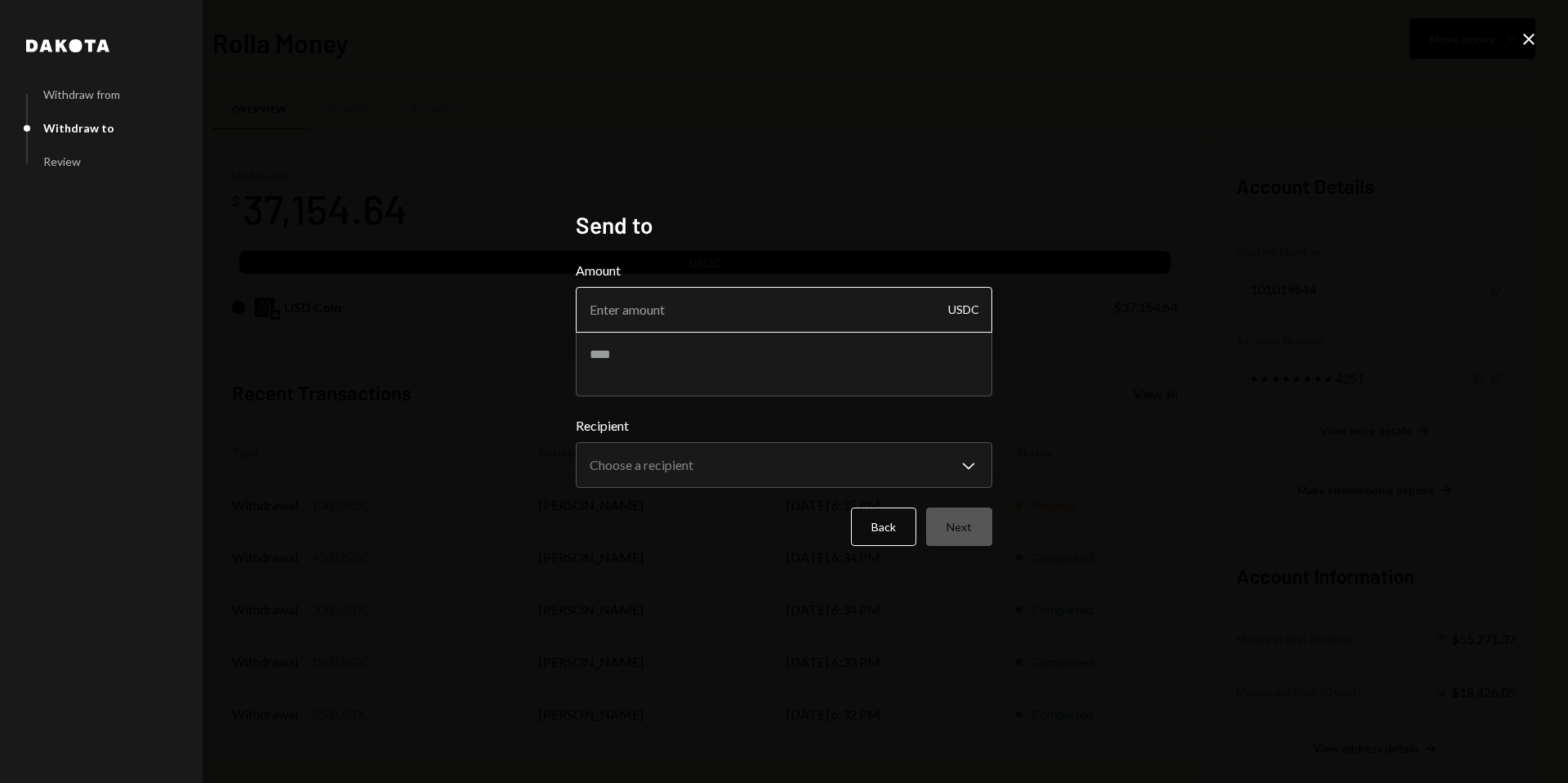
click at [758, 316] on input "Amount" at bounding box center [784, 310] width 416 height 46
type input "300"
click at [693, 384] on textarea "To enrich screen reader interactions, please activate Accessibility in Grammarl…" at bounding box center [784, 363] width 416 height 65
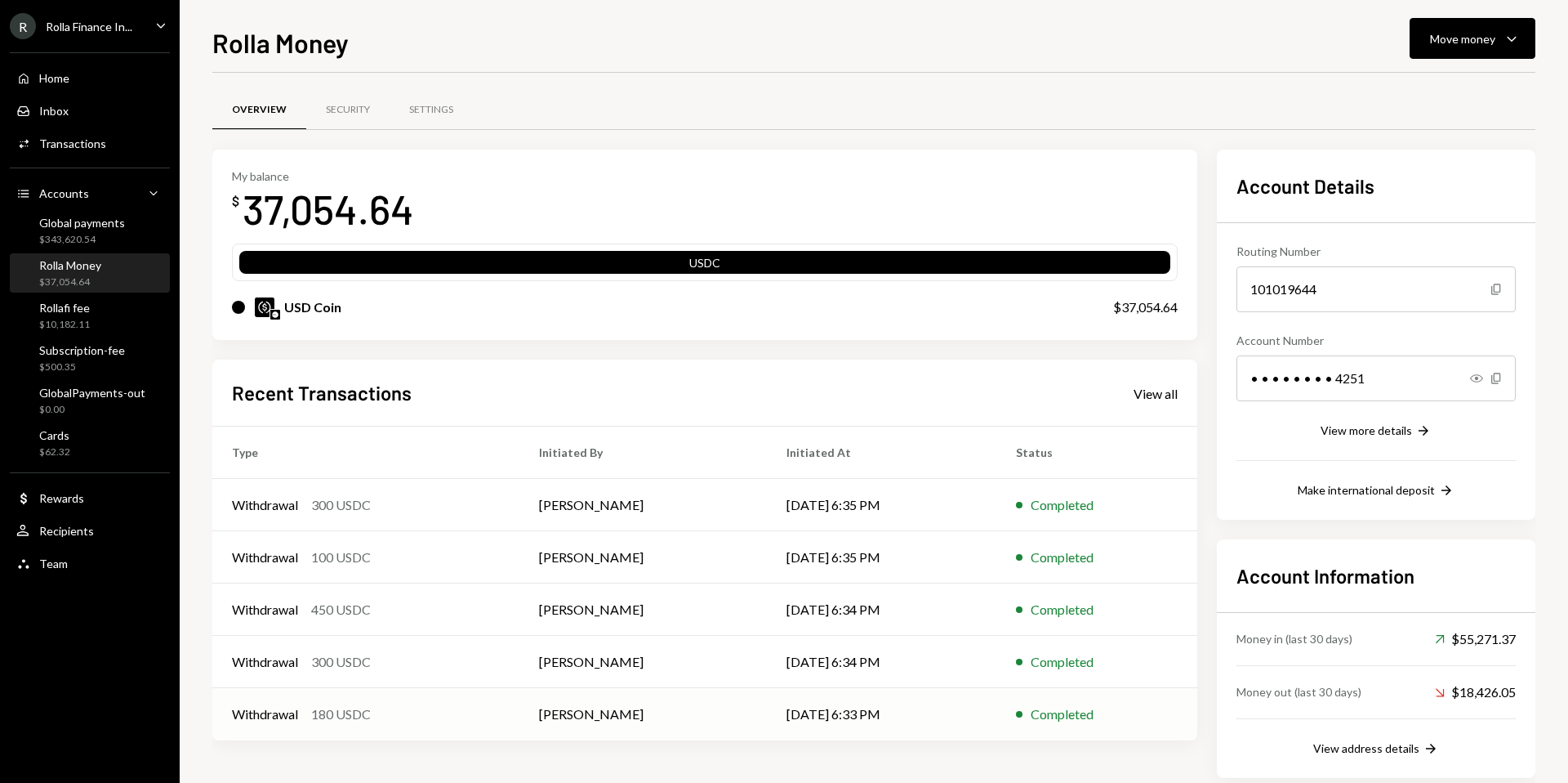
scroll to position [28, 0]
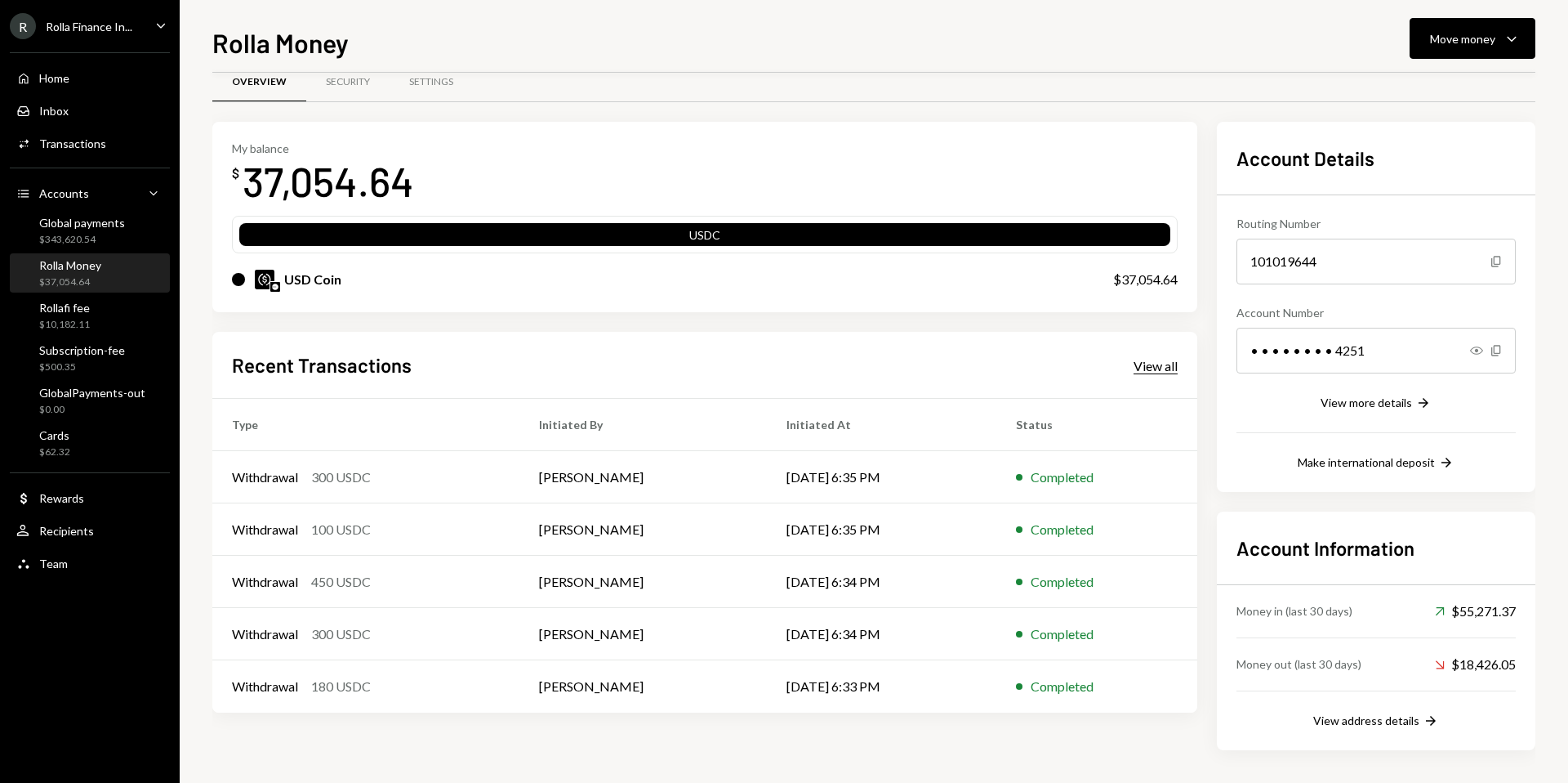
click at [1155, 363] on div "View all" at bounding box center [1155, 365] width 44 height 16
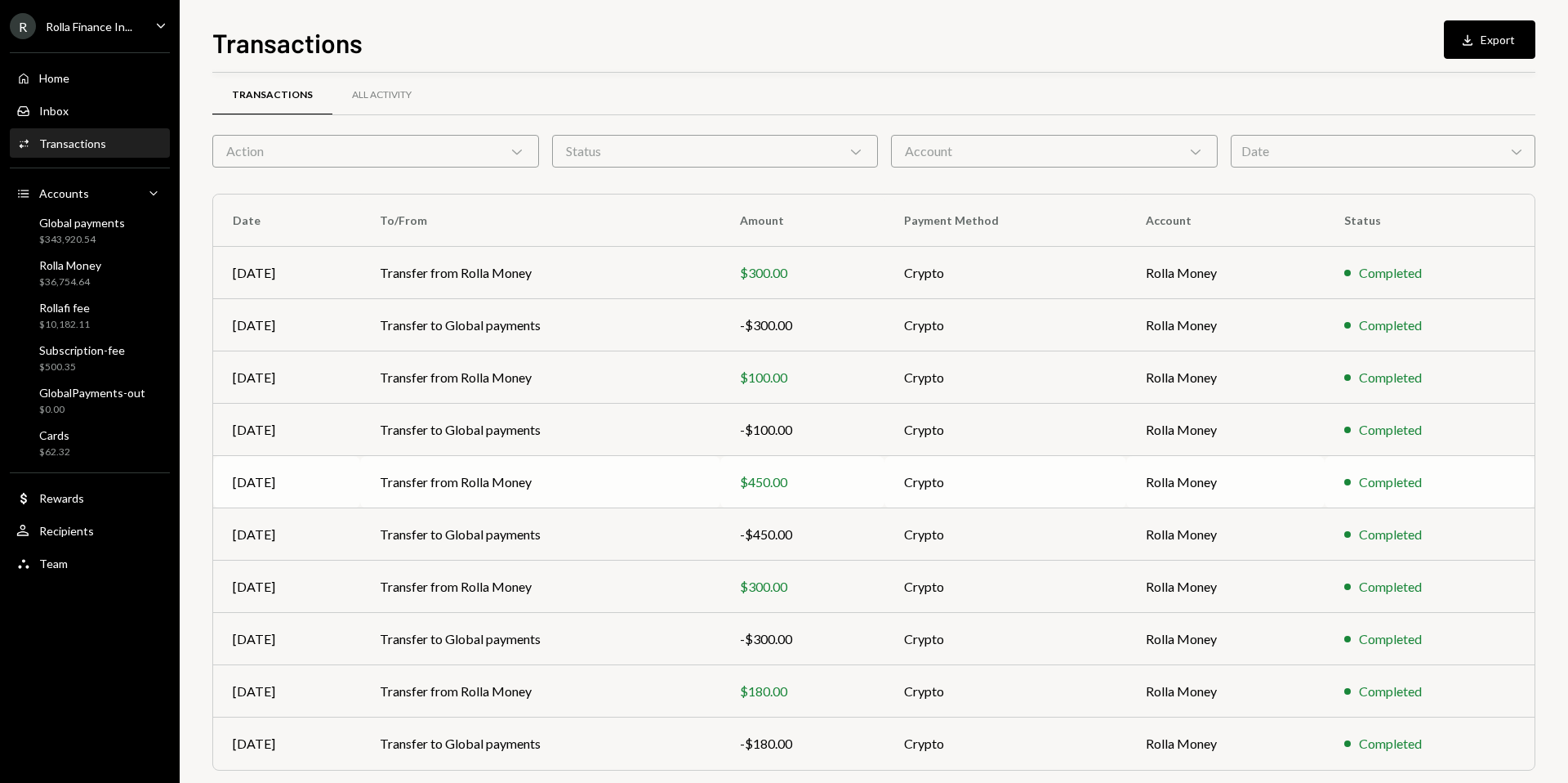
scroll to position [70, 0]
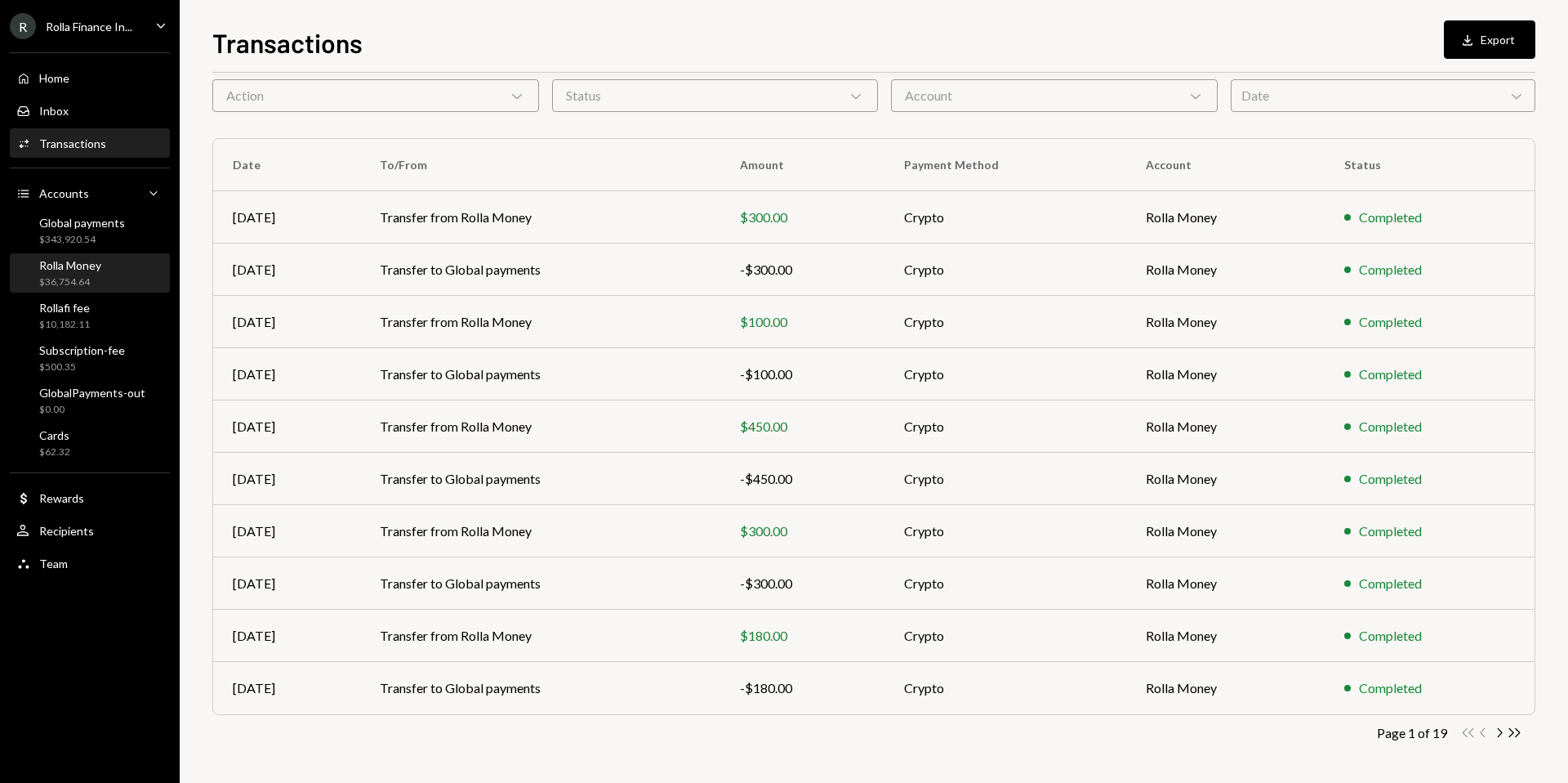
click at [69, 283] on div "$36,754.64" at bounding box center [70, 282] width 62 height 14
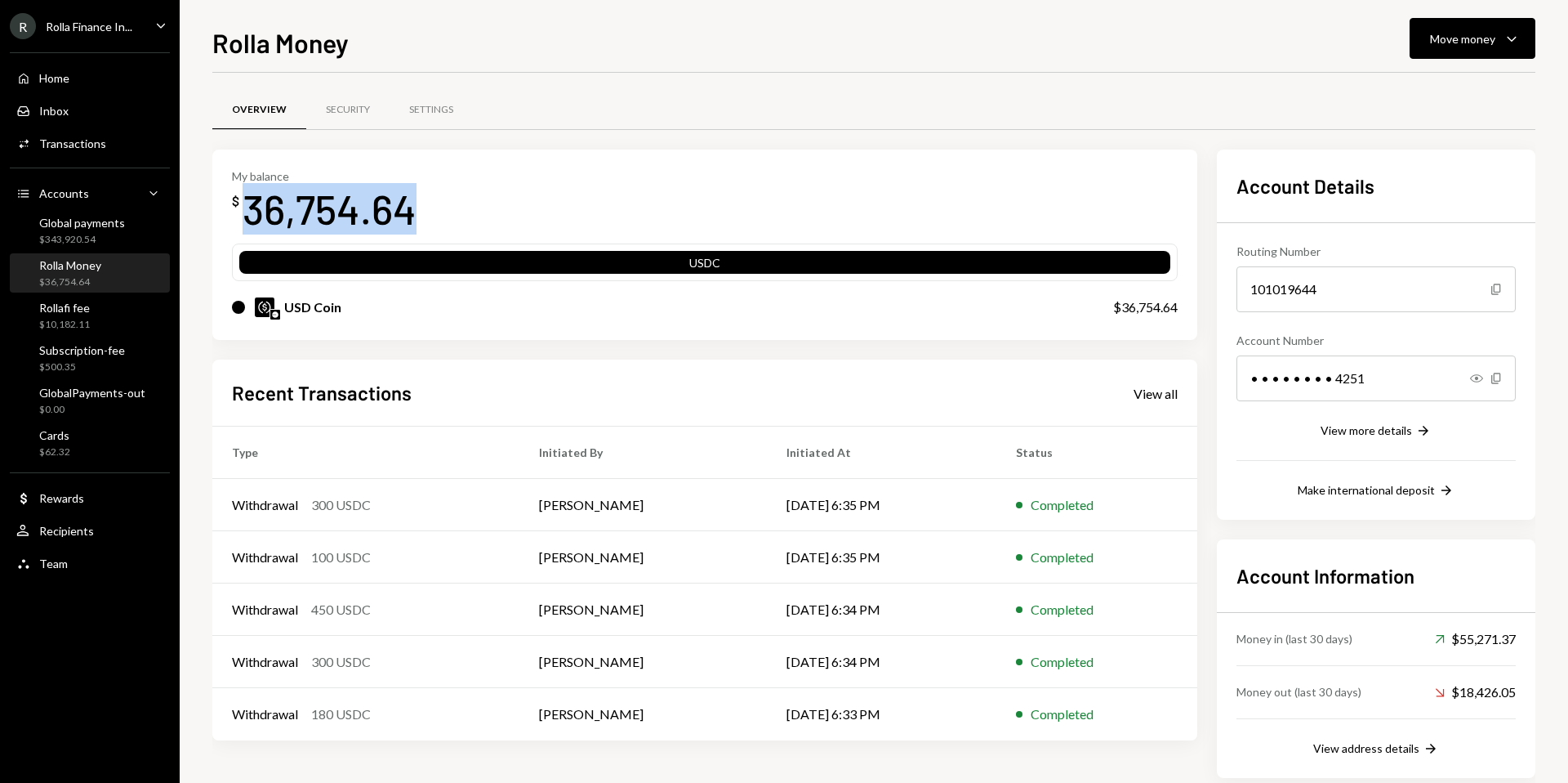
drag, startPoint x: 246, startPoint y: 211, endPoint x: 471, endPoint y: 197, distance: 225.4
click at [471, 197] on div "My balance $ 36,754.64" at bounding box center [704, 202] width 945 height 65
copy div "36,754.64"
click at [1461, 43] on div "Move money" at bounding box center [1463, 39] width 65 height 17
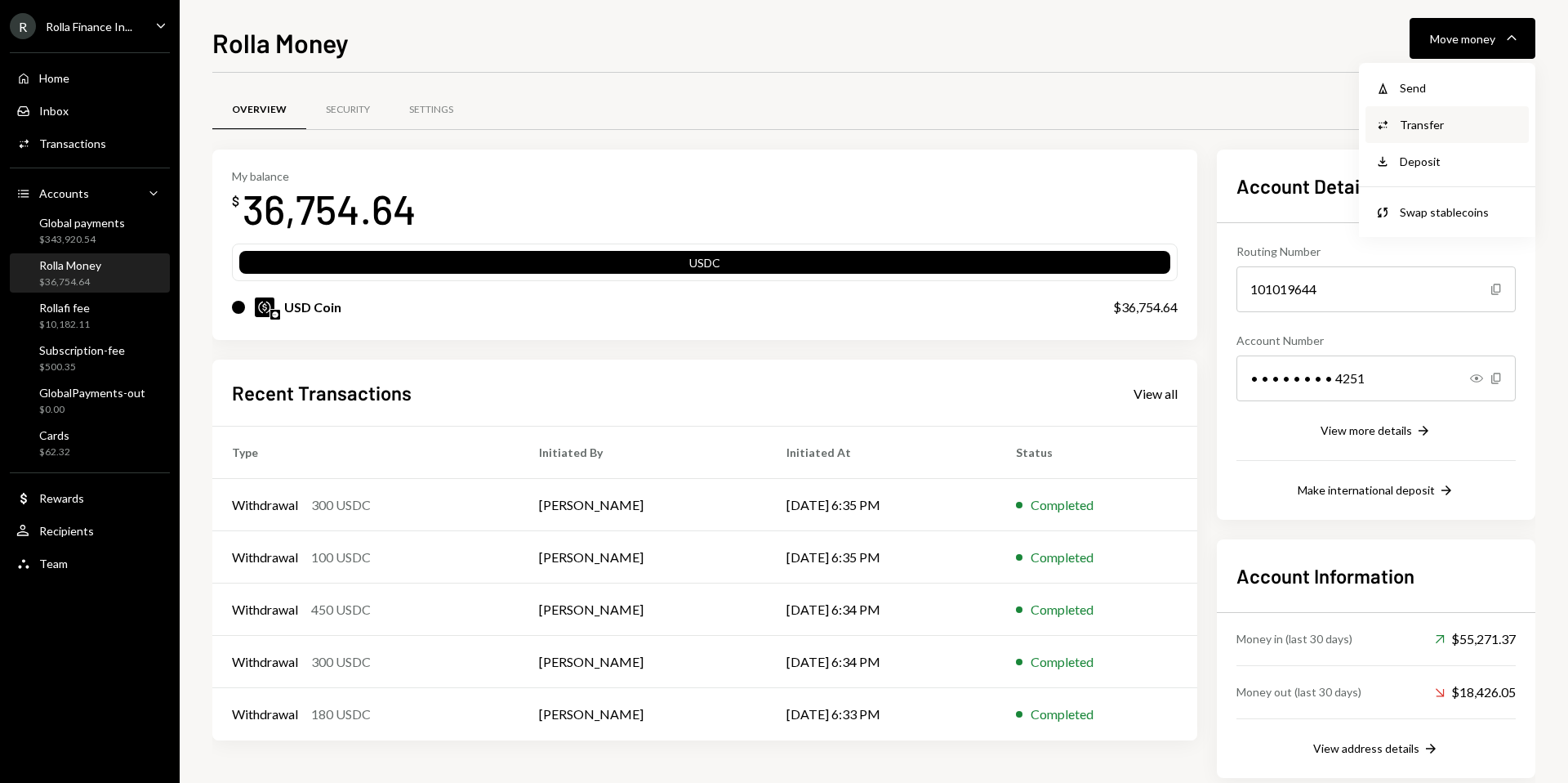
click at [1427, 117] on div "Transfer" at bounding box center [1460, 124] width 119 height 17
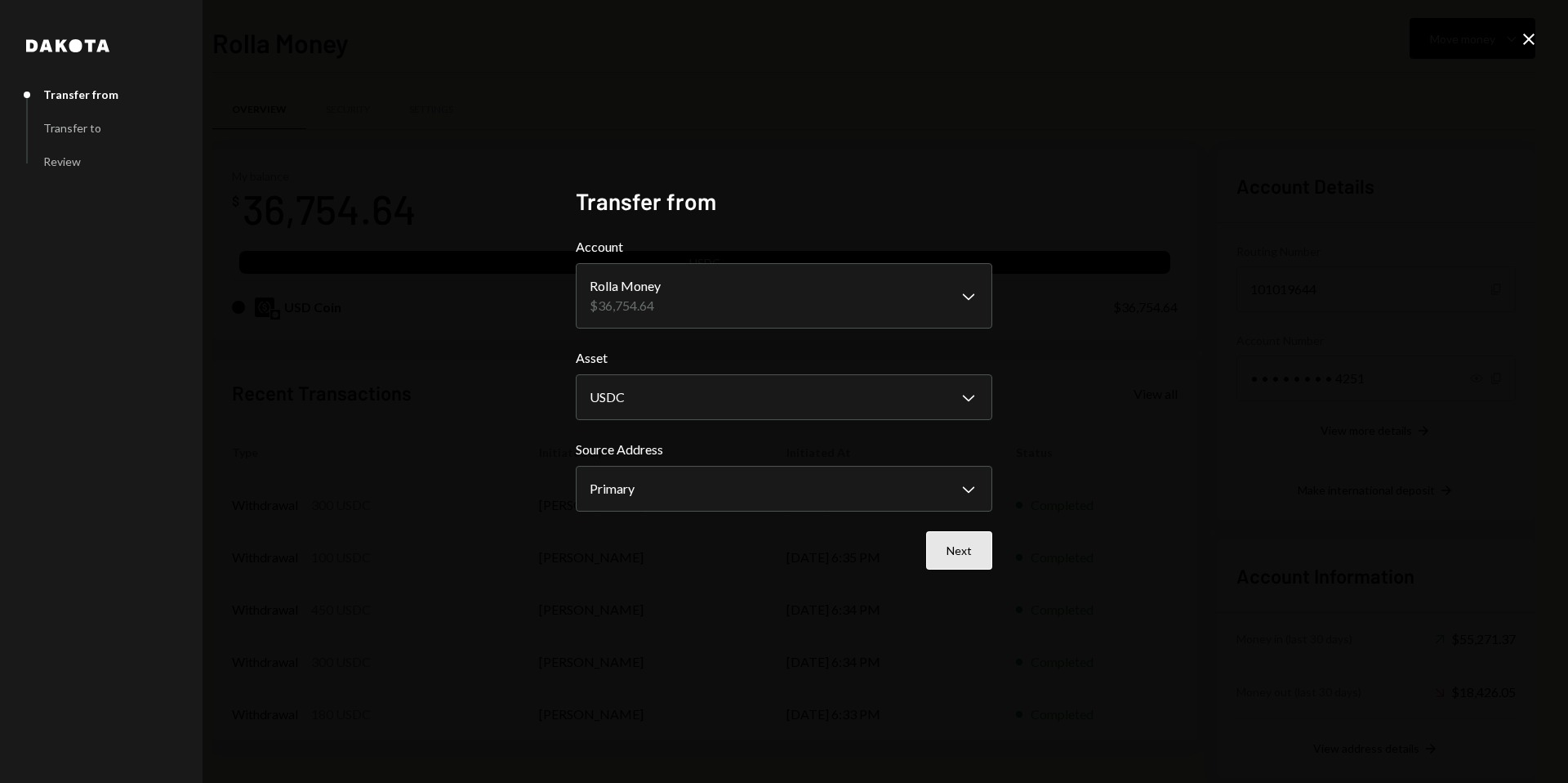
click at [961, 547] on button "Next" at bounding box center [959, 551] width 66 height 39
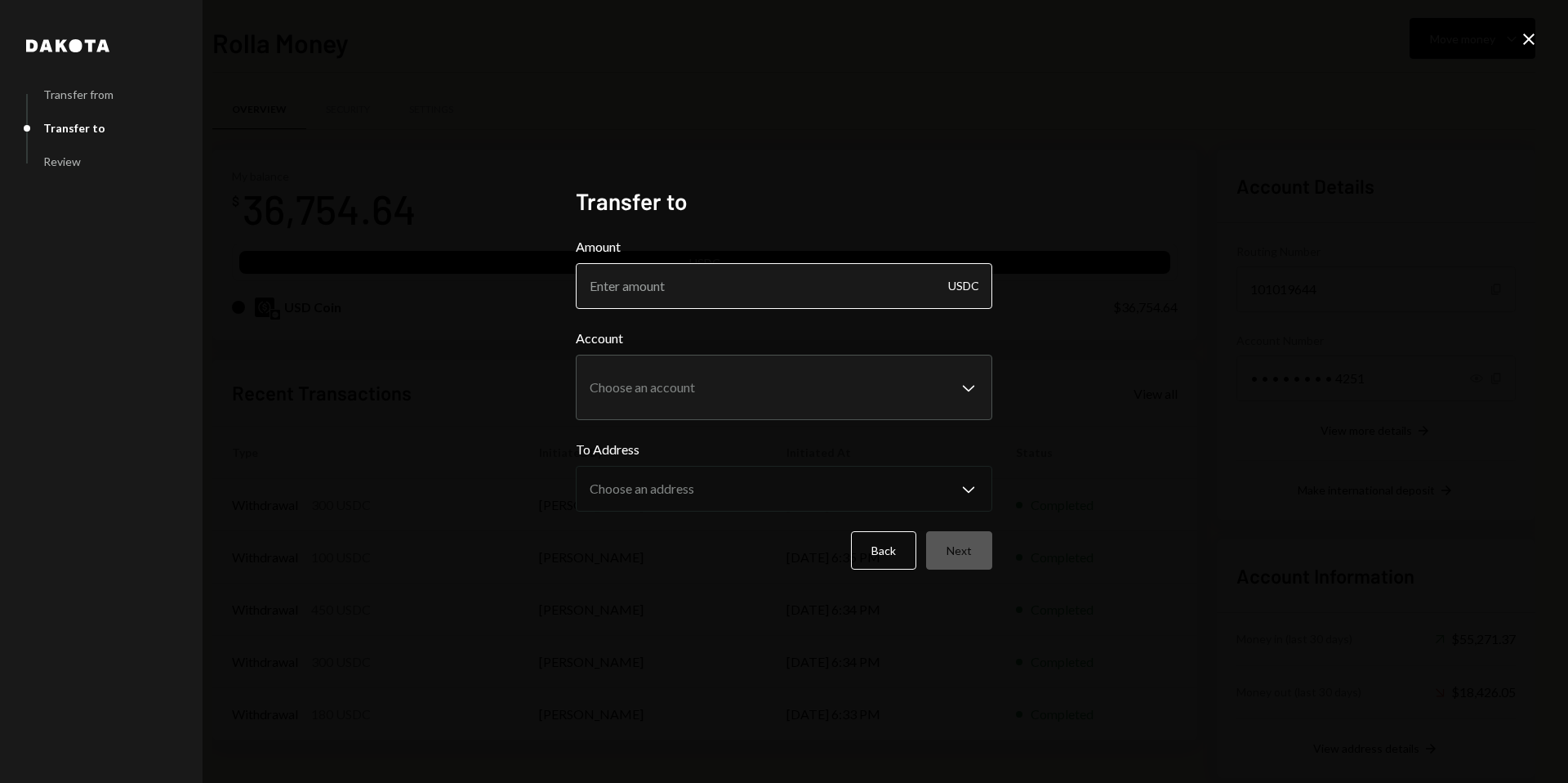
click at [740, 296] on input "Amount" at bounding box center [784, 285] width 416 height 46
paste input "7.68"
type input "7.68"
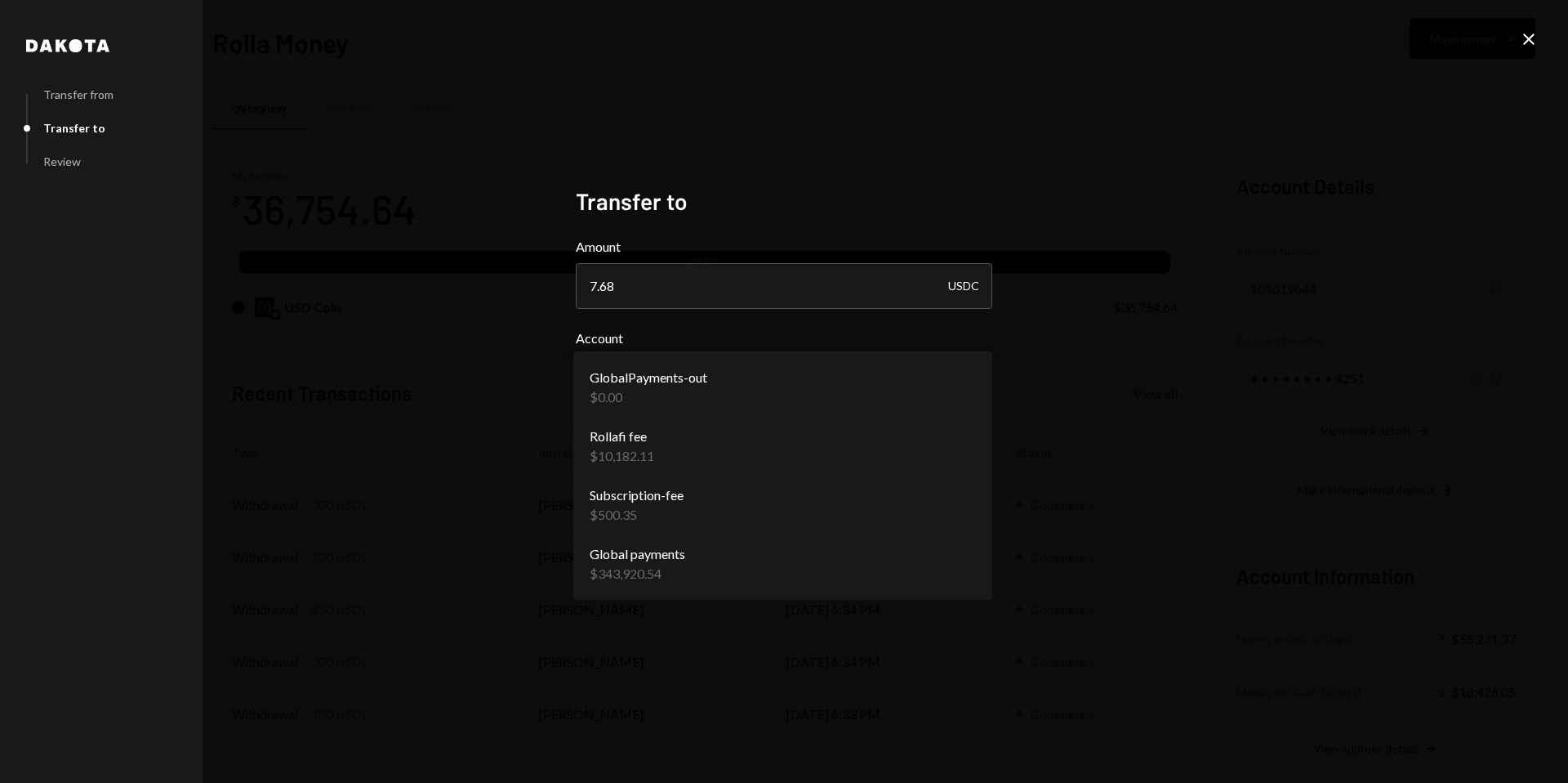
click at [757, 385] on body "R Rolla Finance In... Caret Down Home Home Inbox Inbox Activities Transactions …" at bounding box center [784, 391] width 1568 height 783
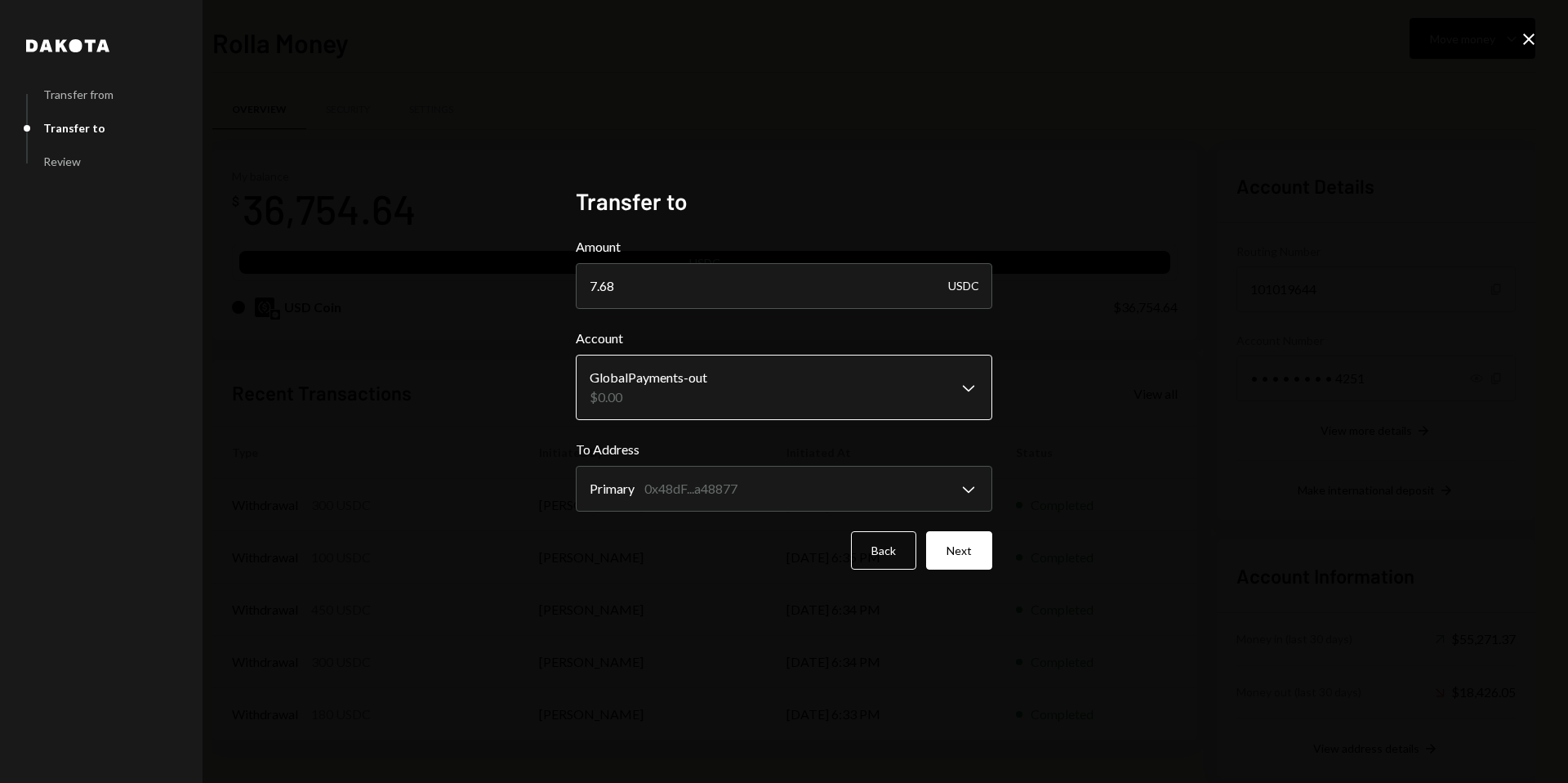
click at [736, 377] on body "R Rolla Finance In... Caret Down Home Home Inbox Inbox Activities Transactions …" at bounding box center [784, 391] width 1568 height 783
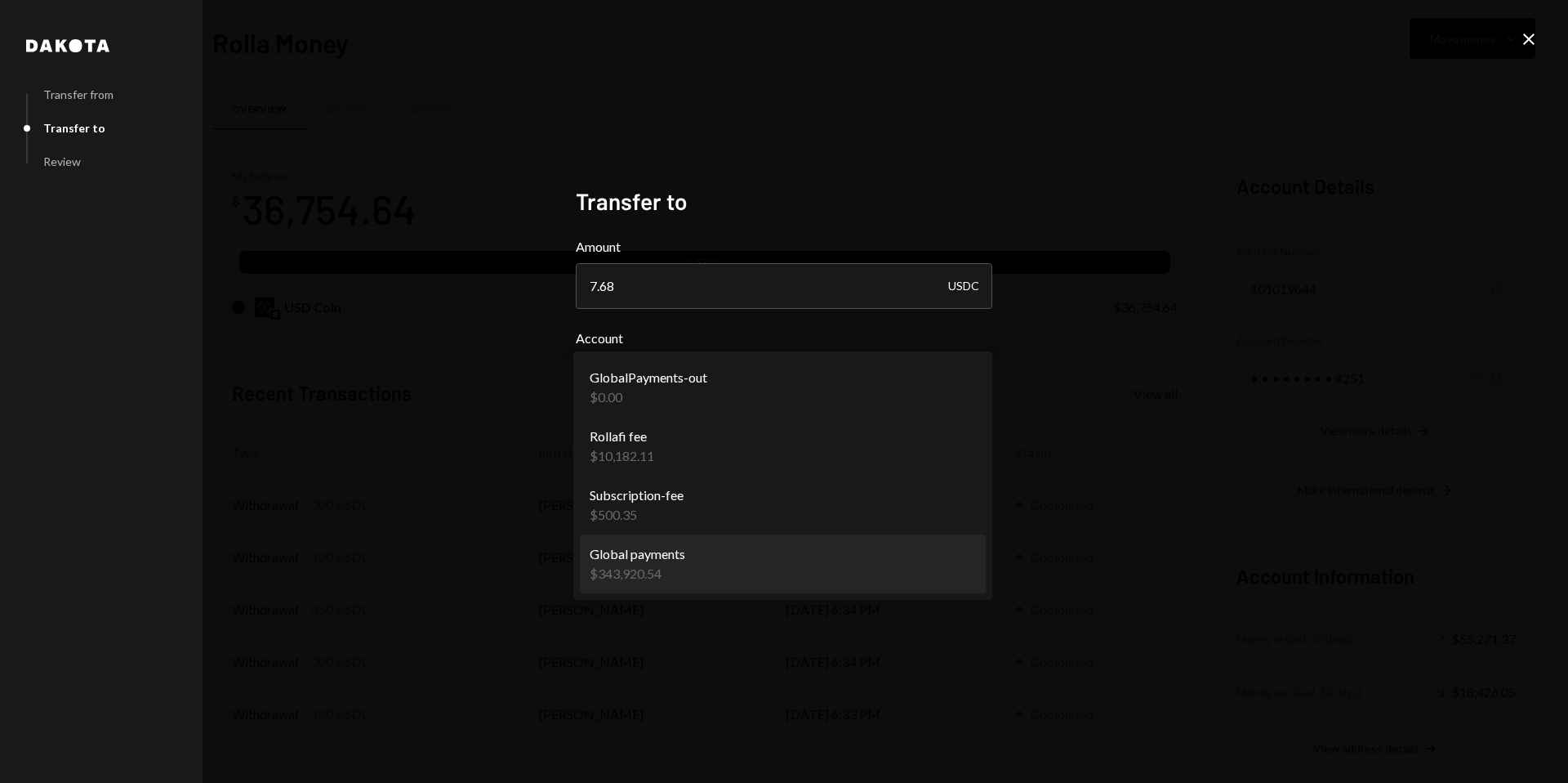
select select "**********"
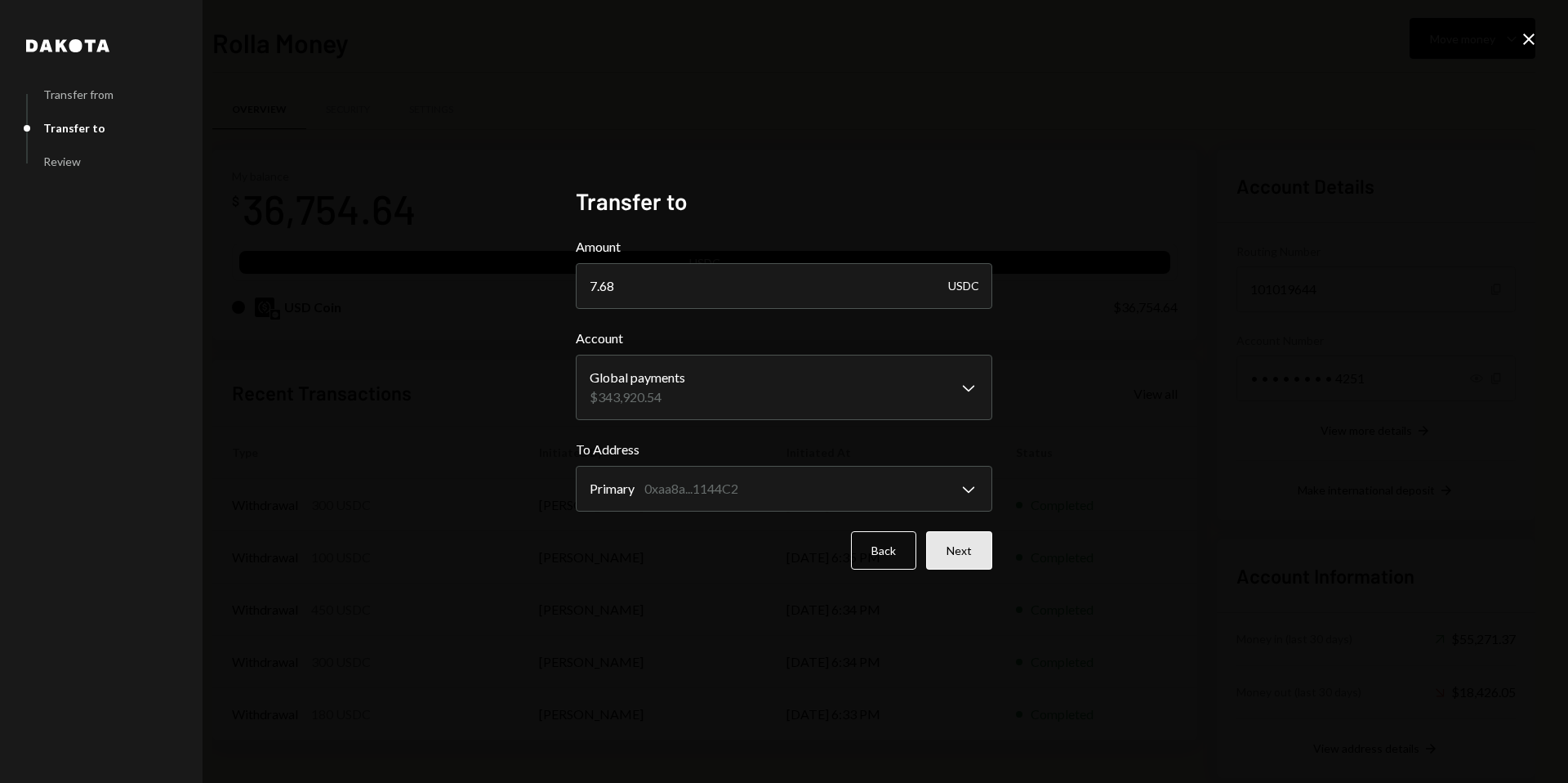
click at [948, 541] on button "Next" at bounding box center [959, 551] width 66 height 39
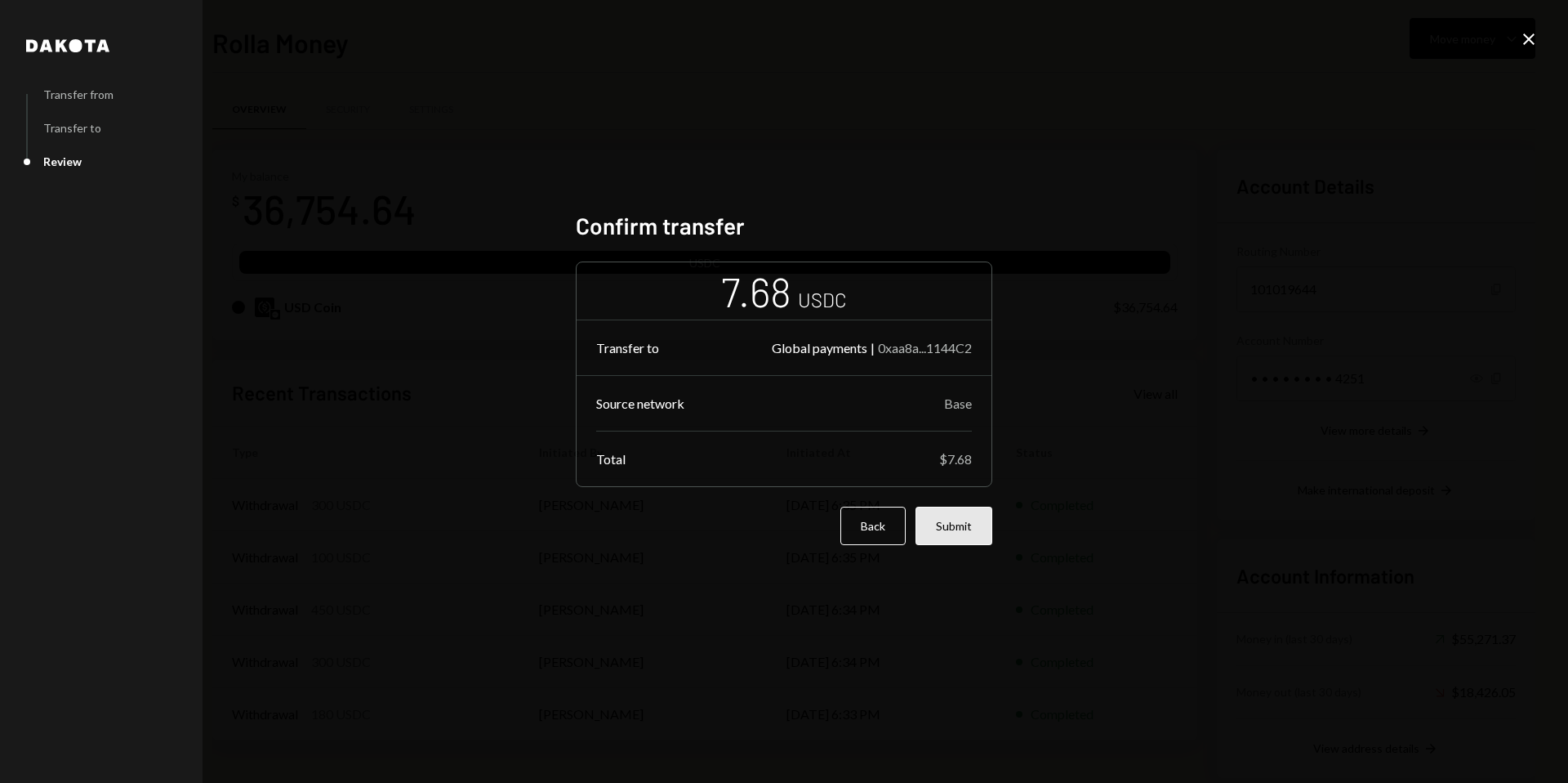
click at [951, 530] on button "Submit" at bounding box center [954, 526] width 77 height 39
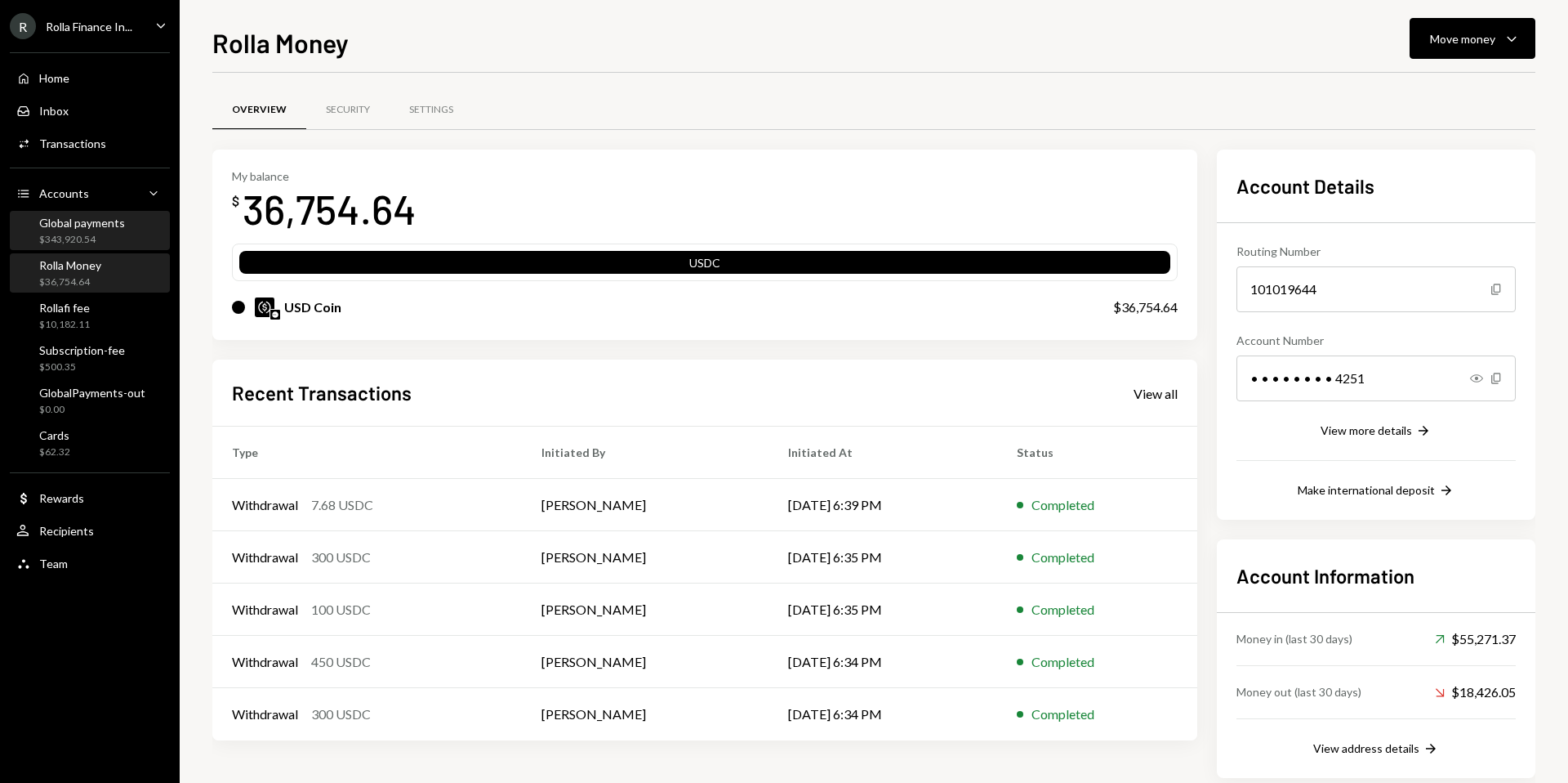
click at [100, 230] on div "Global payments $343,920.54" at bounding box center [82, 231] width 86 height 31
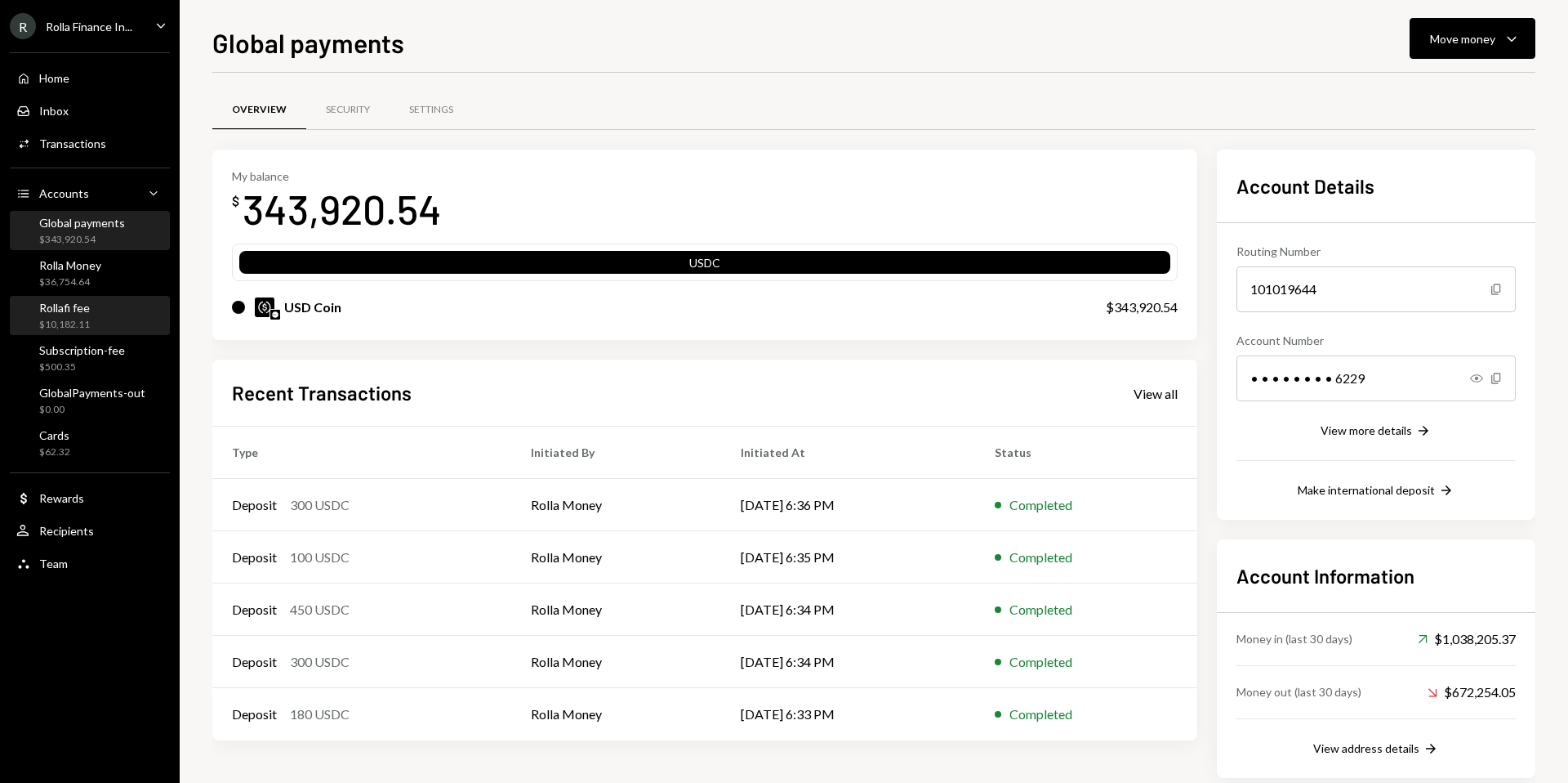
click at [99, 315] on div "Rollafi fee $10,182.11" at bounding box center [89, 316] width 147 height 31
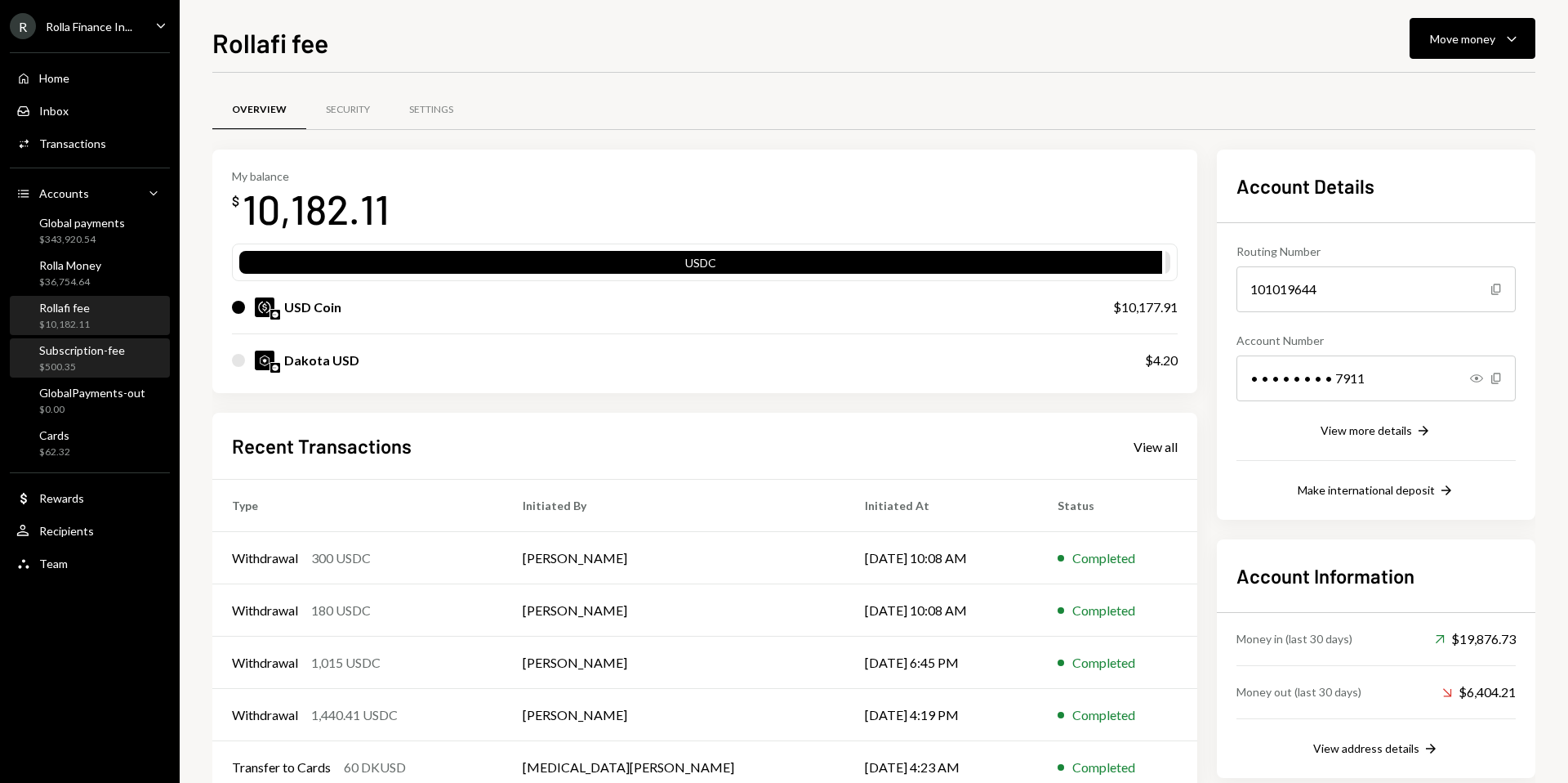
click at [96, 358] on div "Subscription-fee $500.35" at bounding box center [82, 358] width 86 height 31
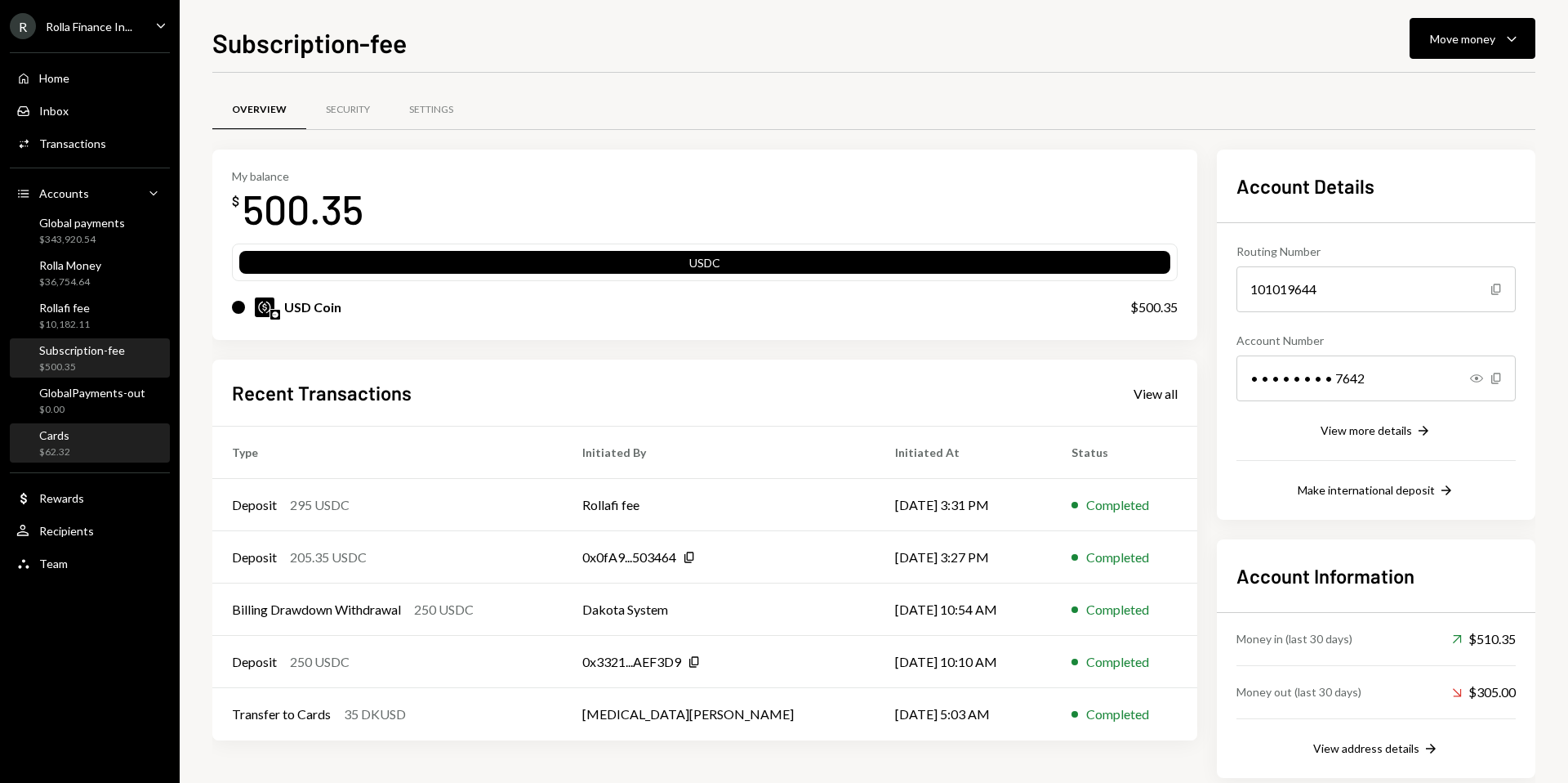
click at [102, 436] on div "Cards $62.32" at bounding box center [89, 443] width 147 height 31
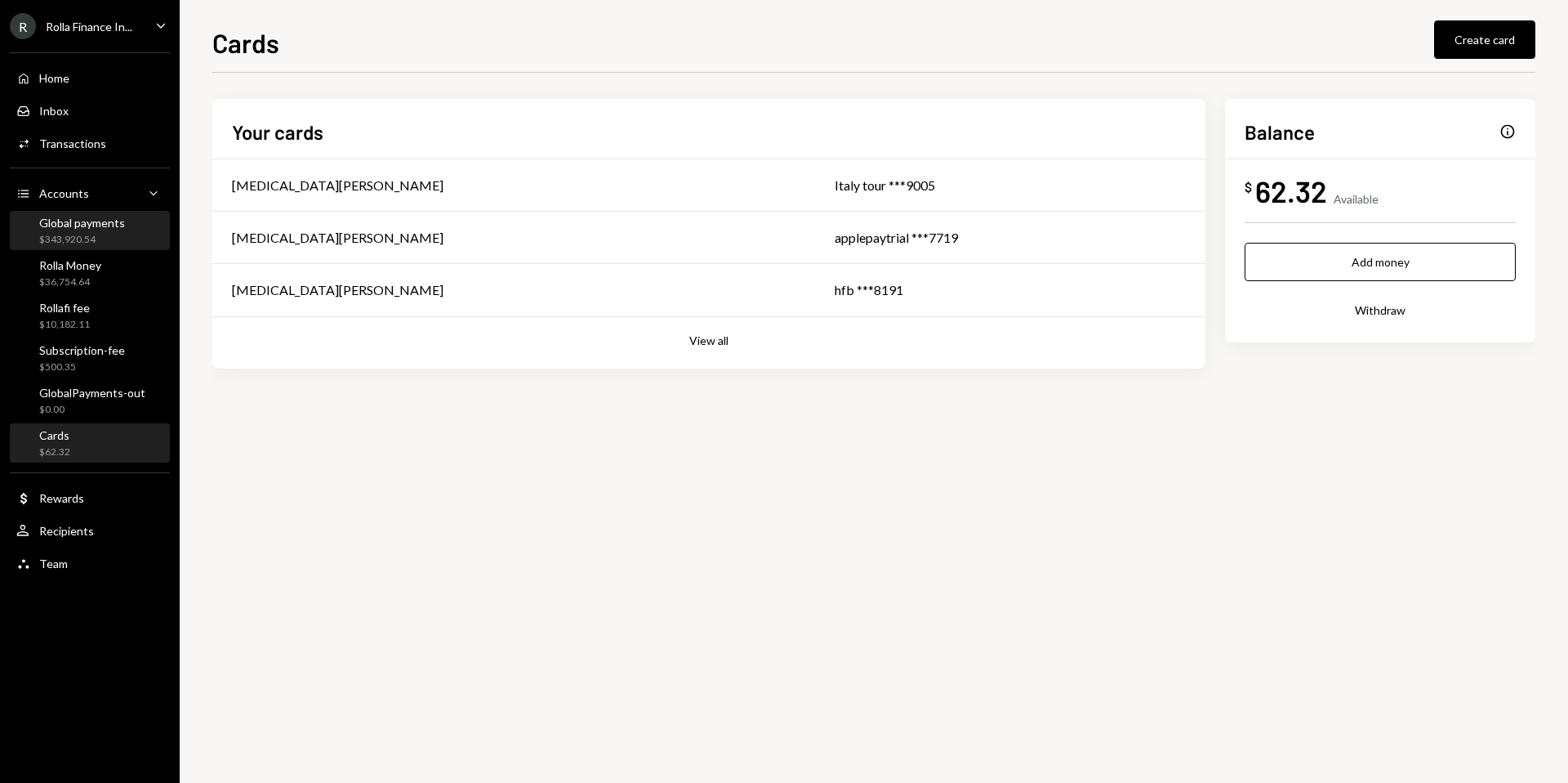
click at [110, 224] on div "Global payments" at bounding box center [82, 222] width 86 height 14
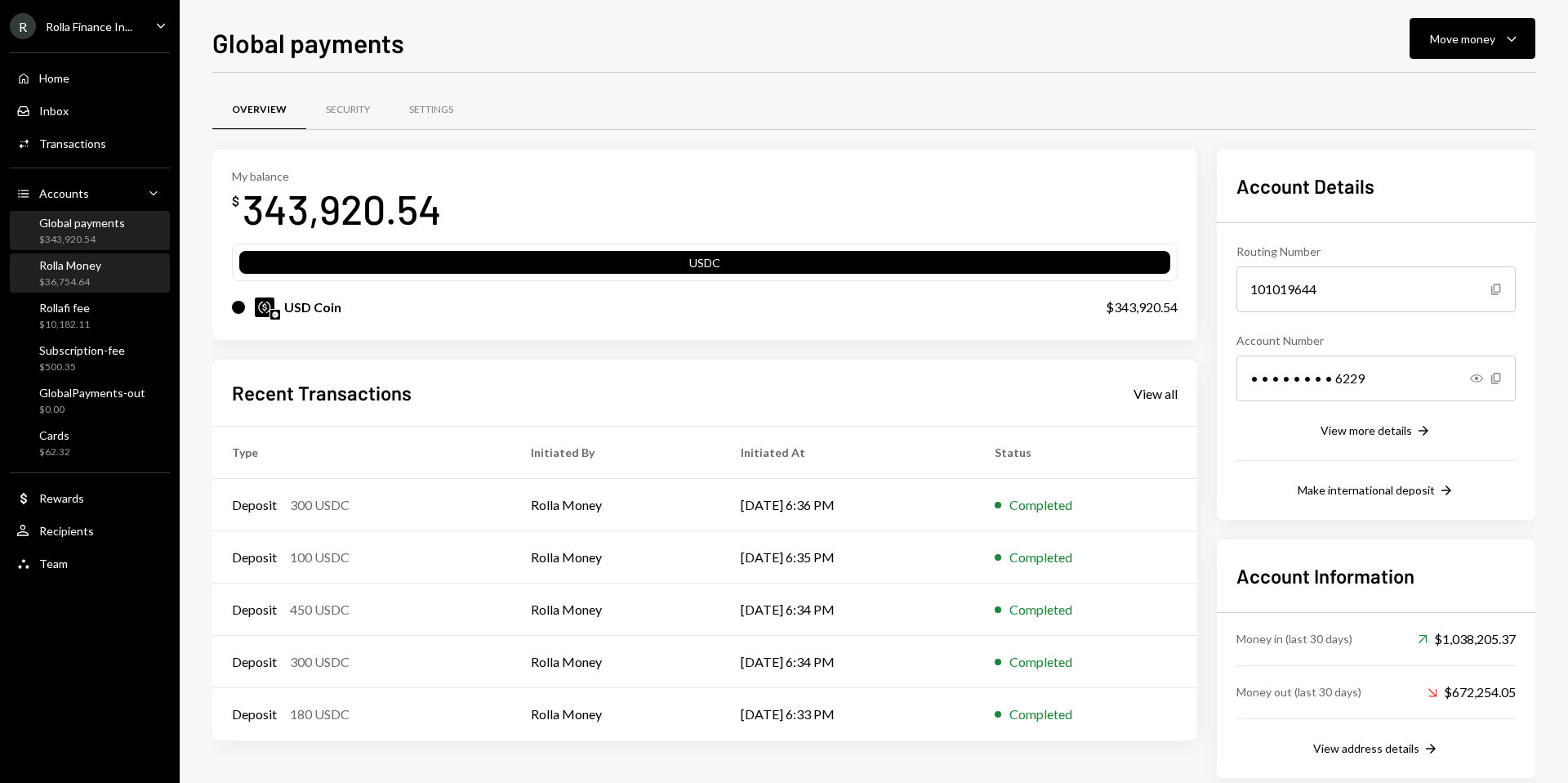
click at [73, 255] on div "Rolla Money $36,754.64" at bounding box center [89, 274] width 147 height 38
